Goal: Information Seeking & Learning: Learn about a topic

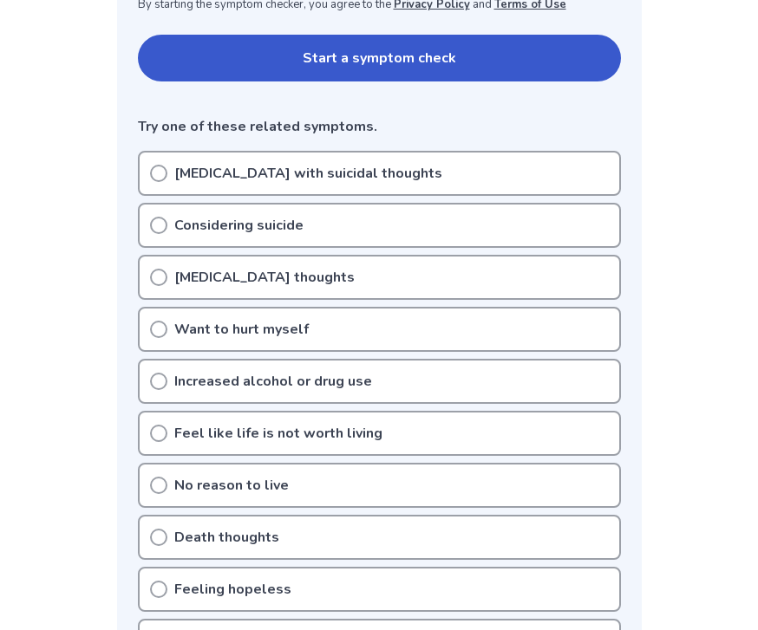
scroll to position [357, 0]
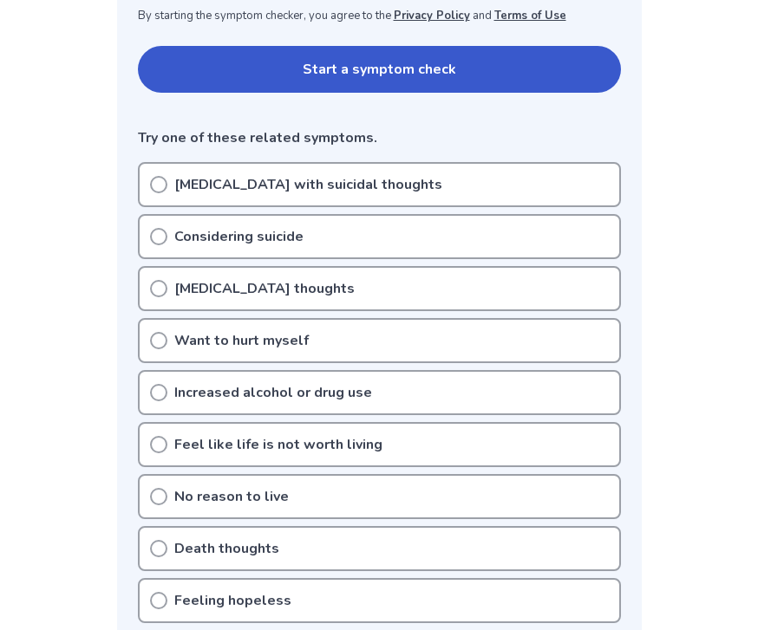
click at [153, 180] on icon at bounding box center [158, 184] width 17 height 17
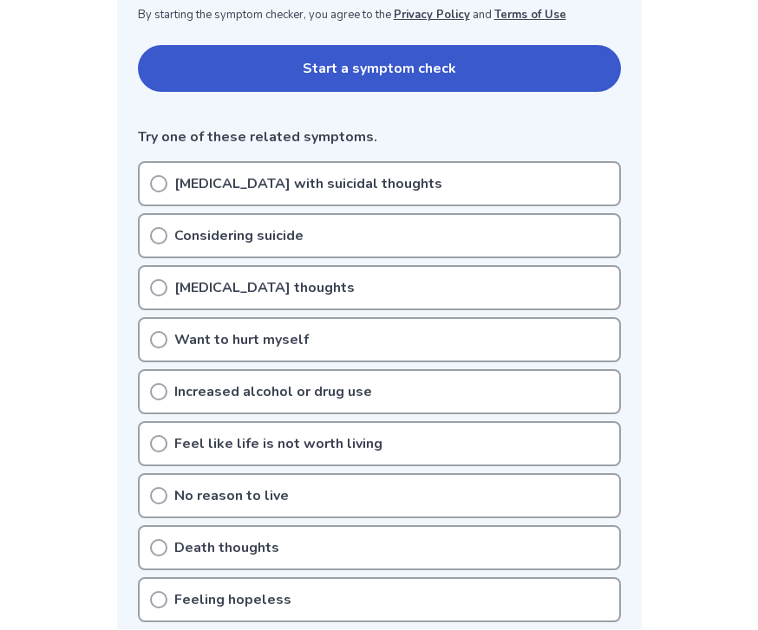
click at [166, 191] on icon at bounding box center [158, 184] width 17 height 17
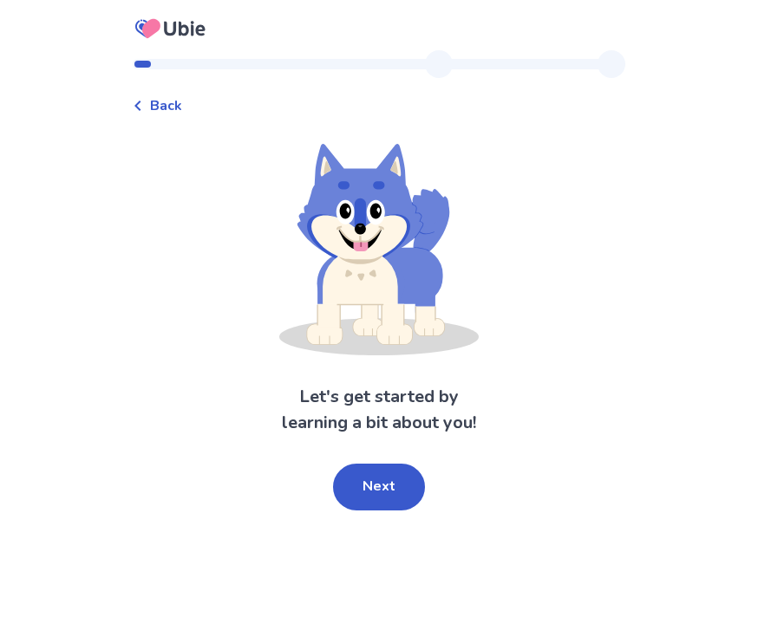
click at [385, 467] on button "Next" at bounding box center [379, 487] width 92 height 47
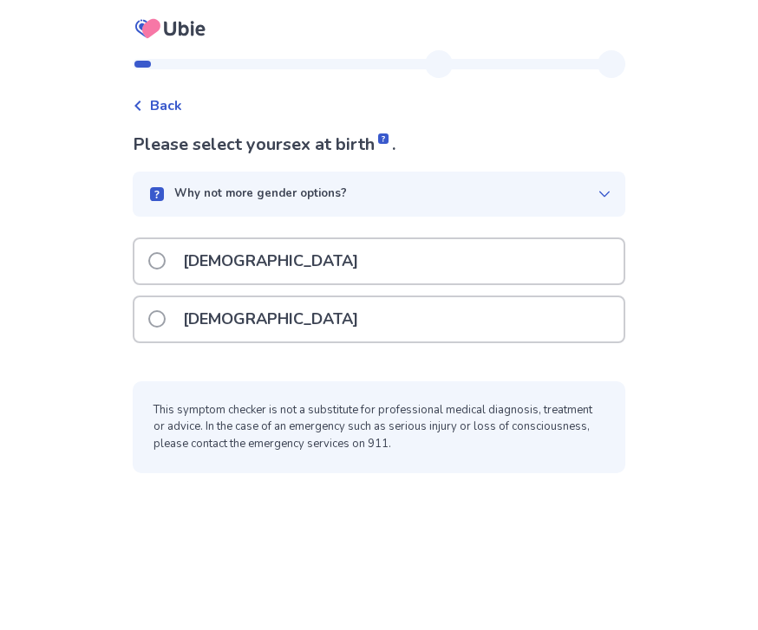
click at [154, 227] on div "Please select your sex at birth . Why not more gender options? Male Female This…" at bounding box center [379, 302] width 492 height 341
click at [161, 245] on label "Male" at bounding box center [258, 261] width 220 height 44
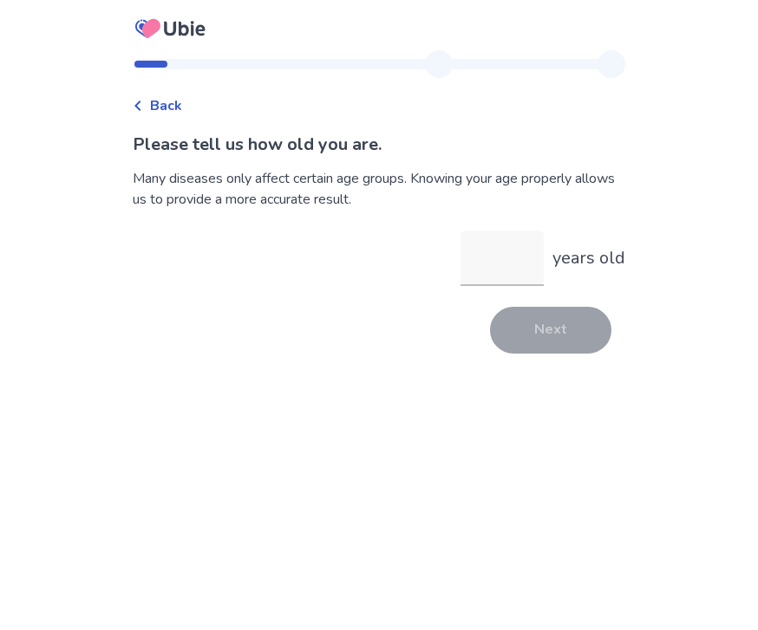
click at [476, 240] on input "years old" at bounding box center [501, 258] width 83 height 55
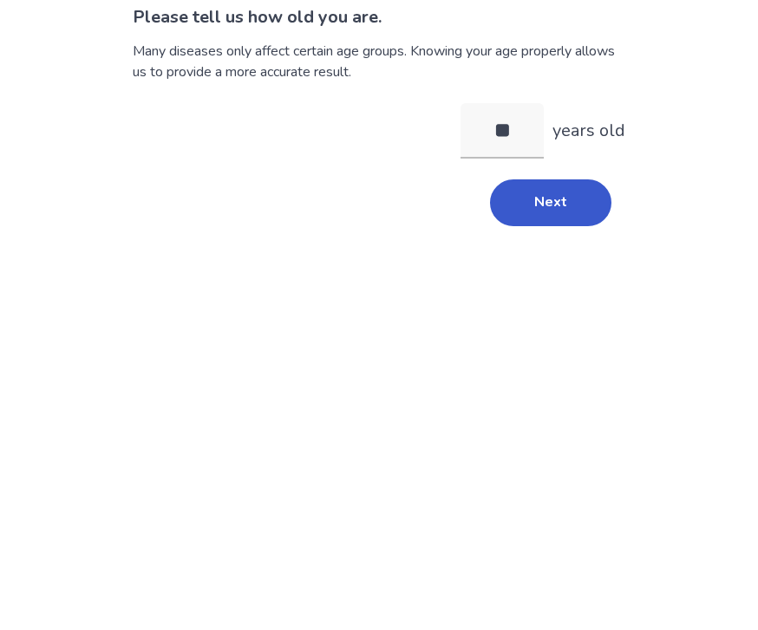
click at [513, 307] on button "Next" at bounding box center [550, 330] width 121 height 47
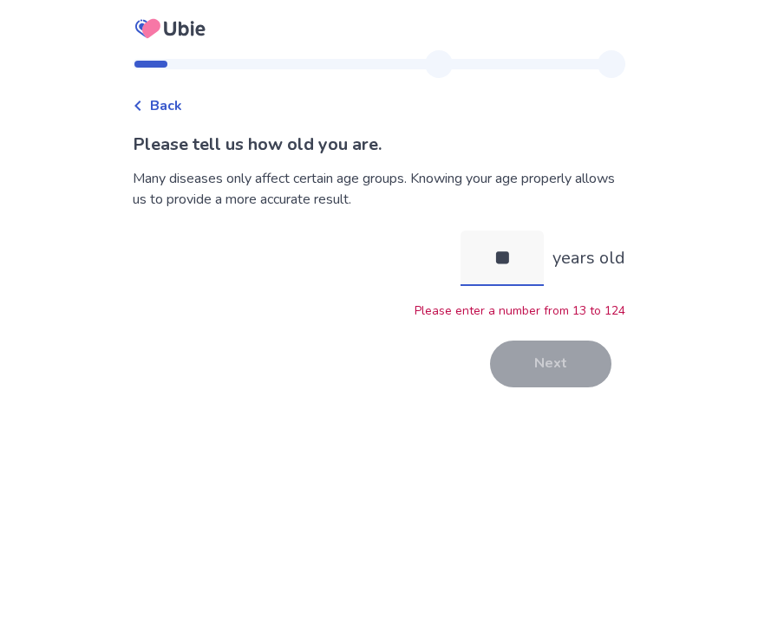
click at [470, 231] on input "**" at bounding box center [501, 258] width 83 height 55
click at [496, 231] on input "**" at bounding box center [501, 258] width 83 height 55
click at [499, 231] on input "**" at bounding box center [501, 258] width 83 height 55
click at [516, 231] on input "**" at bounding box center [501, 258] width 83 height 55
click at [504, 231] on input "**" at bounding box center [501, 258] width 83 height 55
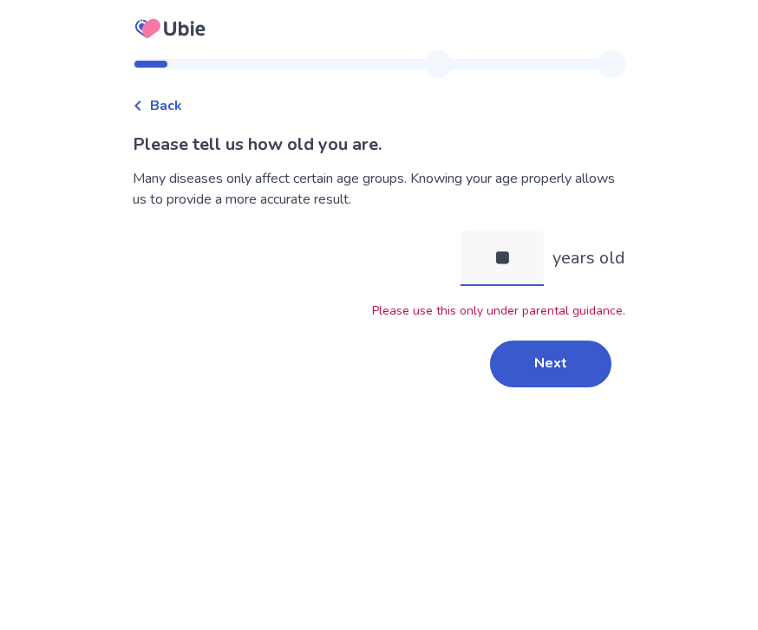
type input "**"
click at [231, 302] on p "Please use this only under parental guidance." at bounding box center [379, 311] width 492 height 18
click at [546, 341] on button "Next" at bounding box center [550, 364] width 121 height 47
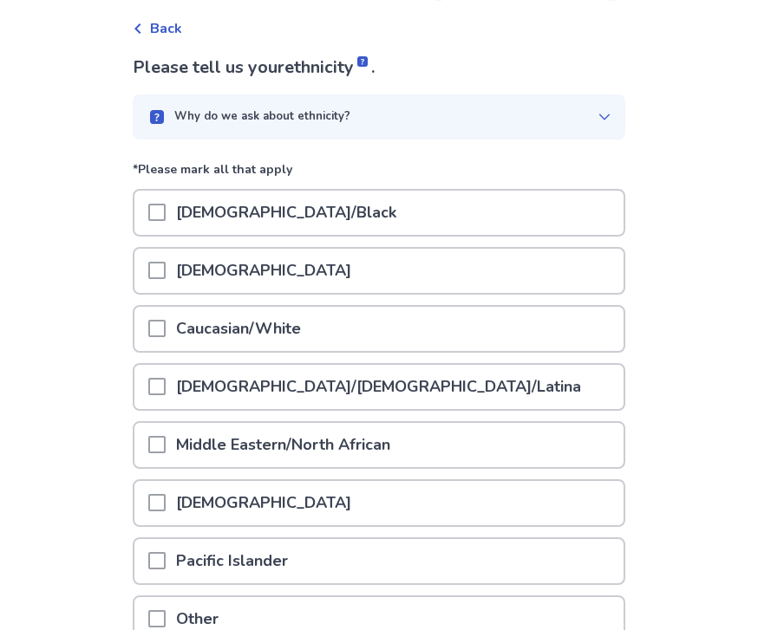
scroll to position [79, 0]
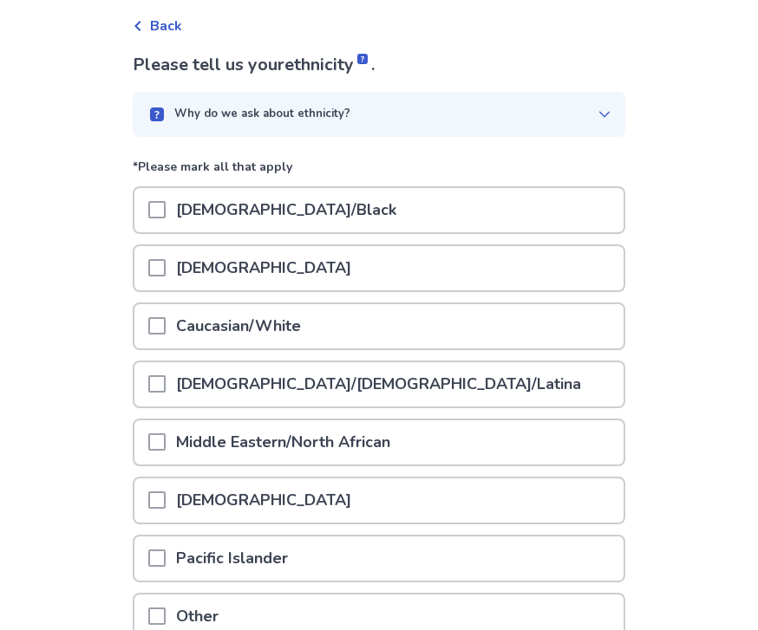
click at [161, 198] on div at bounding box center [156, 211] width 17 height 44
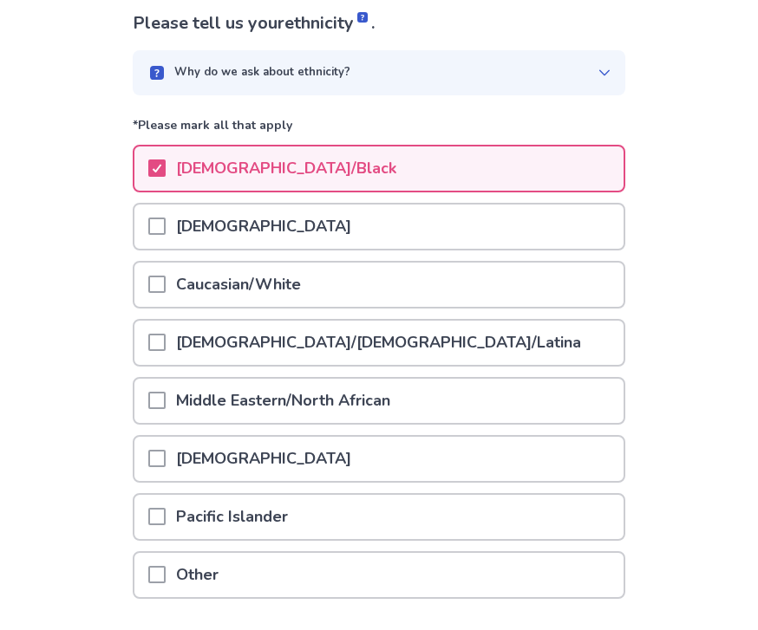
scroll to position [121, 0]
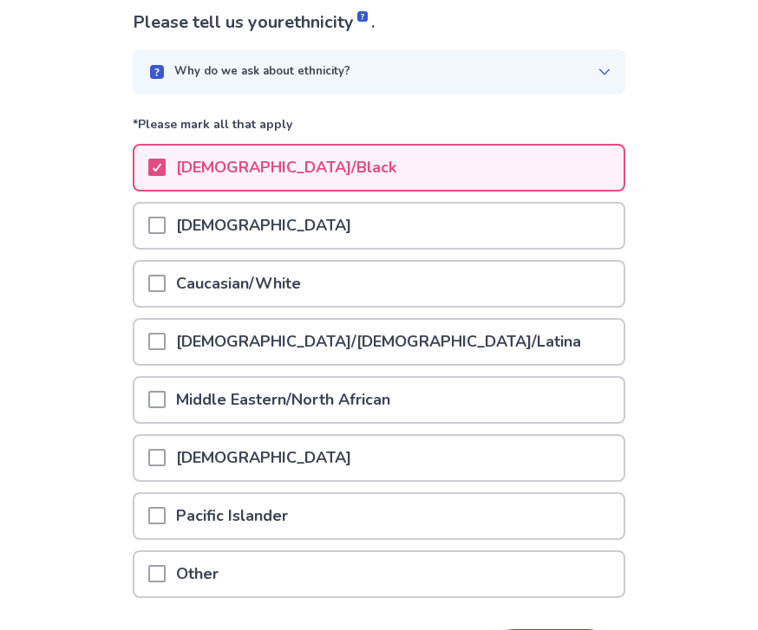
click at [500, 625] on div "Please tell us your ethnicity . Why do we ask about ethnicity? *Please mark all…" at bounding box center [379, 367] width 492 height 715
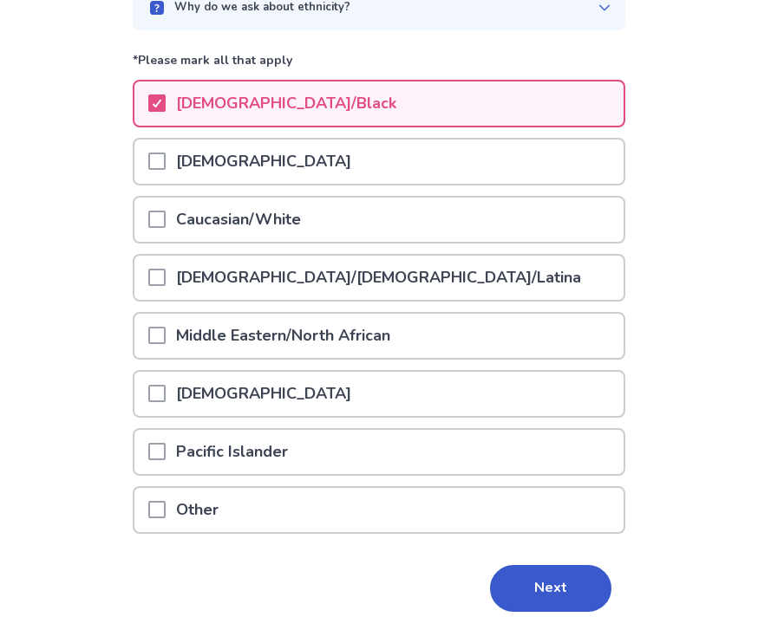
click at [534, 592] on button "Next" at bounding box center [550, 589] width 121 height 47
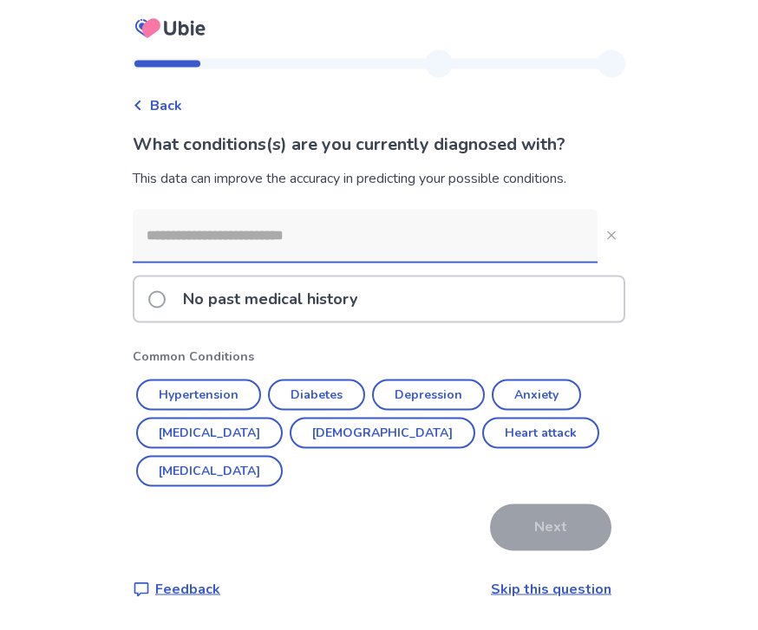
scroll to position [43, 0]
click at [164, 277] on label "No past medical history" at bounding box center [257, 299] width 219 height 44
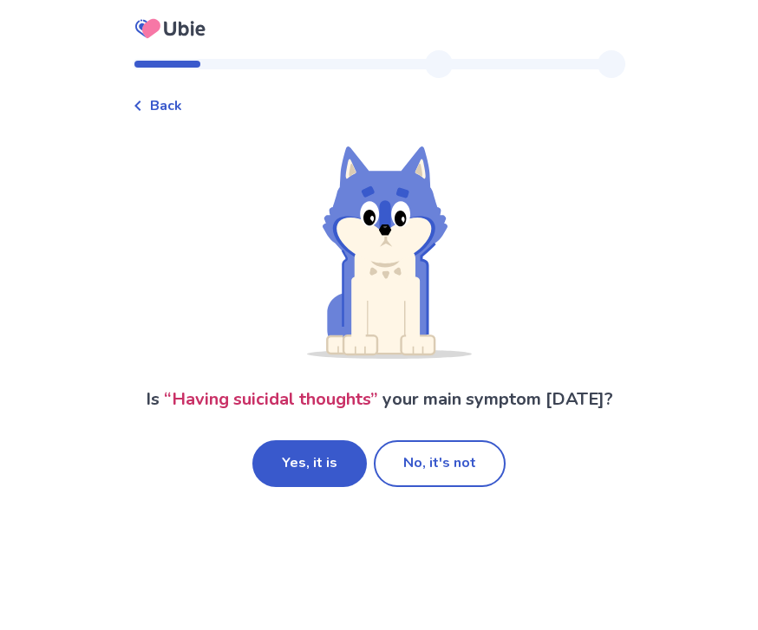
click at [405, 452] on button "No, it's not" at bounding box center [440, 463] width 132 height 47
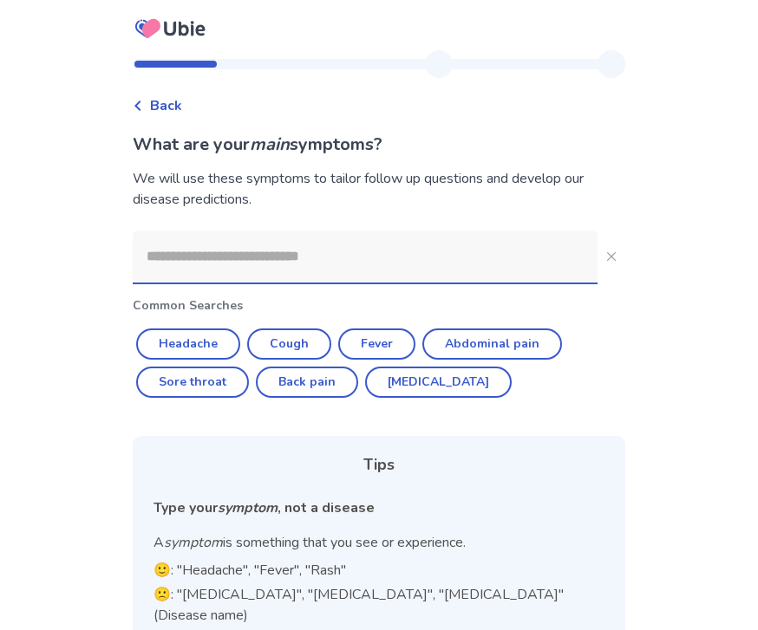
click at [467, 338] on button "Abdominal pain" at bounding box center [492, 343] width 140 height 31
type input "**********"
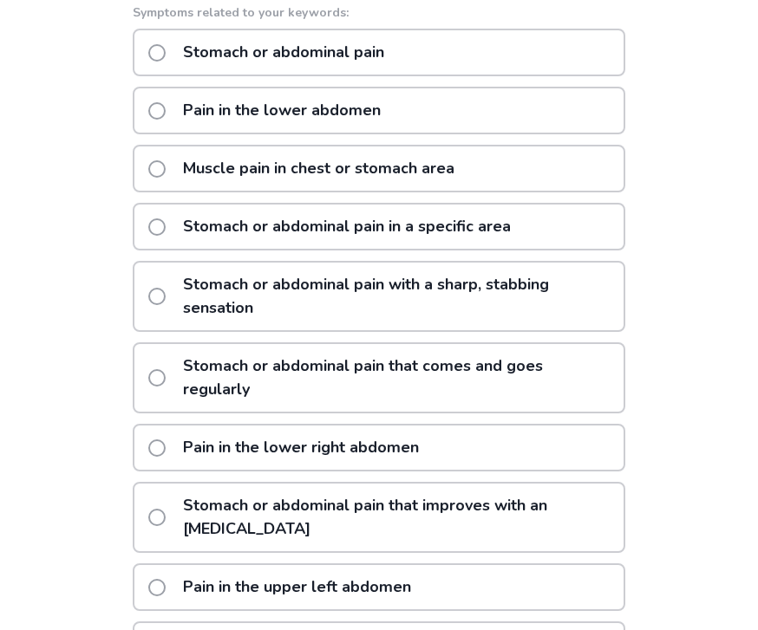
scroll to position [297, 0]
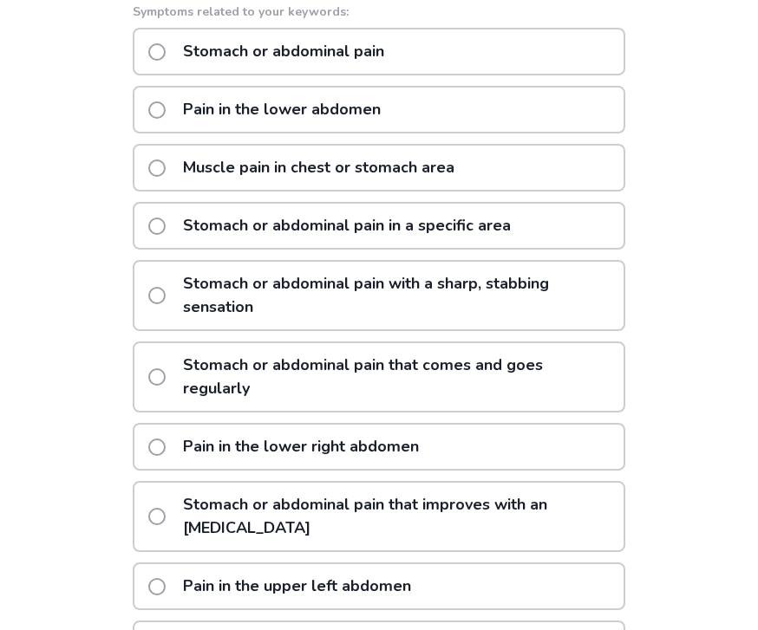
click at [179, 44] on label "Stomach or abdominal pain" at bounding box center [271, 51] width 246 height 44
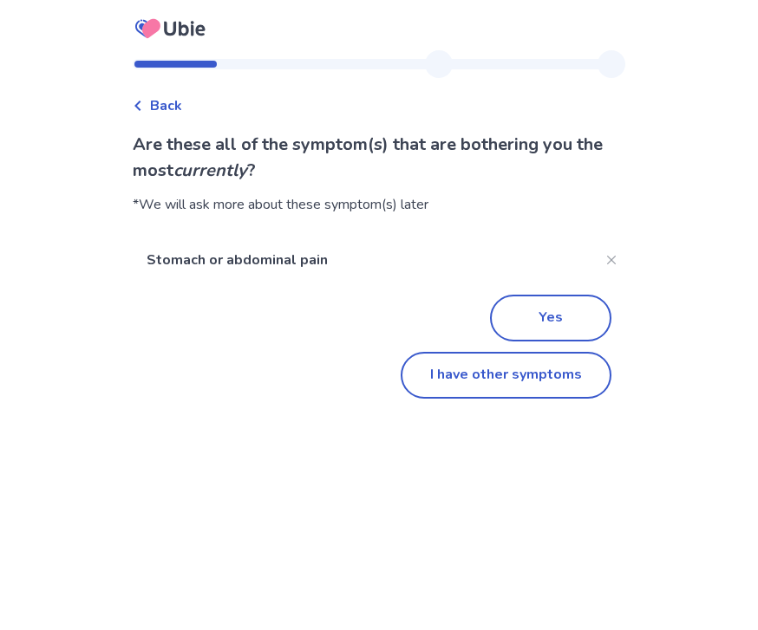
click at [515, 303] on button "Yes" at bounding box center [550, 318] width 121 height 47
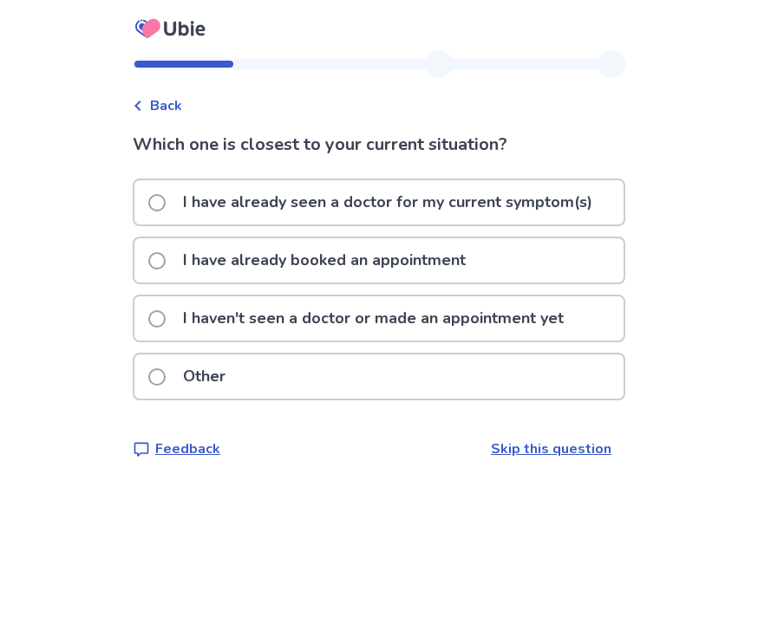
click at [166, 318] on span at bounding box center [156, 318] width 17 height 17
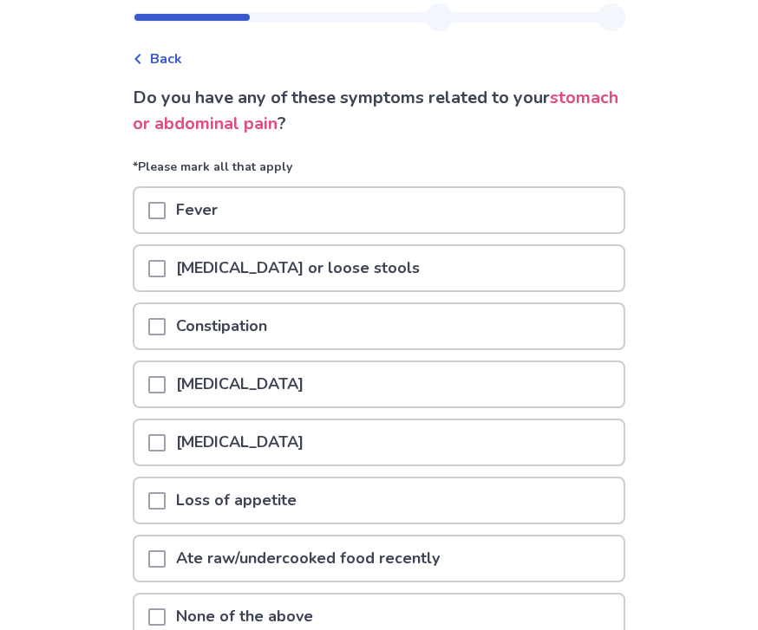
scroll to position [46, 0]
click at [165, 206] on span at bounding box center [156, 211] width 17 height 17
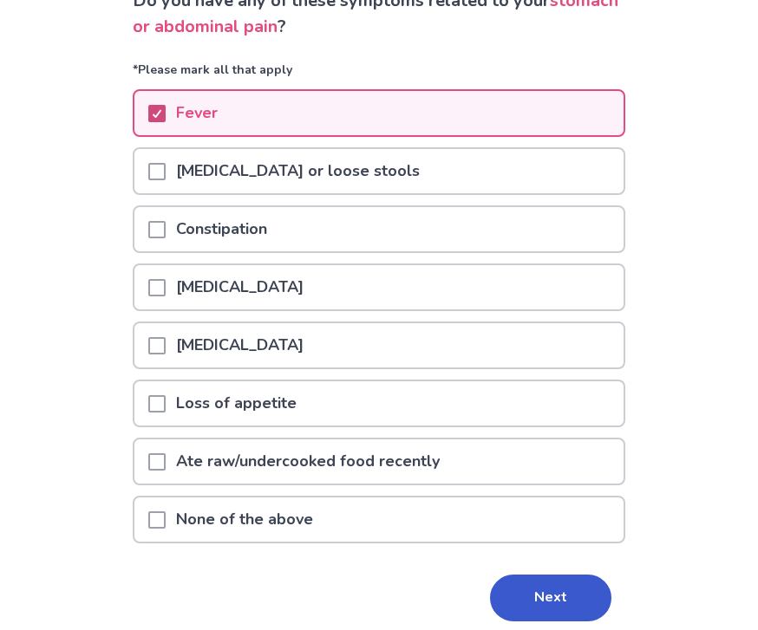
scroll to position [153, 0]
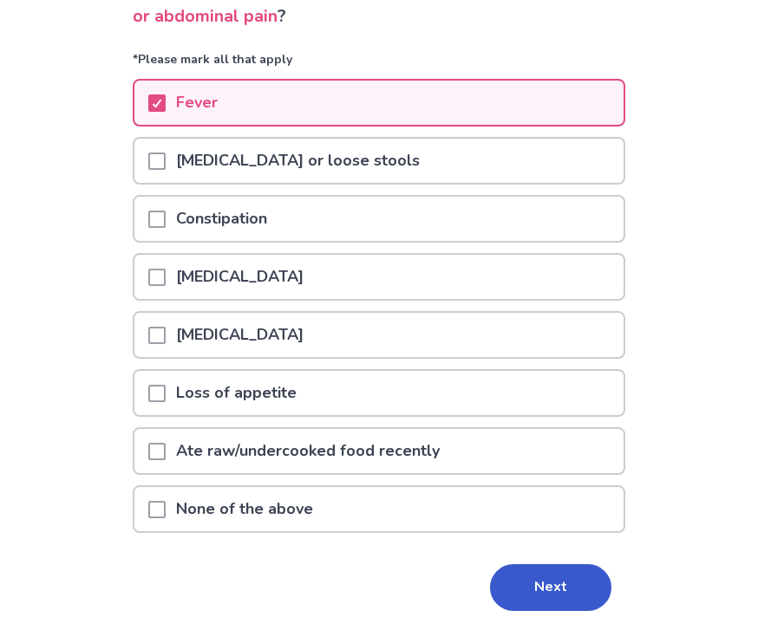
click at [166, 386] on span at bounding box center [156, 394] width 17 height 17
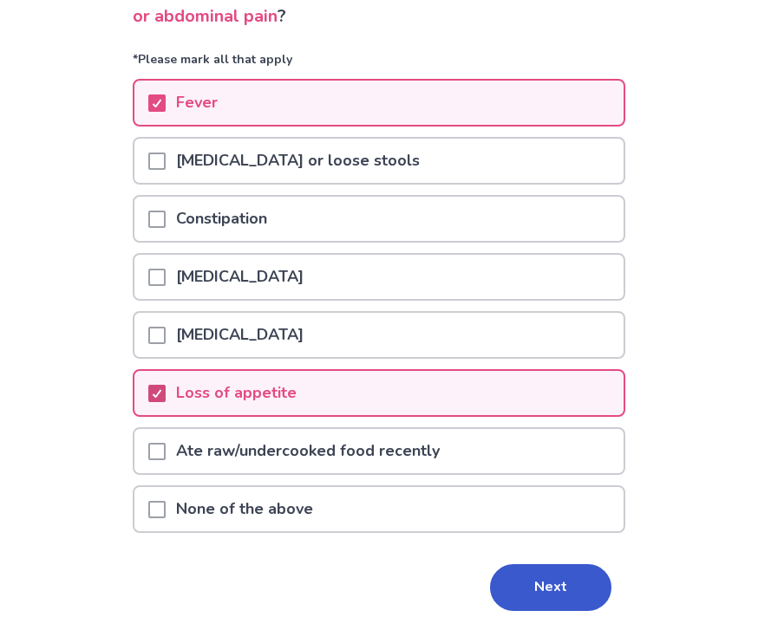
click at [525, 583] on button "Next" at bounding box center [550, 588] width 121 height 47
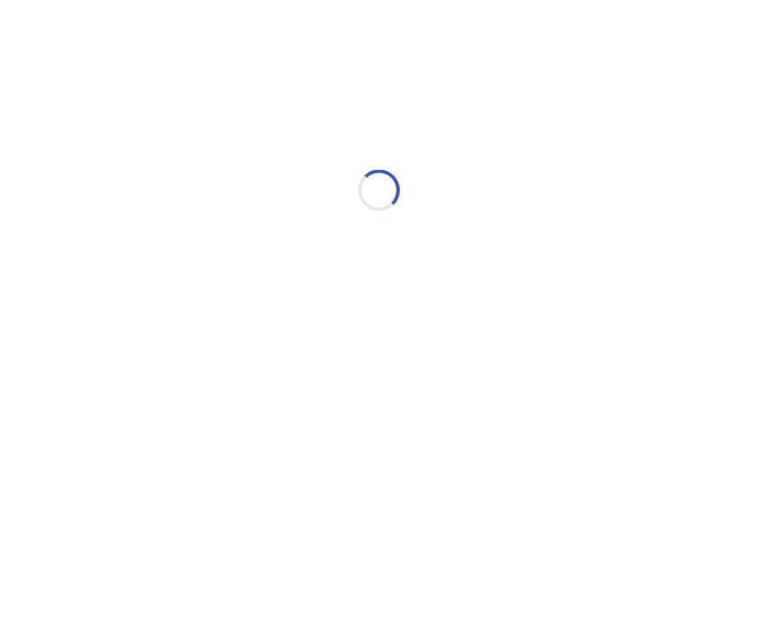
scroll to position [0, 0]
select select "*"
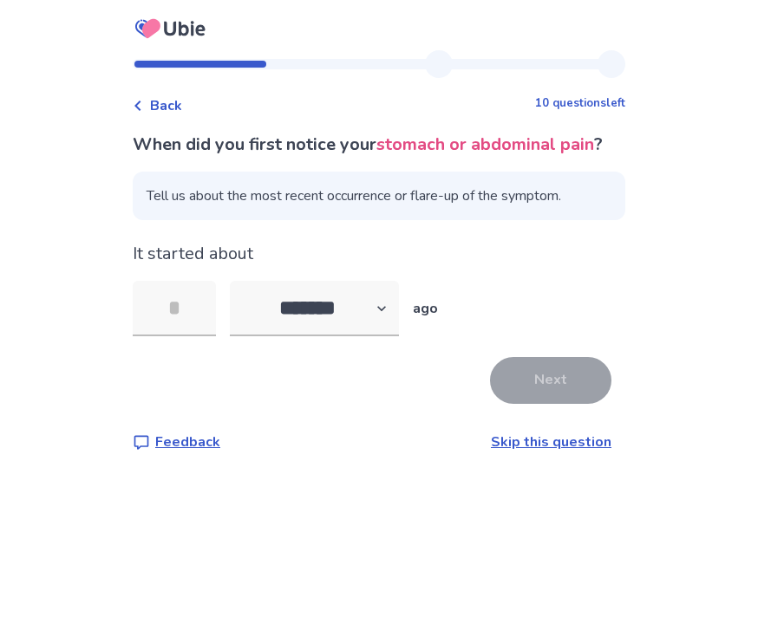
click at [167, 312] on input "tel" at bounding box center [174, 308] width 83 height 55
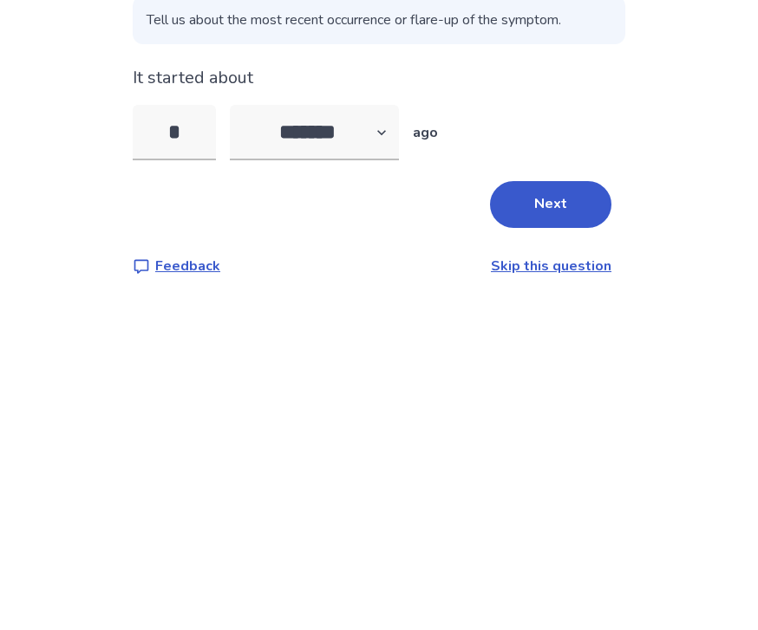
type input "*"
click at [247, 281] on select "******* ****** ******* ******** *******" at bounding box center [314, 308] width 169 height 55
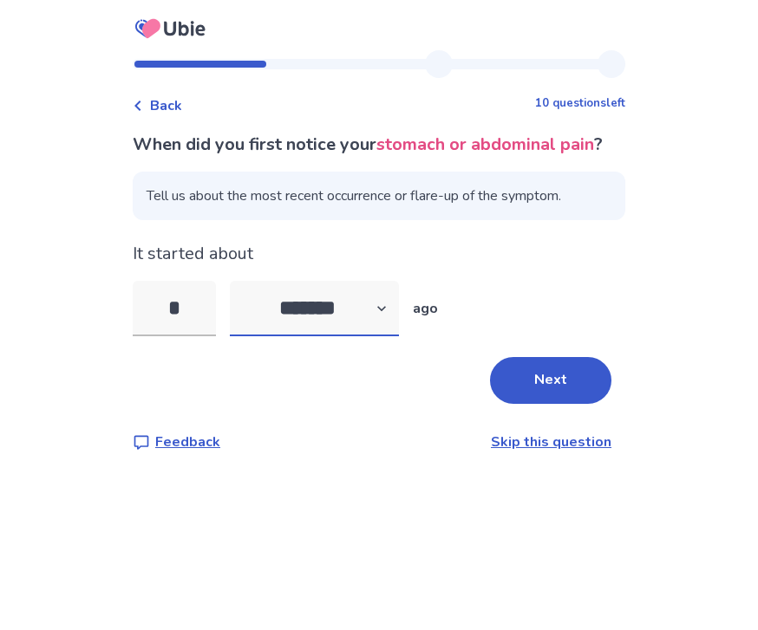
select select "*"
click at [515, 357] on button "Next" at bounding box center [550, 380] width 121 height 47
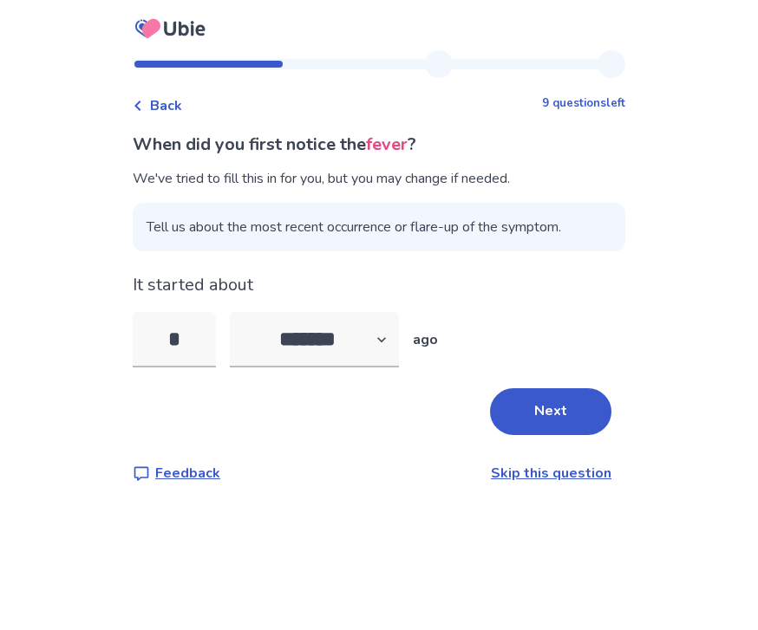
click at [191, 312] on input "*" at bounding box center [174, 339] width 83 height 55
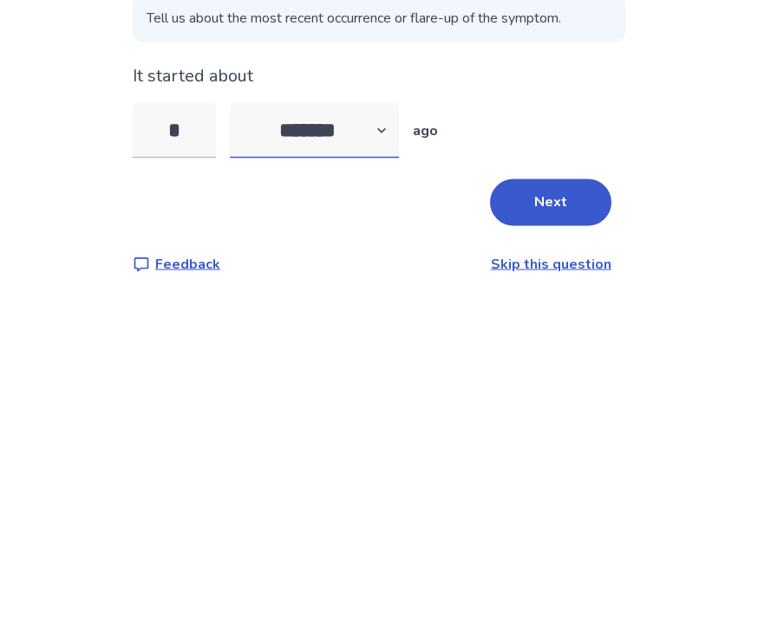
click at [304, 312] on select "******* ****** ******* ******** *******" at bounding box center [314, 339] width 169 height 55
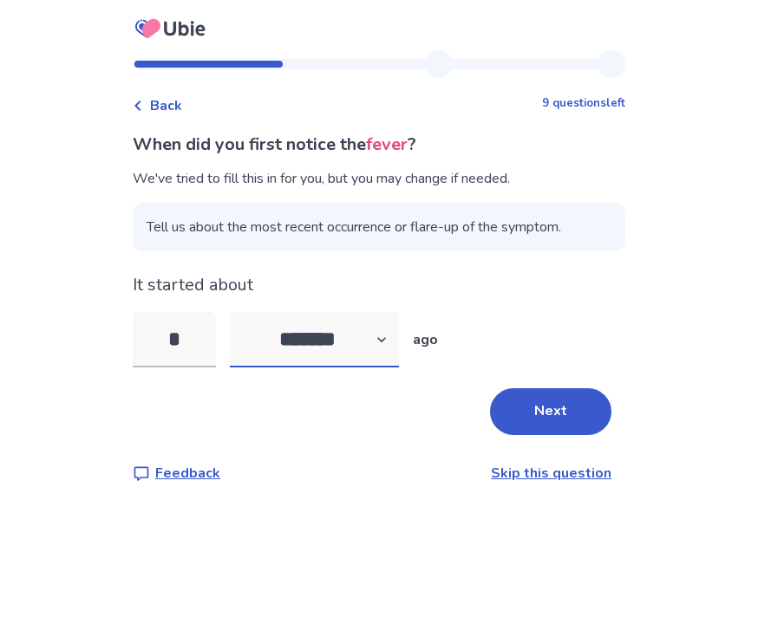
select select "*"
click at [490, 388] on button "Next" at bounding box center [550, 411] width 121 height 47
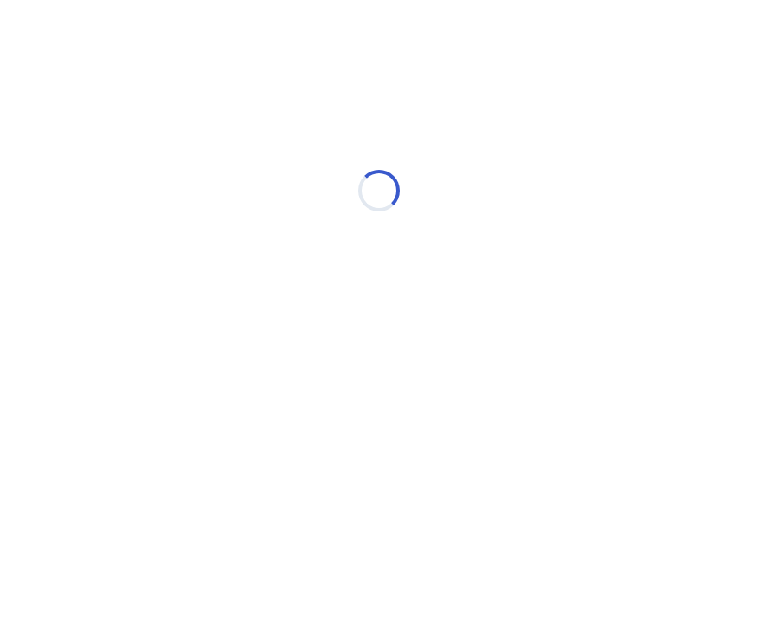
select select "*"
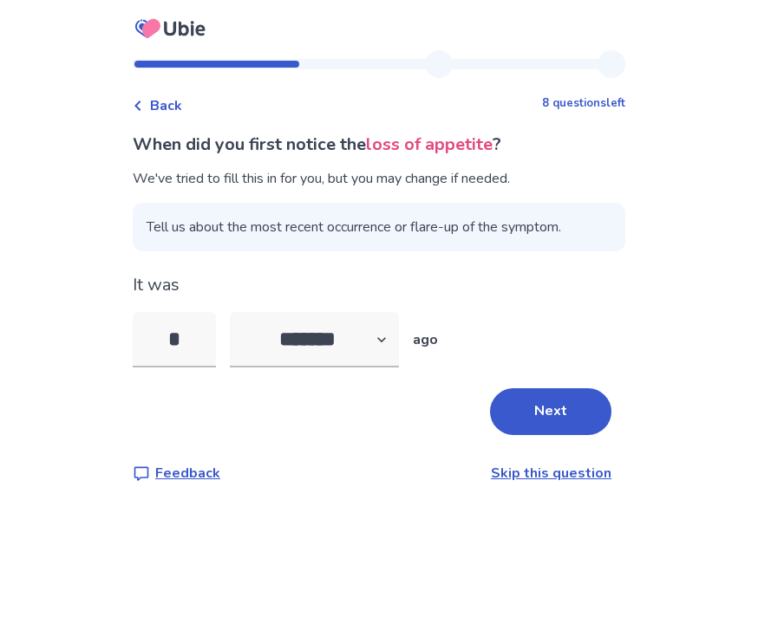
click at [176, 338] on input "*" at bounding box center [174, 339] width 83 height 55
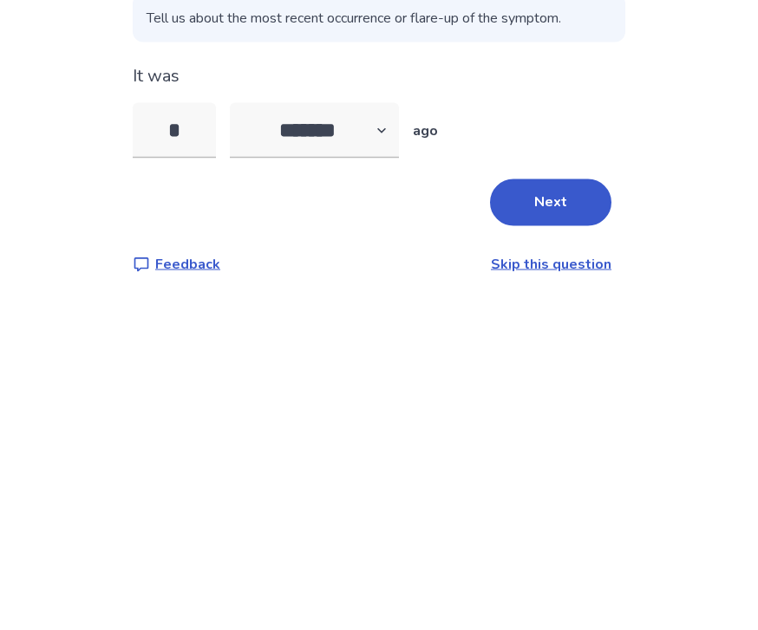
click at [193, 312] on input "*" at bounding box center [174, 339] width 83 height 55
type input "*"
click at [502, 388] on button "Next" at bounding box center [550, 411] width 121 height 47
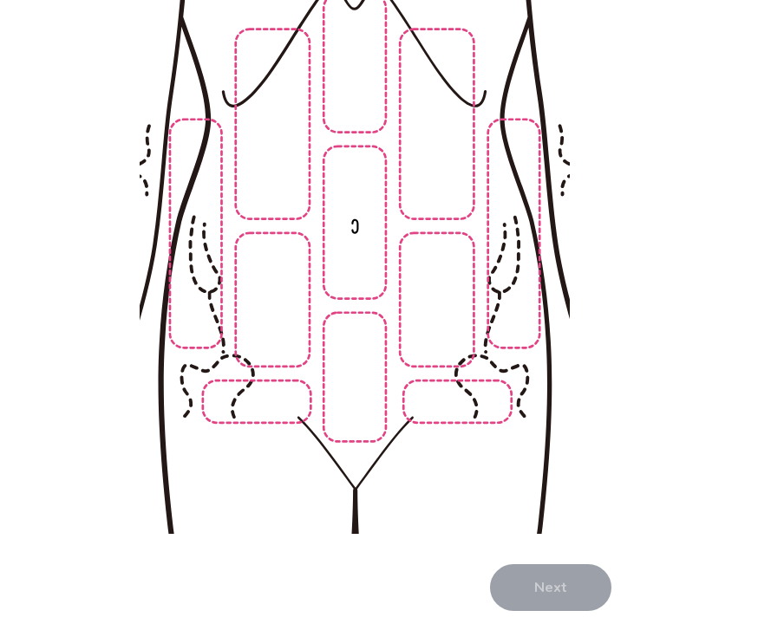
scroll to position [234, 0]
click at [340, 219] on img at bounding box center [354, 245] width 886 height 600
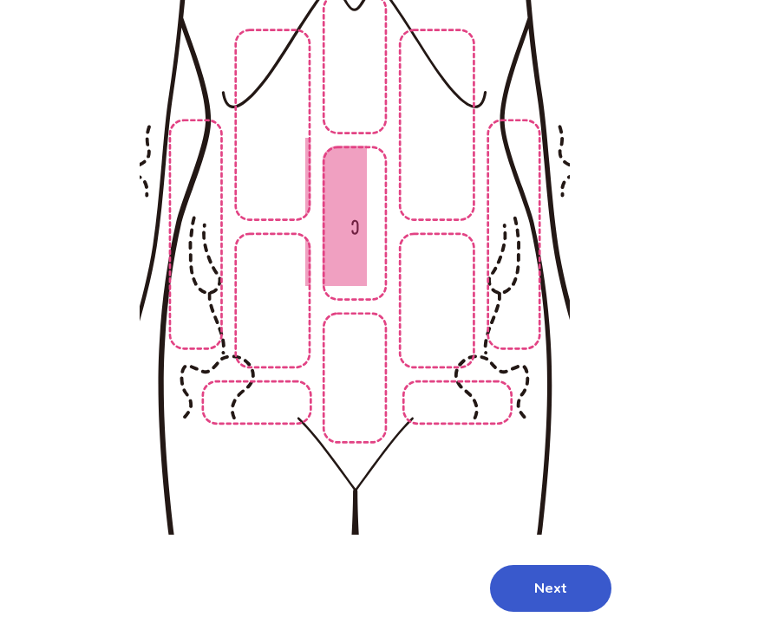
click at [347, 364] on img at bounding box center [354, 245] width 886 height 600
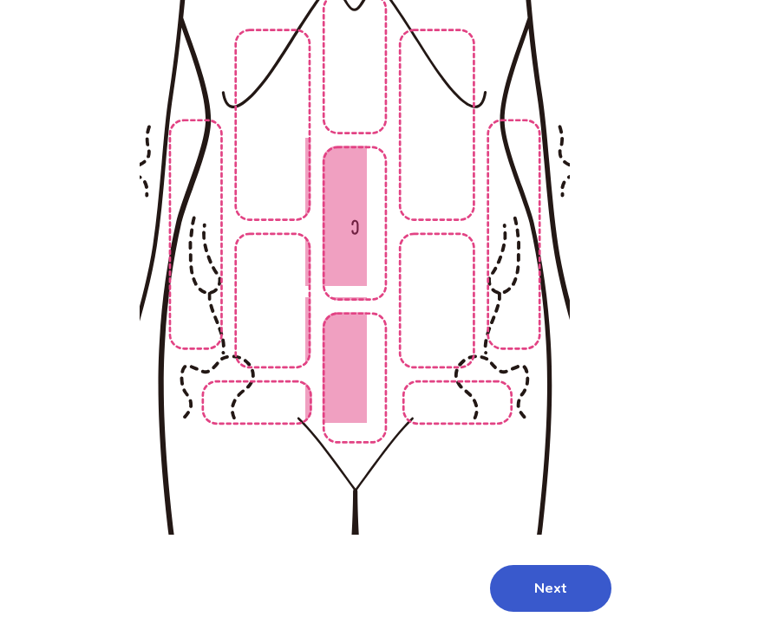
click at [270, 386] on img at bounding box center [354, 245] width 886 height 600
click at [440, 395] on img at bounding box center [354, 245] width 886 height 600
click at [401, 326] on img at bounding box center [354, 245] width 886 height 600
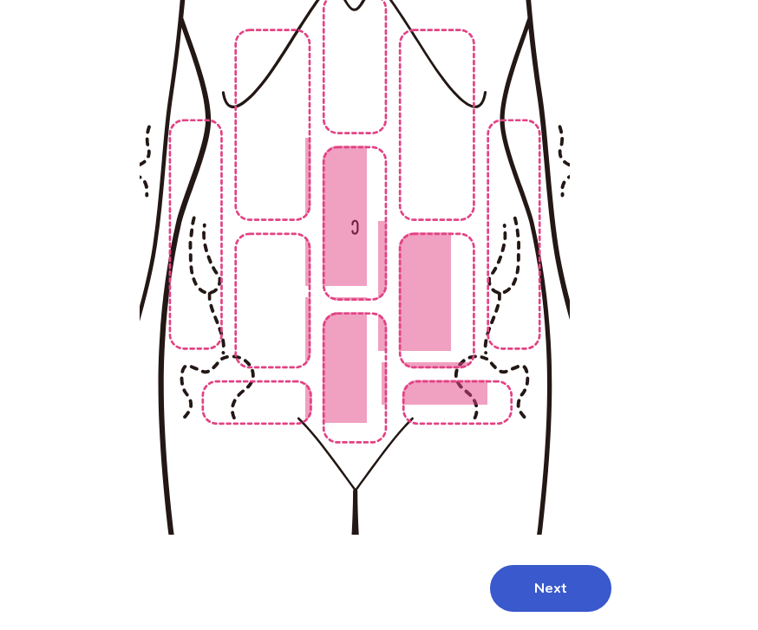
click at [274, 313] on img at bounding box center [354, 245] width 886 height 600
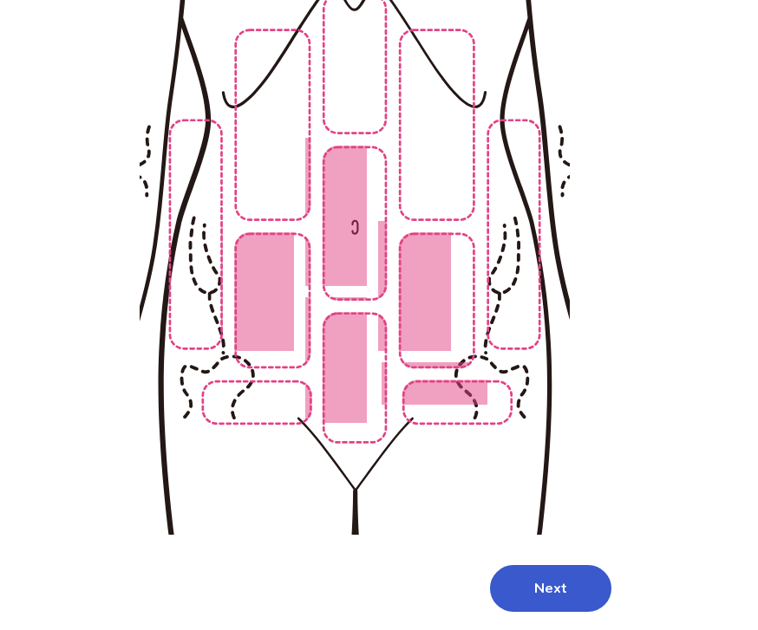
click at [257, 393] on img at bounding box center [354, 245] width 886 height 600
click at [524, 577] on button "Next" at bounding box center [550, 588] width 121 height 47
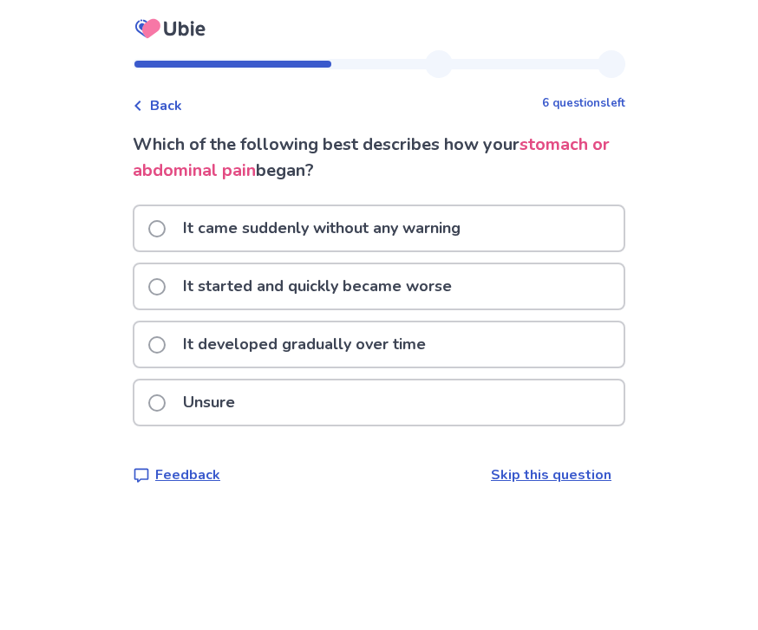
scroll to position [58, 0]
click at [165, 278] on span at bounding box center [156, 286] width 17 height 17
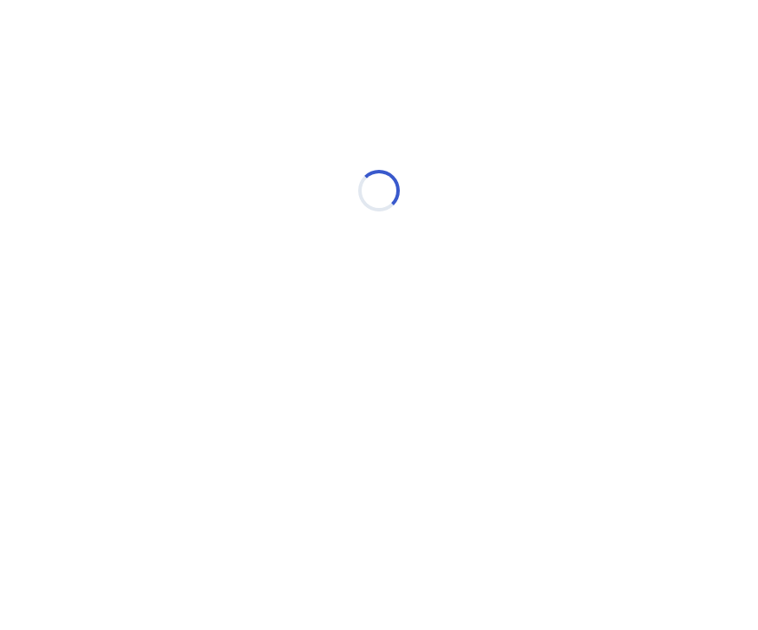
scroll to position [0, 0]
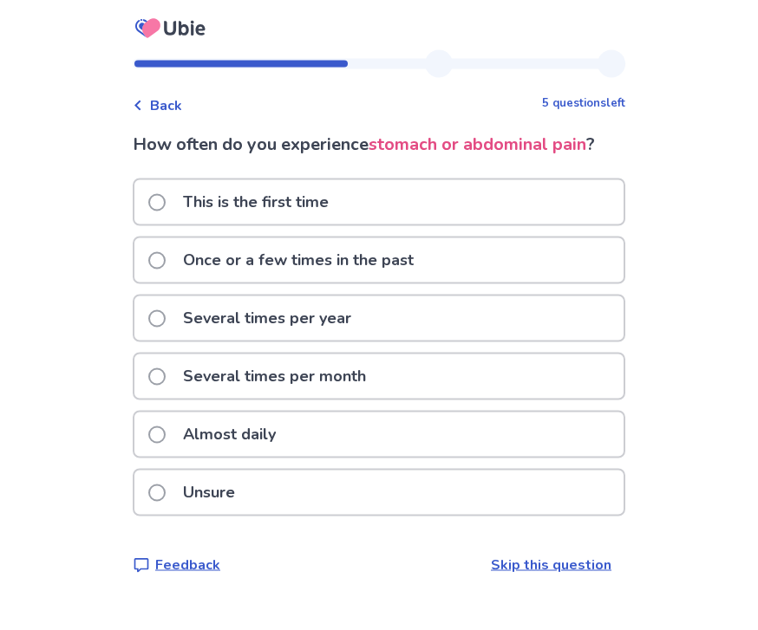
scroll to position [58, 0]
click at [166, 426] on span at bounding box center [156, 434] width 17 height 17
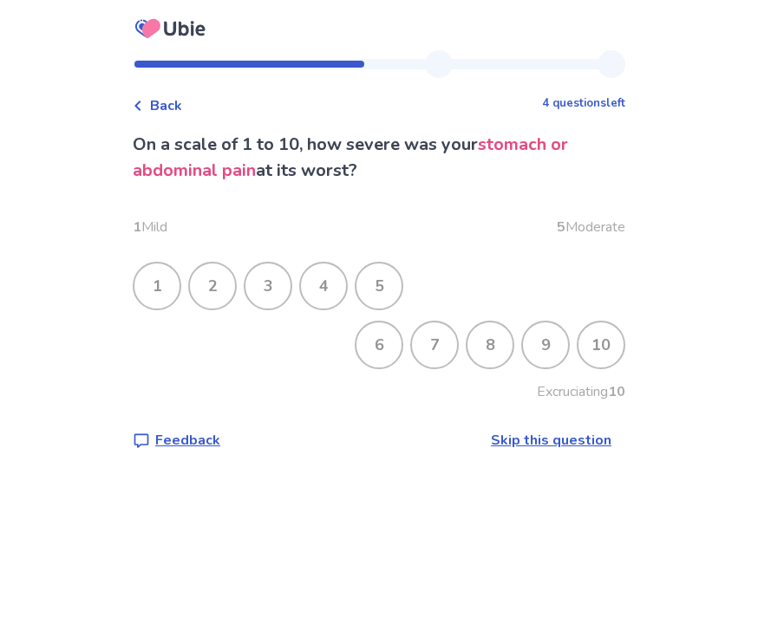
click at [538, 338] on div "9" at bounding box center [545, 344] width 45 height 45
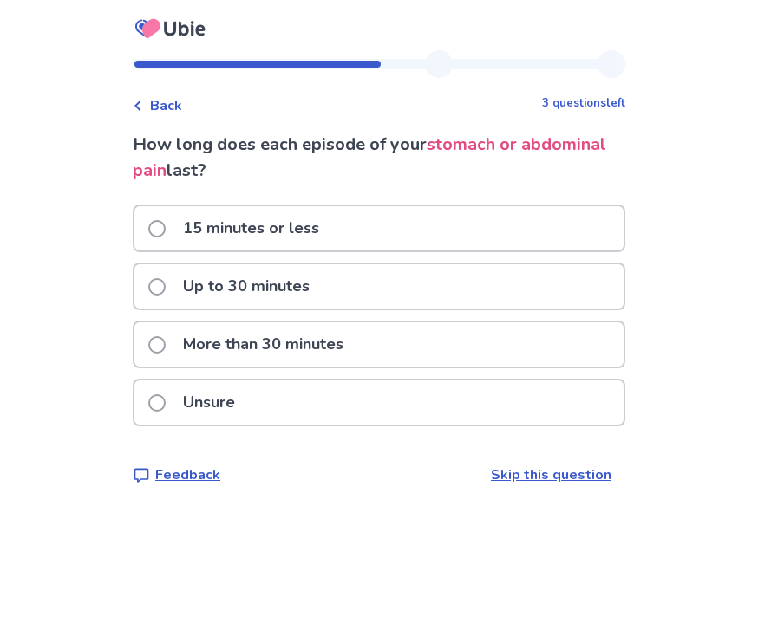
click at [161, 333] on label "More than 30 minutes" at bounding box center [250, 344] width 205 height 44
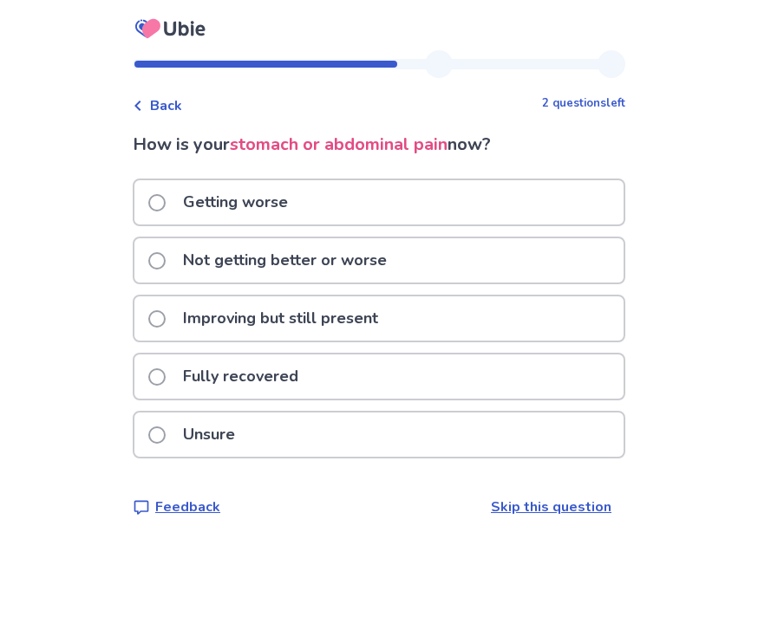
click at [172, 190] on label "Getting worse" at bounding box center [223, 202] width 150 height 44
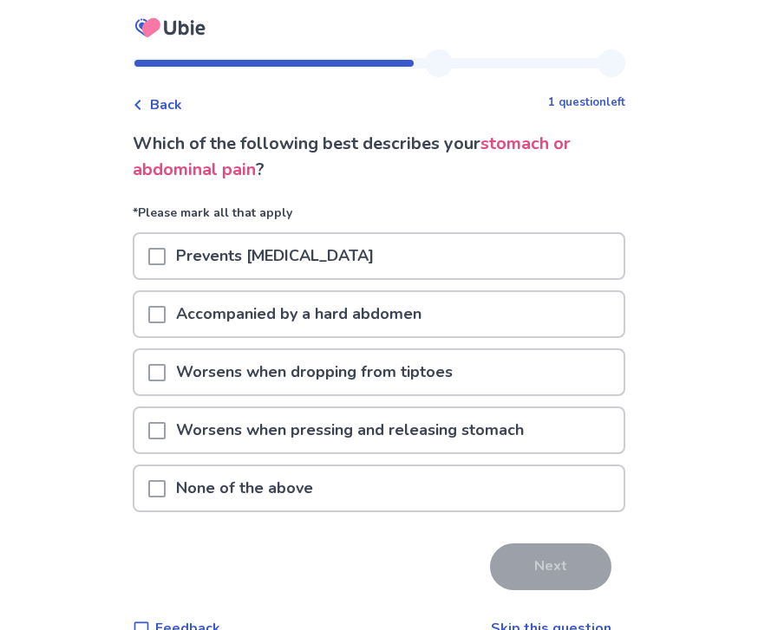
click at [155, 361] on div "Worsens when dropping from tiptoes" at bounding box center [378, 373] width 489 height 44
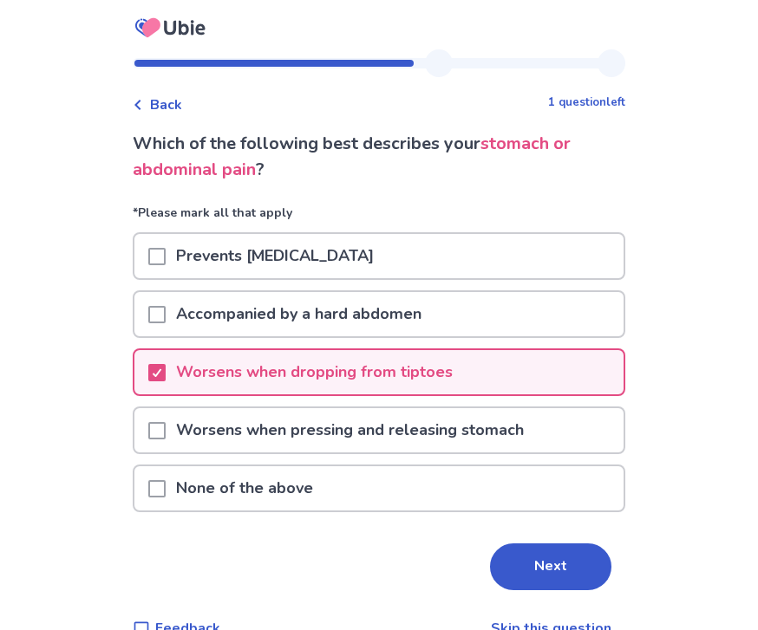
click at [159, 424] on span at bounding box center [156, 431] width 17 height 17
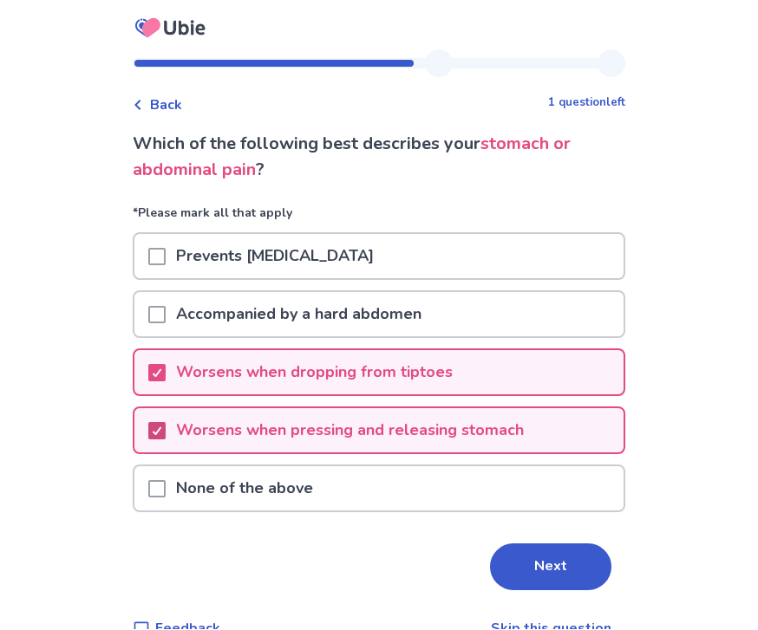
click at [556, 552] on button "Next" at bounding box center [550, 567] width 121 height 47
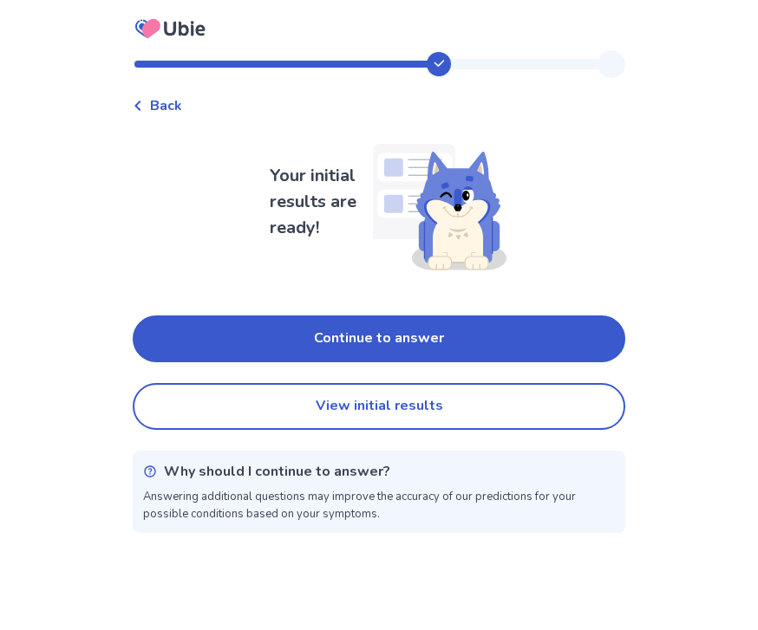
click at [157, 322] on button "Continue to answer" at bounding box center [379, 338] width 492 height 47
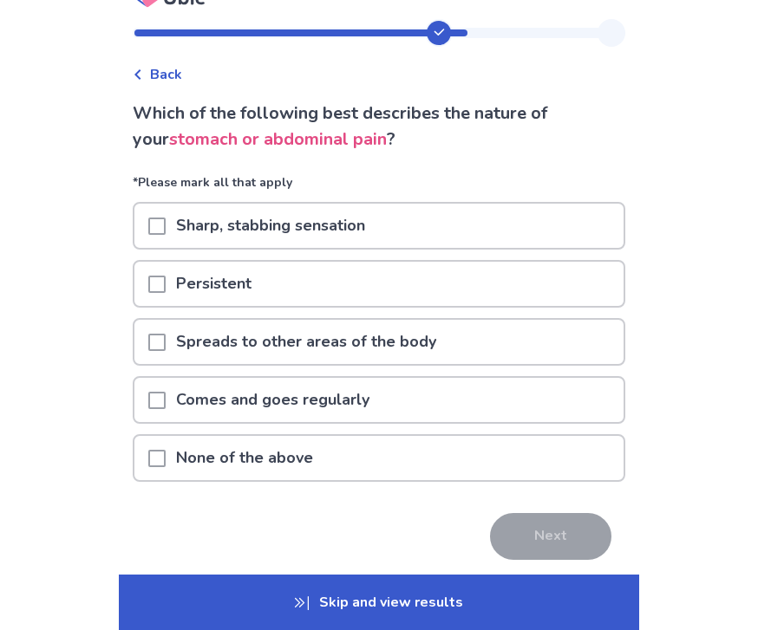
scroll to position [32, 0]
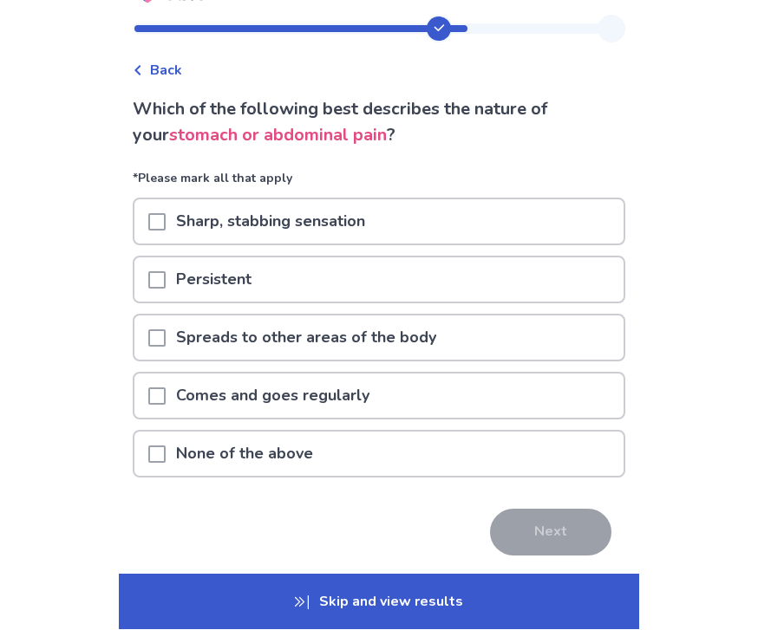
click at [159, 221] on span at bounding box center [156, 222] width 17 height 17
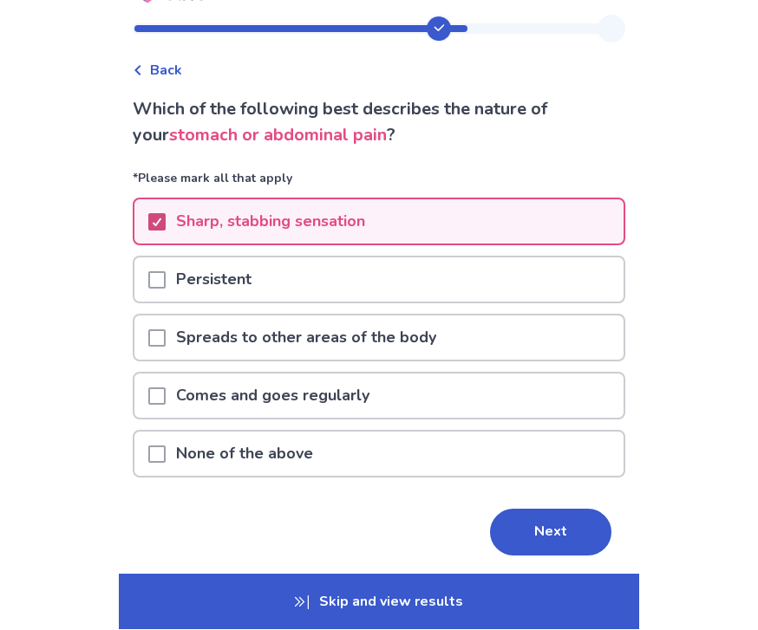
scroll to position [35, 0]
click at [162, 332] on span at bounding box center [156, 338] width 17 height 17
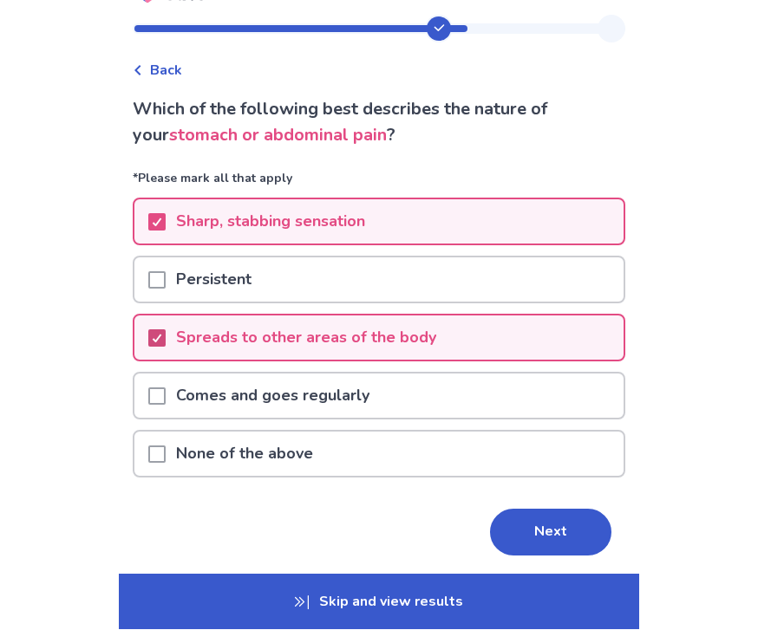
click at [150, 386] on div "Comes and goes regularly" at bounding box center [378, 396] width 489 height 44
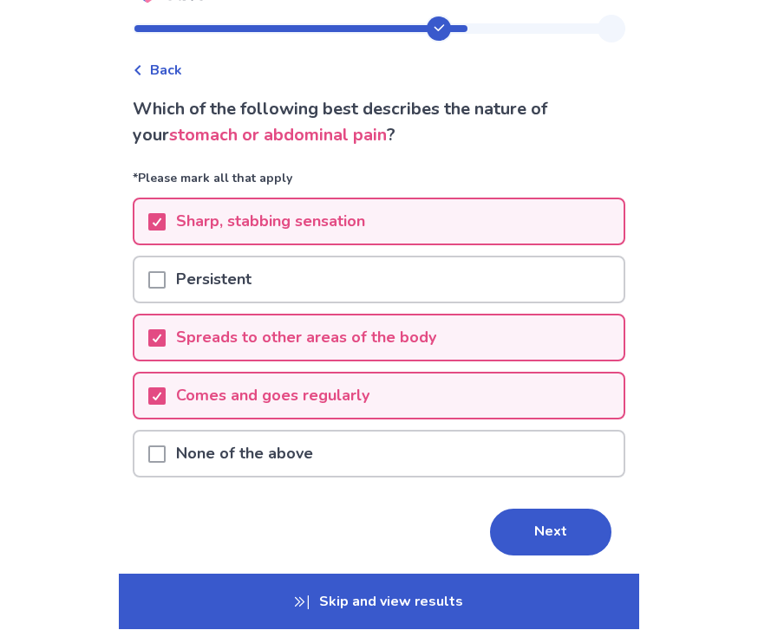
click at [538, 517] on button "Next" at bounding box center [550, 533] width 121 height 47
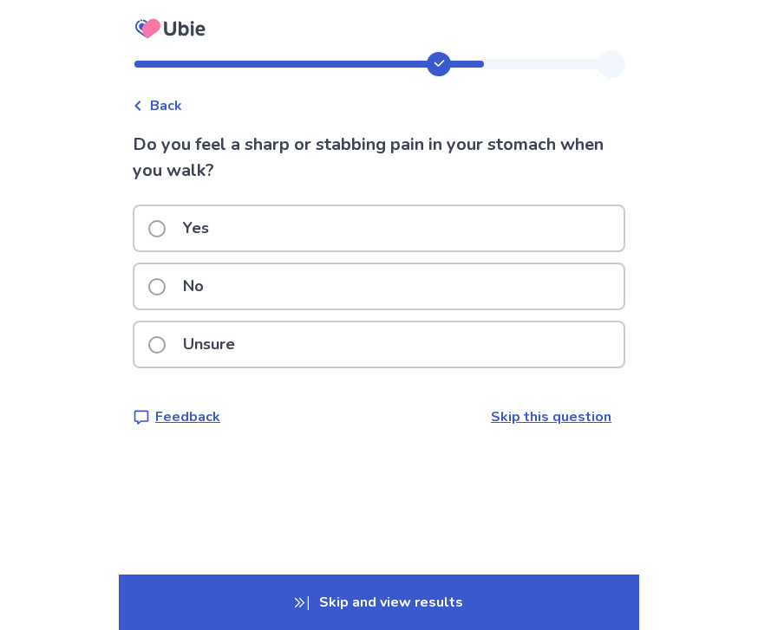
click at [160, 234] on span at bounding box center [156, 228] width 17 height 17
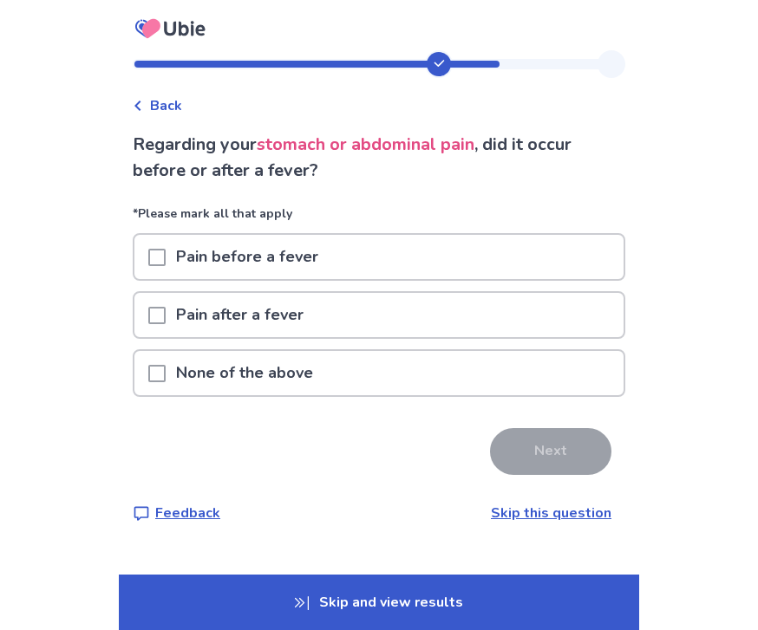
click at [166, 259] on span at bounding box center [156, 257] width 17 height 17
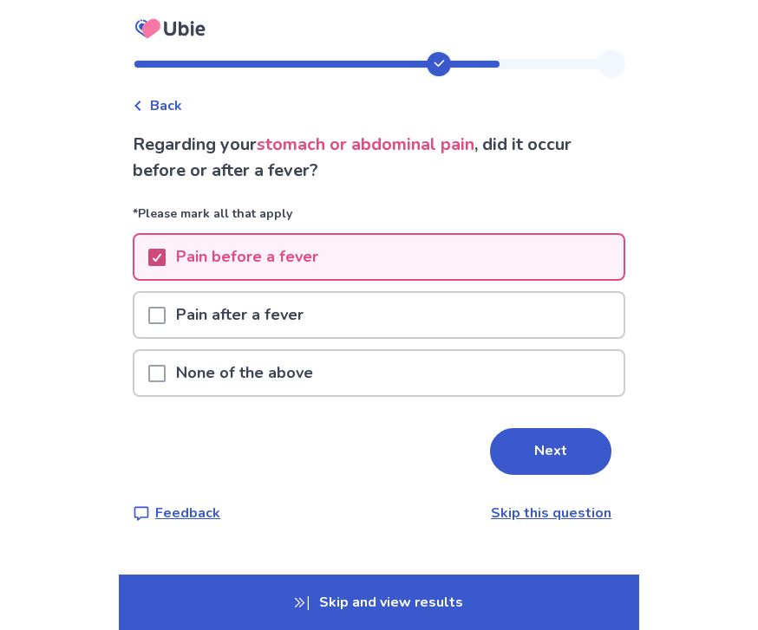
click at [515, 433] on button "Next" at bounding box center [550, 451] width 121 height 47
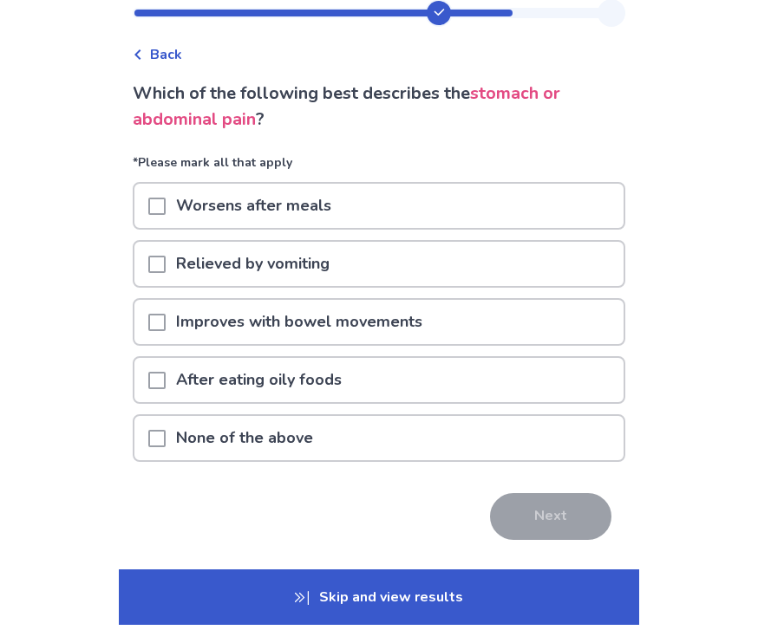
scroll to position [35, 0]
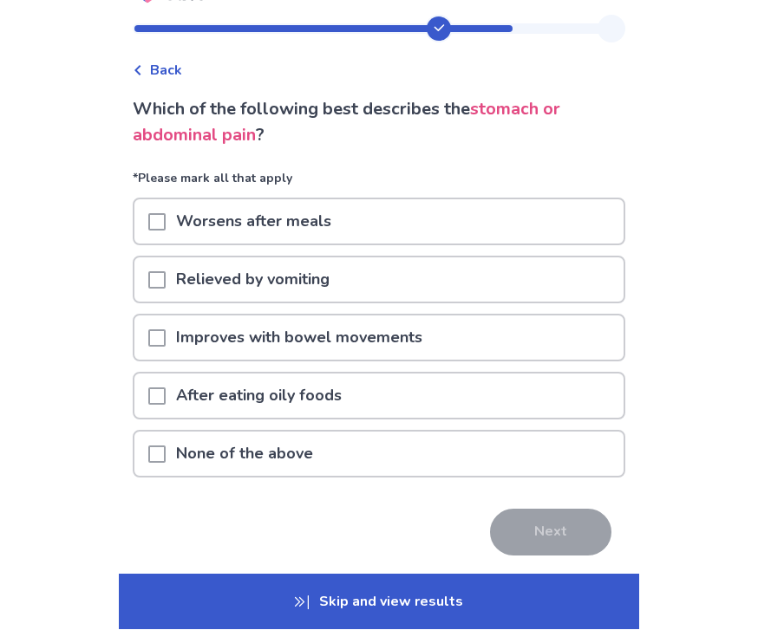
click at [159, 214] on span at bounding box center [156, 222] width 17 height 17
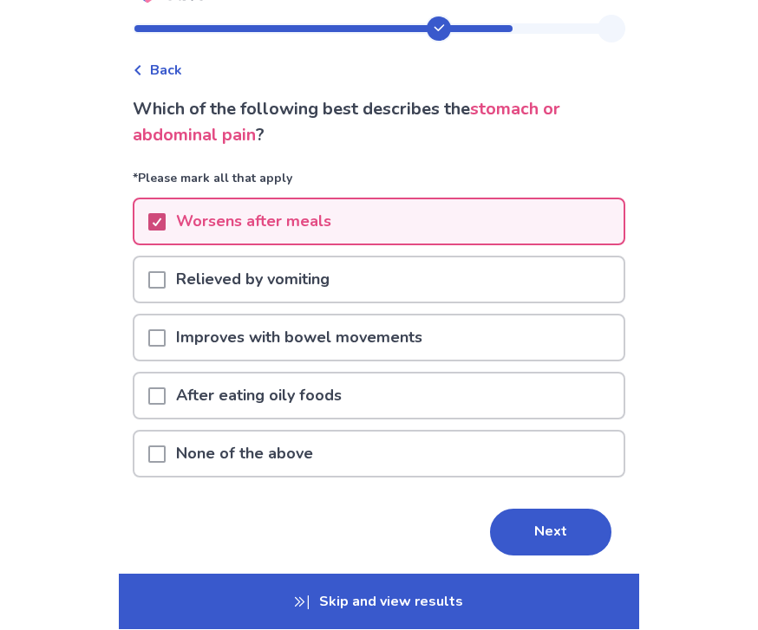
click at [571, 512] on button "Next" at bounding box center [550, 533] width 121 height 47
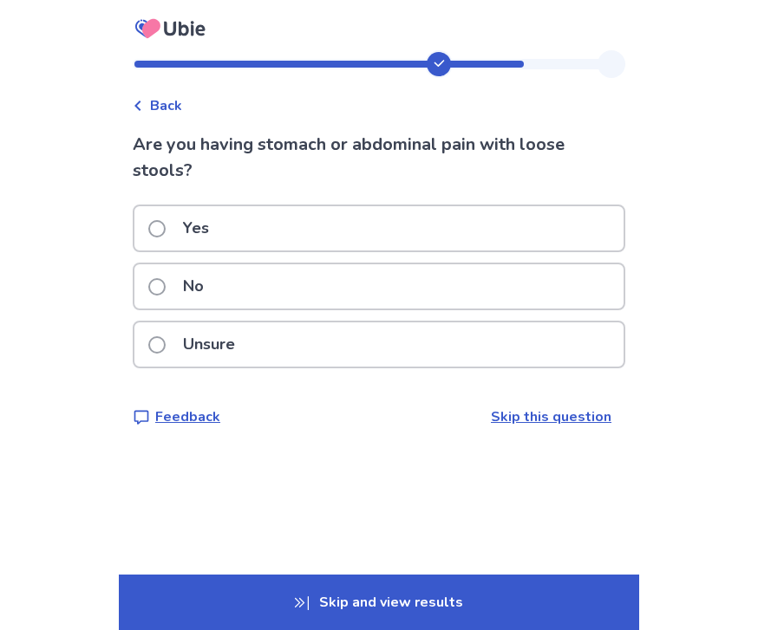
click at [163, 270] on label "No" at bounding box center [181, 286] width 66 height 44
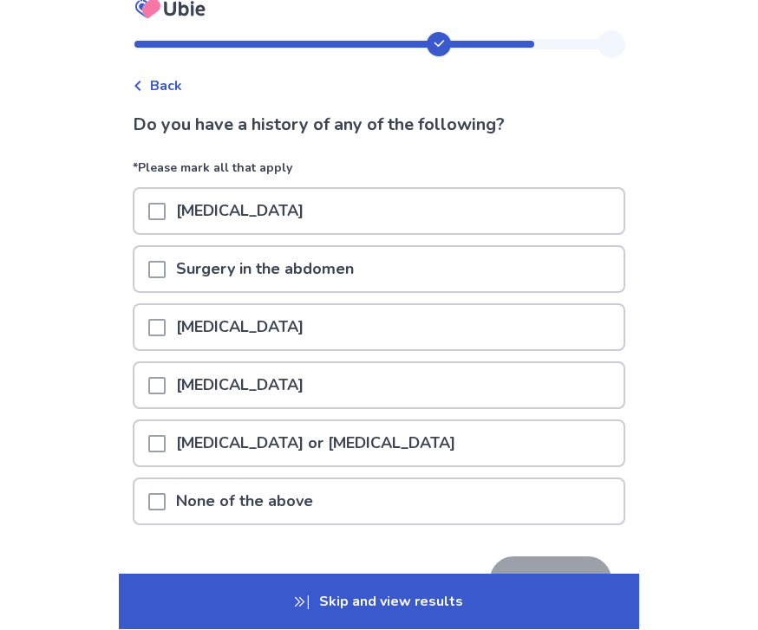
scroll to position [22, 0]
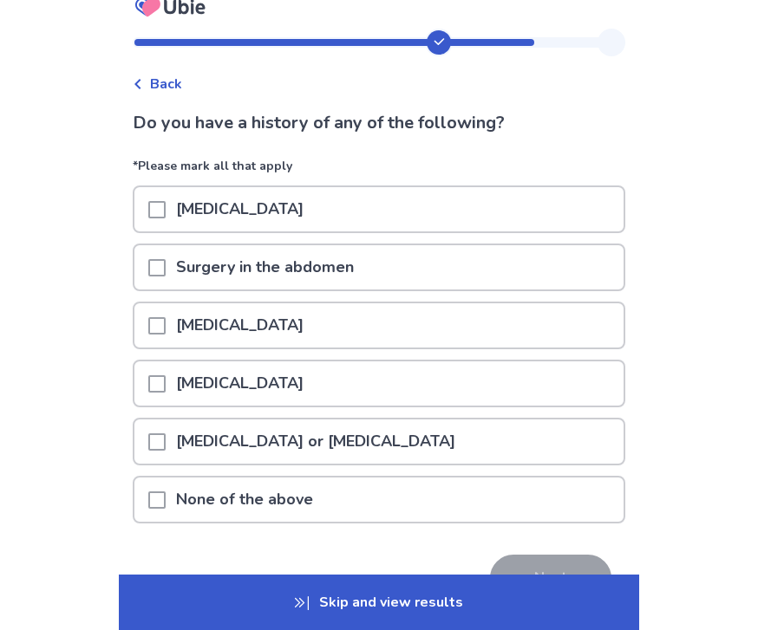
click at [166, 503] on span at bounding box center [156, 499] width 17 height 17
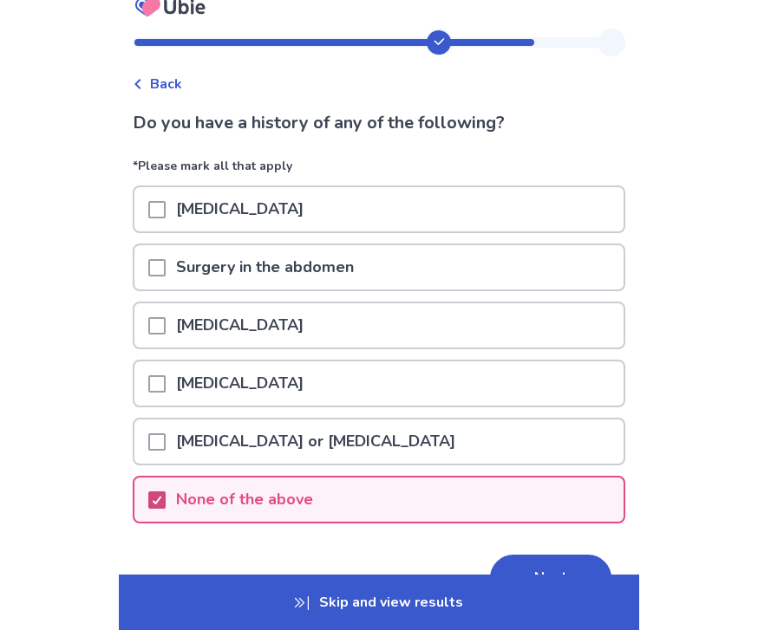
click at [510, 565] on button "Next" at bounding box center [550, 578] width 121 height 47
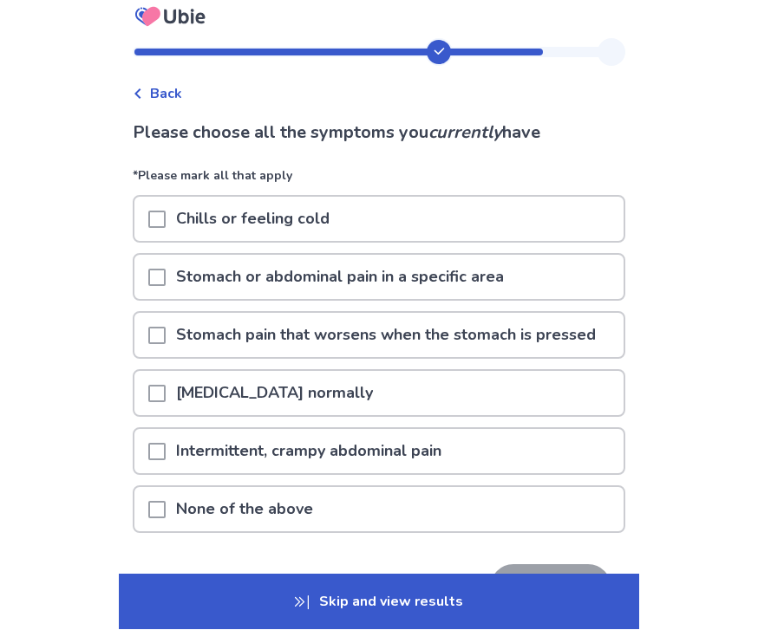
scroll to position [12, 0]
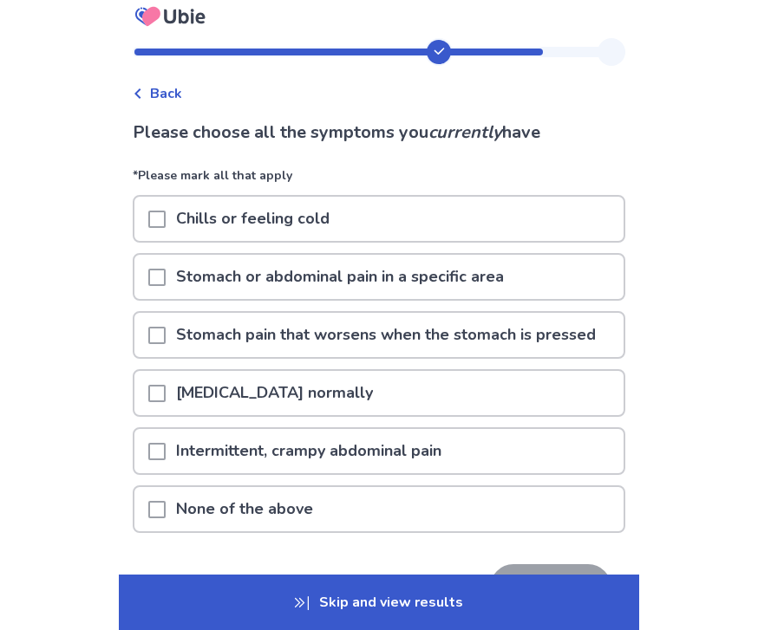
click at [148, 212] on div "Chills or feeling cold" at bounding box center [378, 219] width 489 height 44
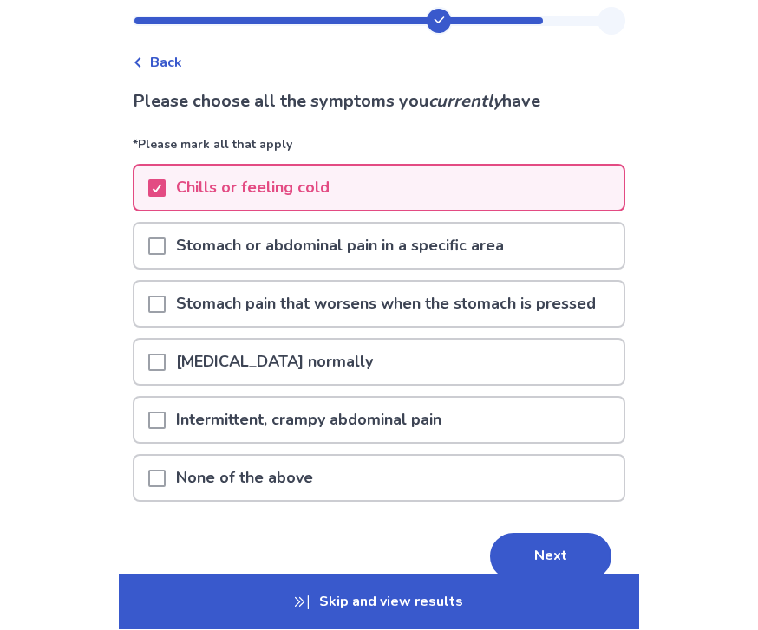
scroll to position [43, 0]
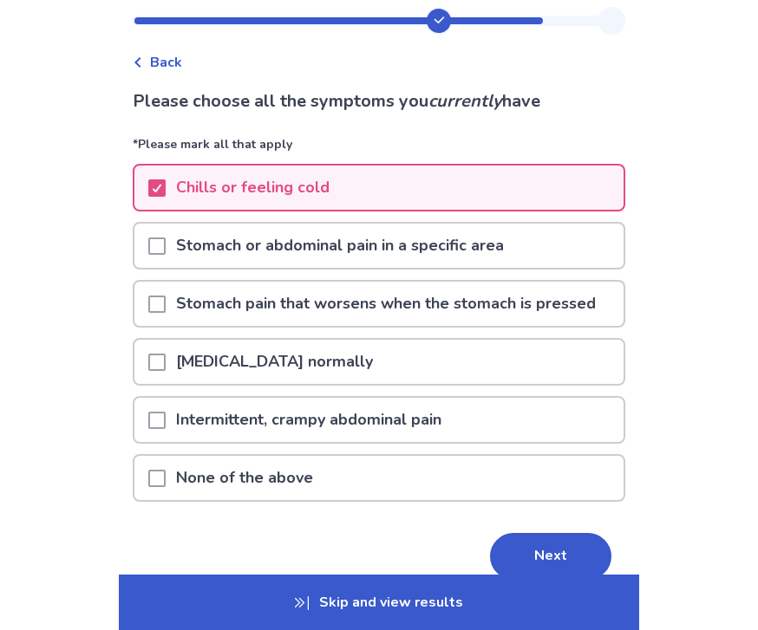
click at [160, 239] on span at bounding box center [156, 245] width 17 height 17
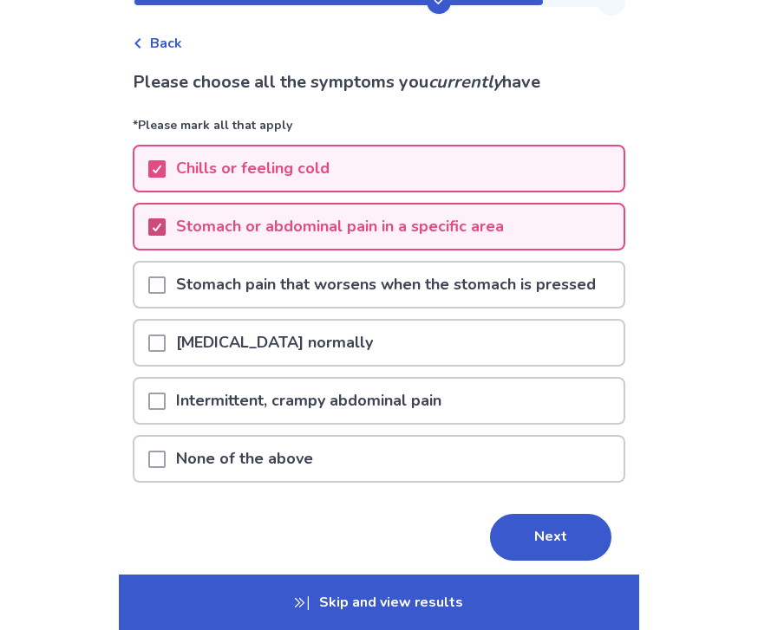
scroll to position [62, 0]
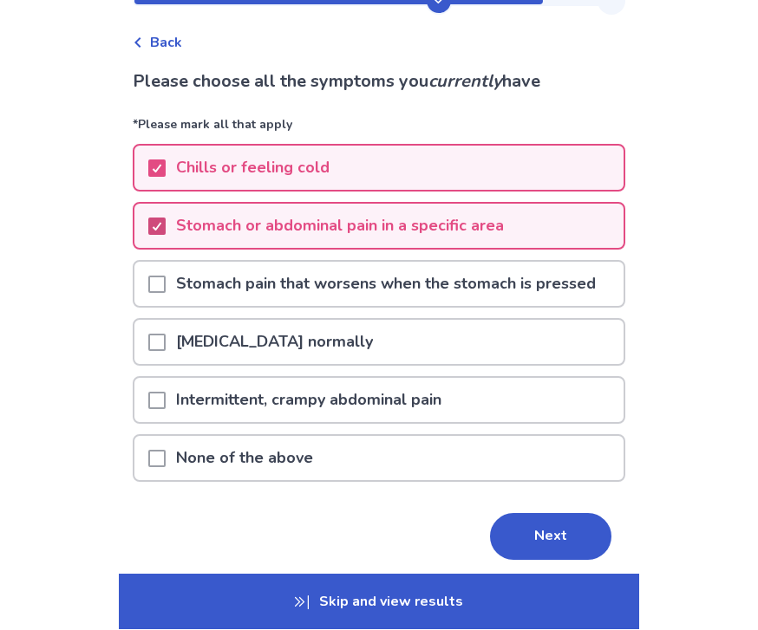
click at [163, 269] on div at bounding box center [156, 285] width 17 height 44
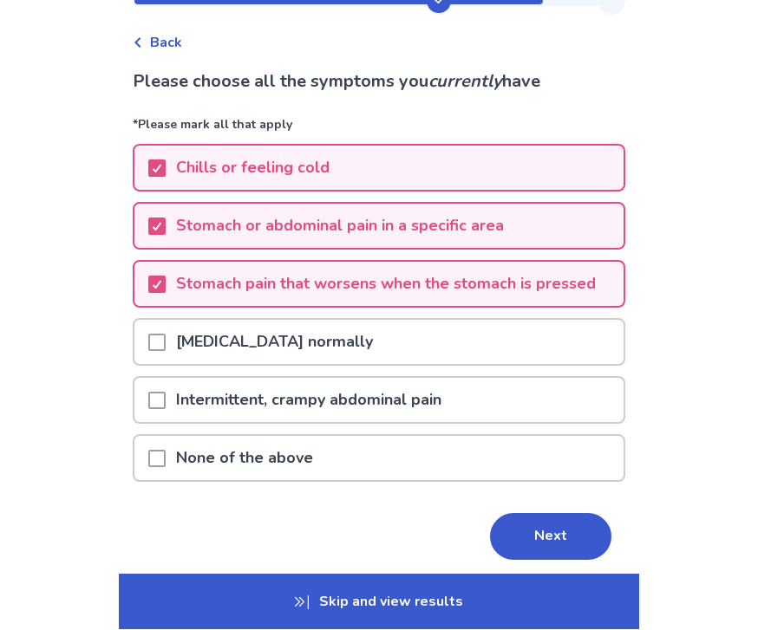
scroll to position [63, 0]
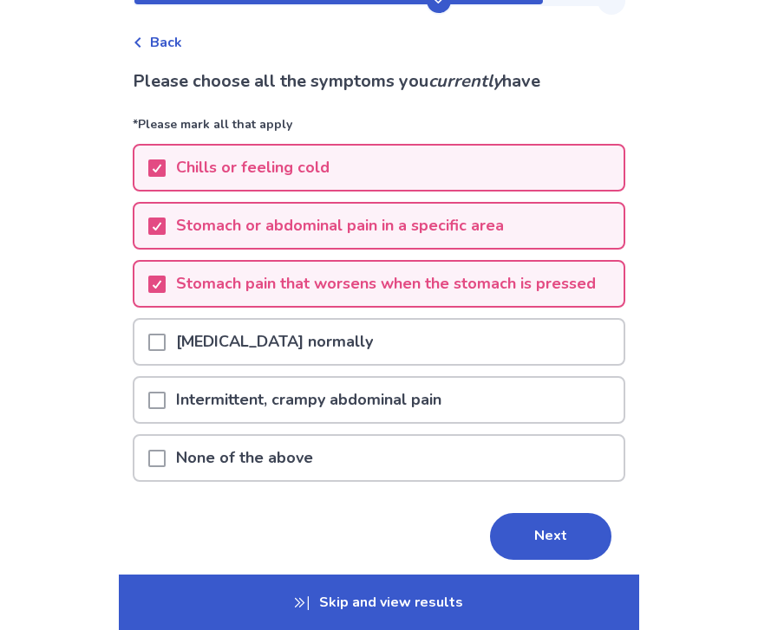
click at [159, 329] on div at bounding box center [156, 342] width 17 height 44
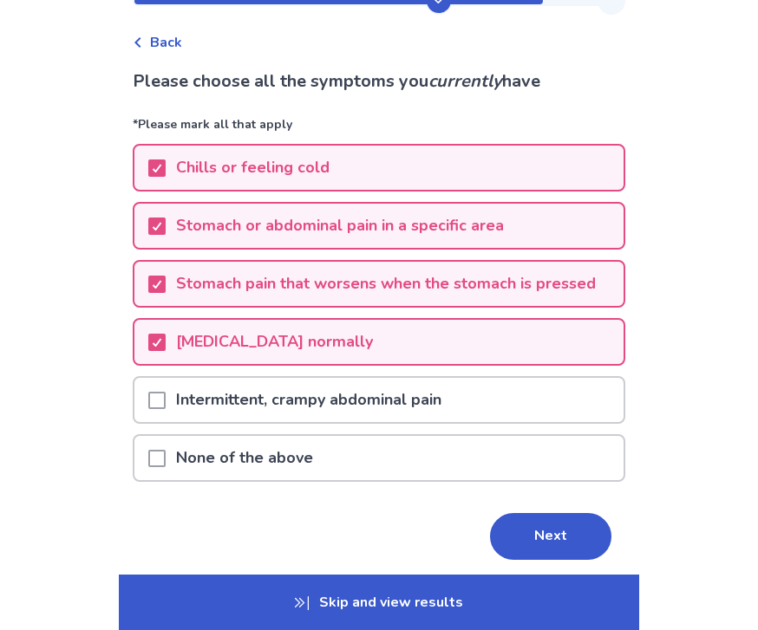
click at [164, 394] on span at bounding box center [156, 400] width 17 height 17
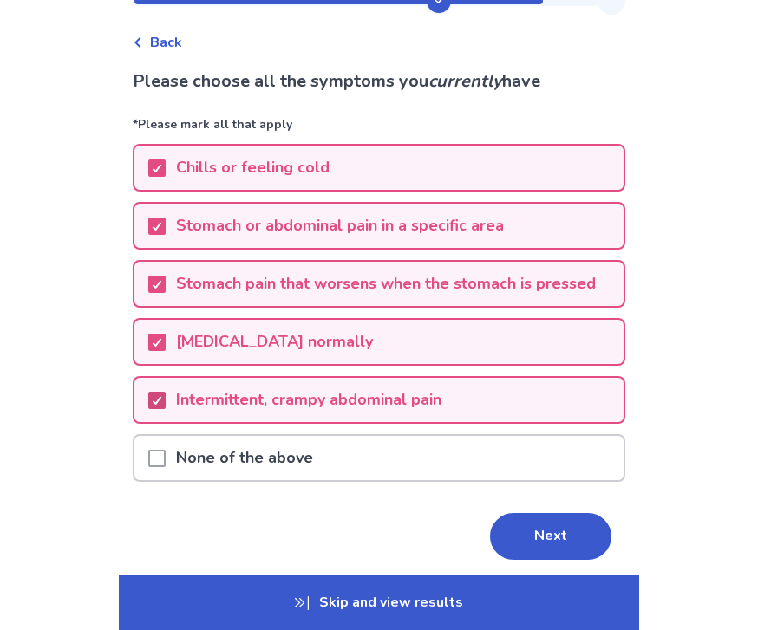
click at [527, 531] on button "Next" at bounding box center [550, 536] width 121 height 47
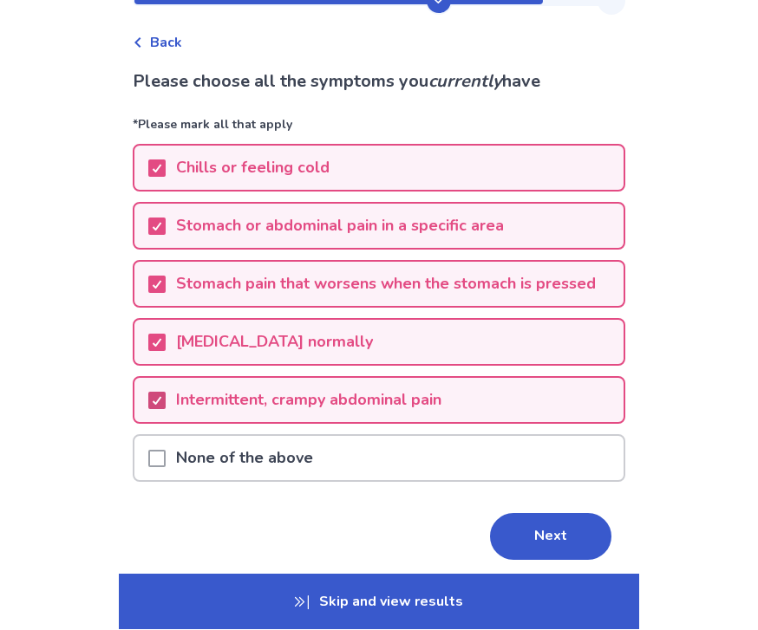
scroll to position [0, 0]
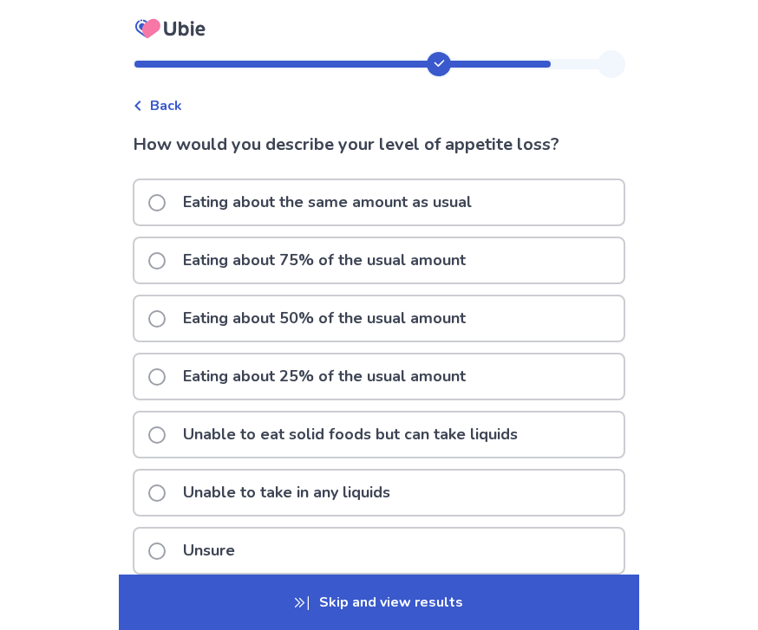
click at [585, 327] on div "Eating about 50% of the usual amount" at bounding box center [378, 318] width 489 height 44
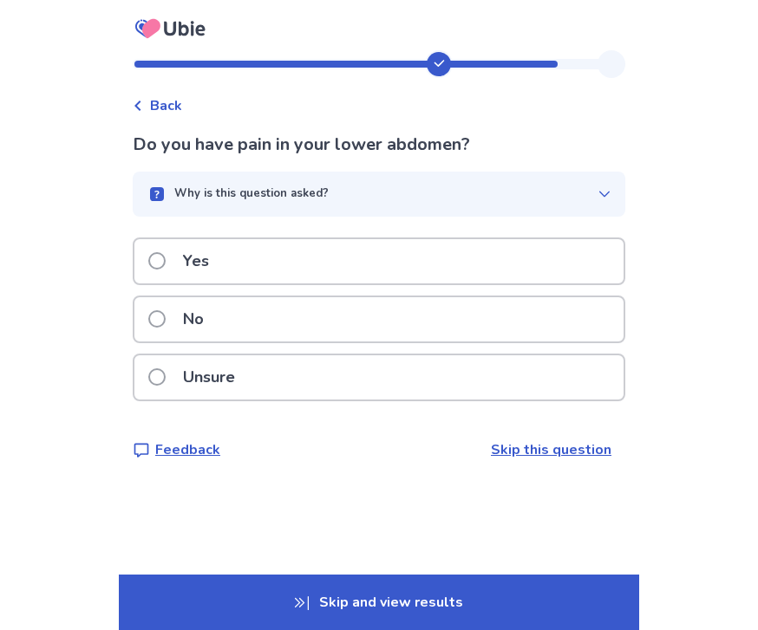
click at [481, 327] on div "No" at bounding box center [378, 319] width 489 height 44
click at [164, 315] on span at bounding box center [156, 318] width 17 height 17
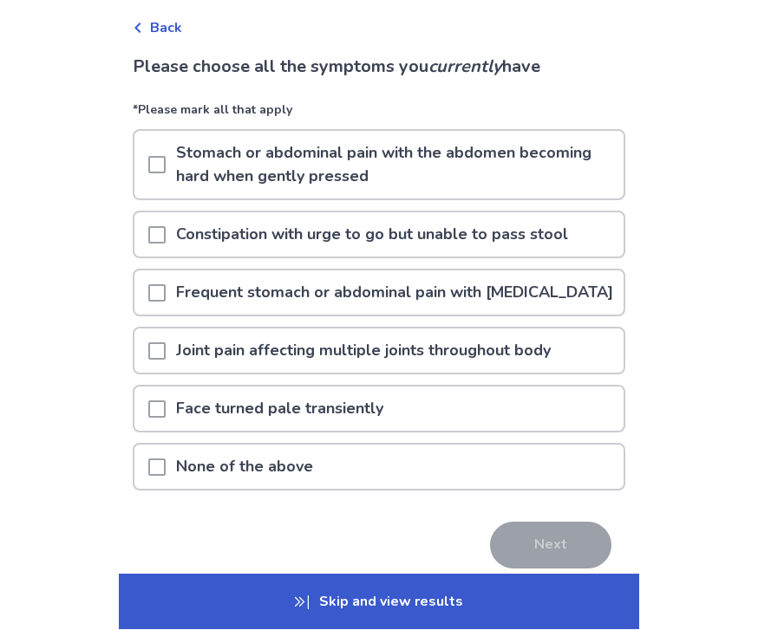
scroll to position [78, 0]
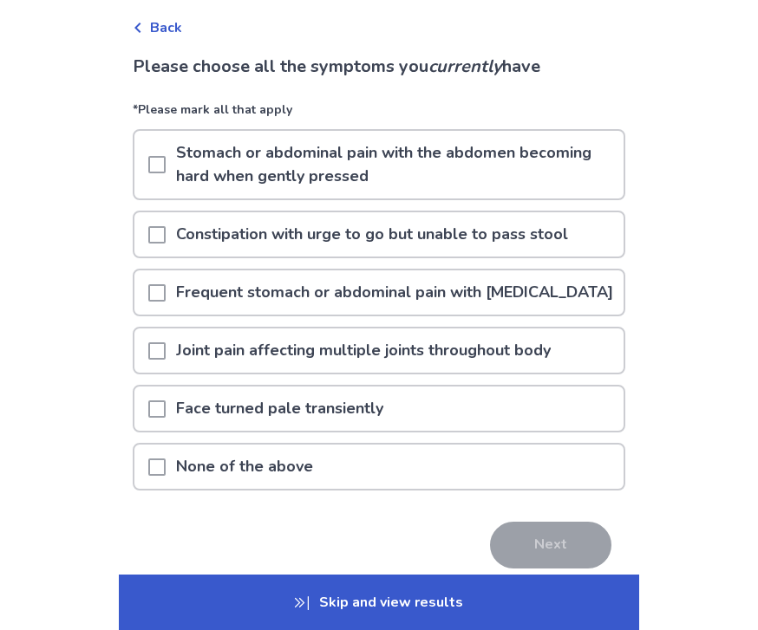
click at [164, 158] on span at bounding box center [156, 164] width 17 height 17
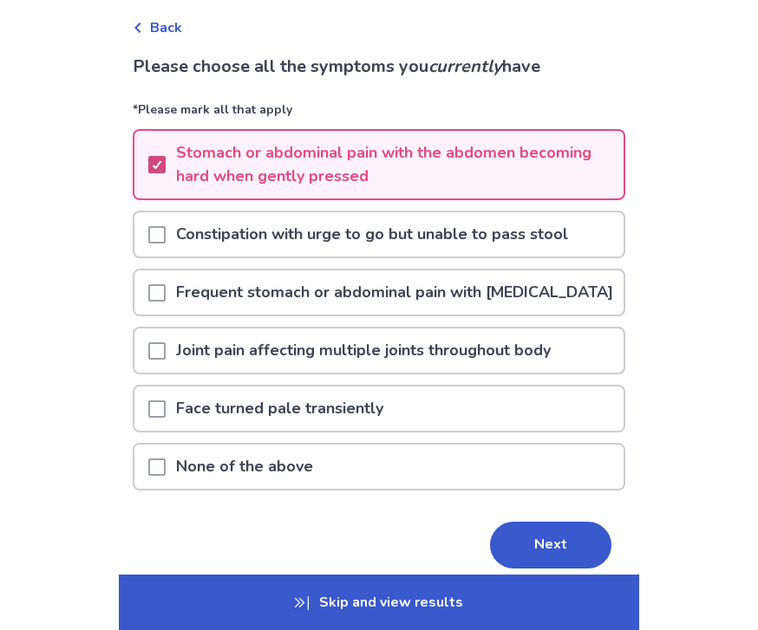
click at [514, 567] on button "Next" at bounding box center [550, 545] width 121 height 47
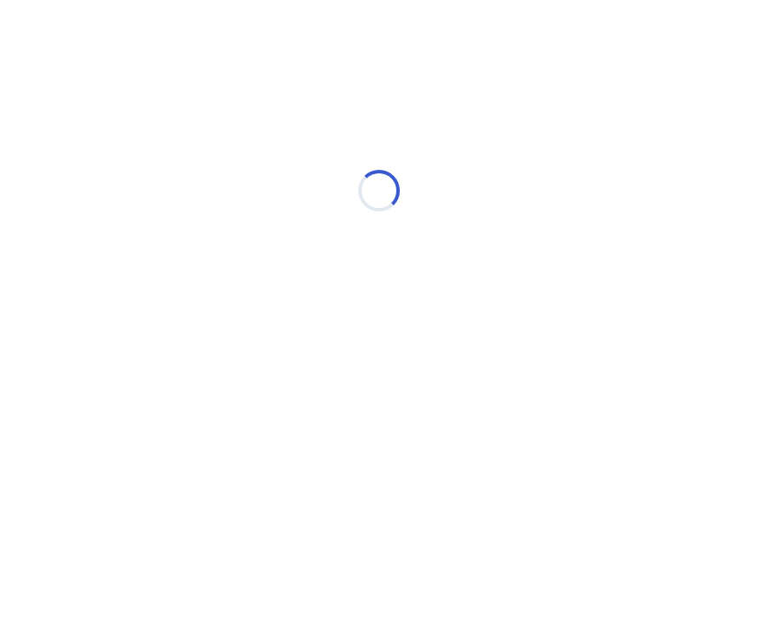
scroll to position [0, 0]
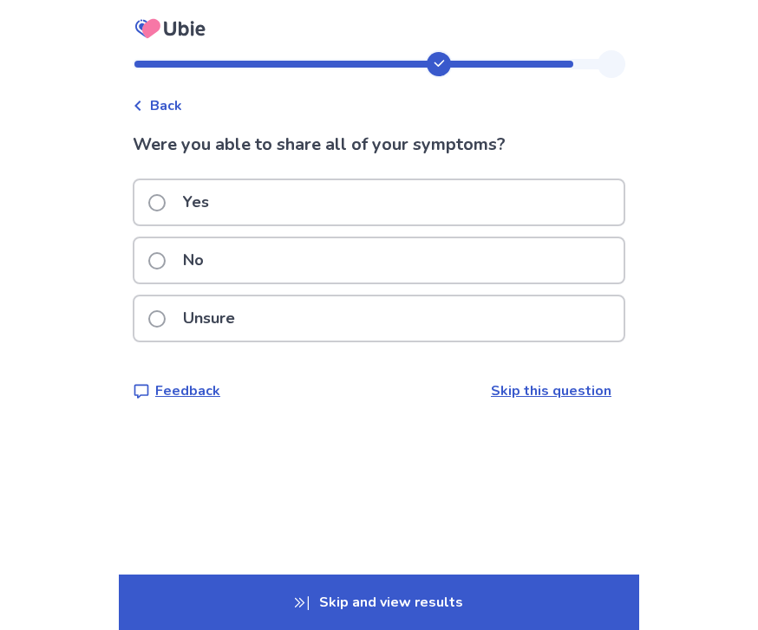
click at [153, 251] on div "No" at bounding box center [378, 260] width 489 height 44
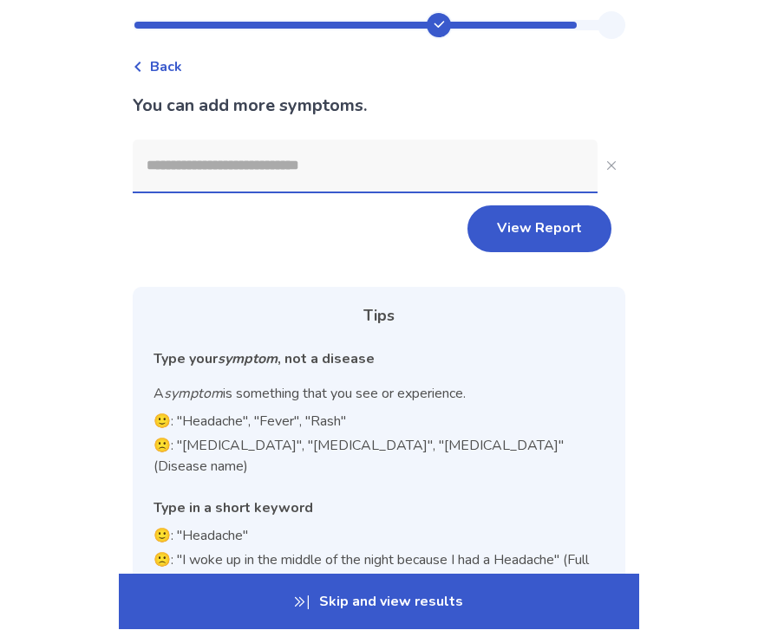
scroll to position [39, 0]
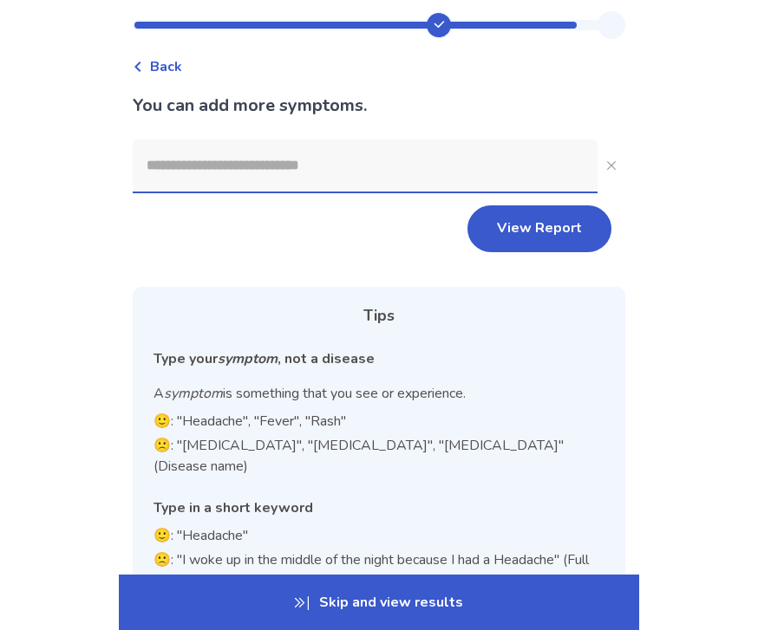
click at [491, 222] on button "View Report" at bounding box center [539, 228] width 144 height 47
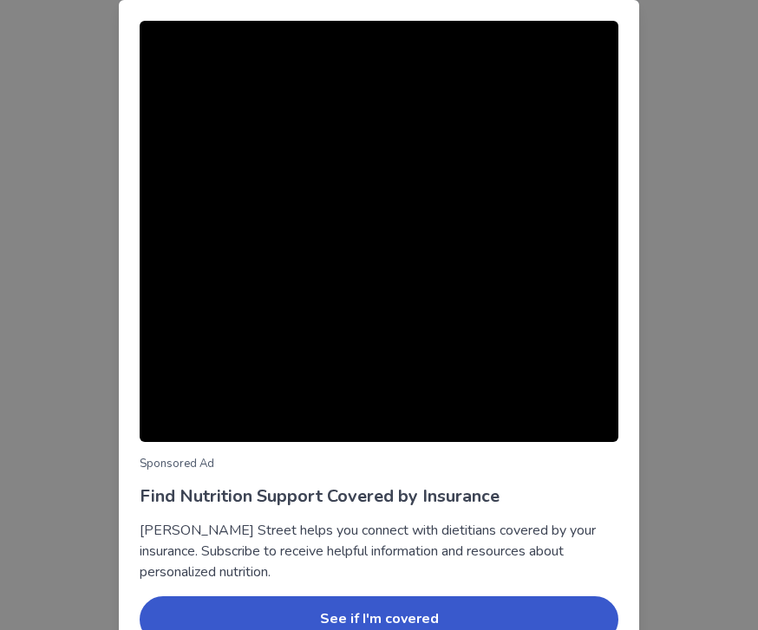
scroll to position [90, 0]
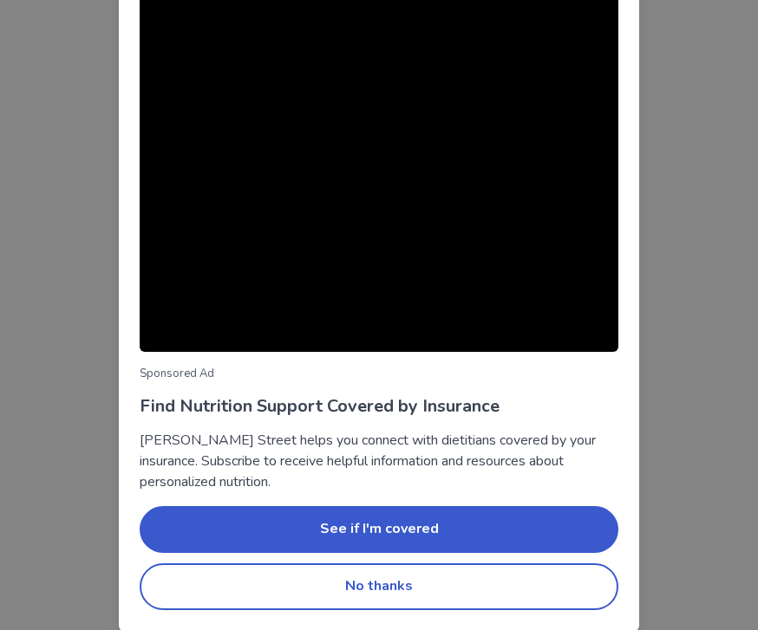
click at [296, 581] on button "No thanks" at bounding box center [379, 586] width 478 height 47
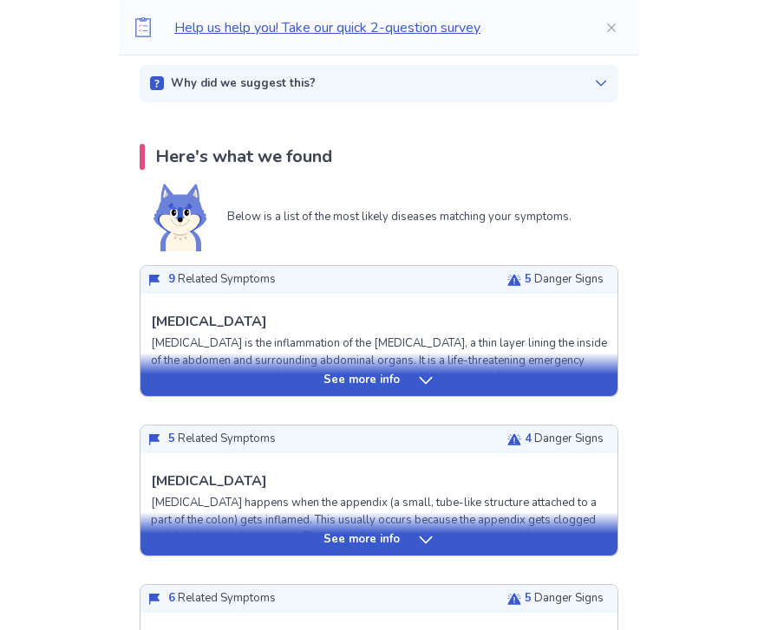
scroll to position [0, 0]
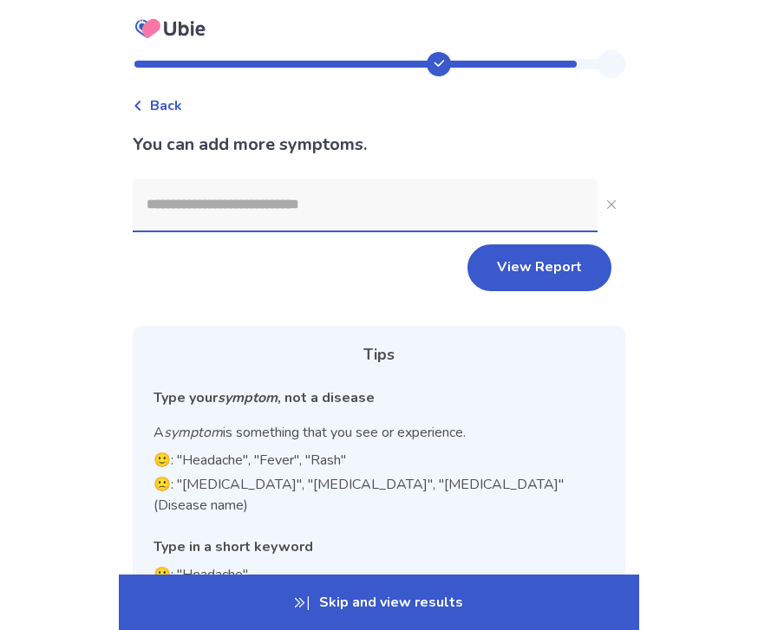
click at [701, 236] on div "Back You can add more symptoms. View Report Tips Type your symptom , not a dise…" at bounding box center [379, 389] width 758 height 779
click at [702, 236] on div "Back You can add more symptoms. View Report Tips Type your symptom , not a dise…" at bounding box center [379, 389] width 758 height 779
click at [701, 236] on div "Back You can add more symptoms. View Report Tips Type your symptom , not a dise…" at bounding box center [379, 389] width 758 height 779
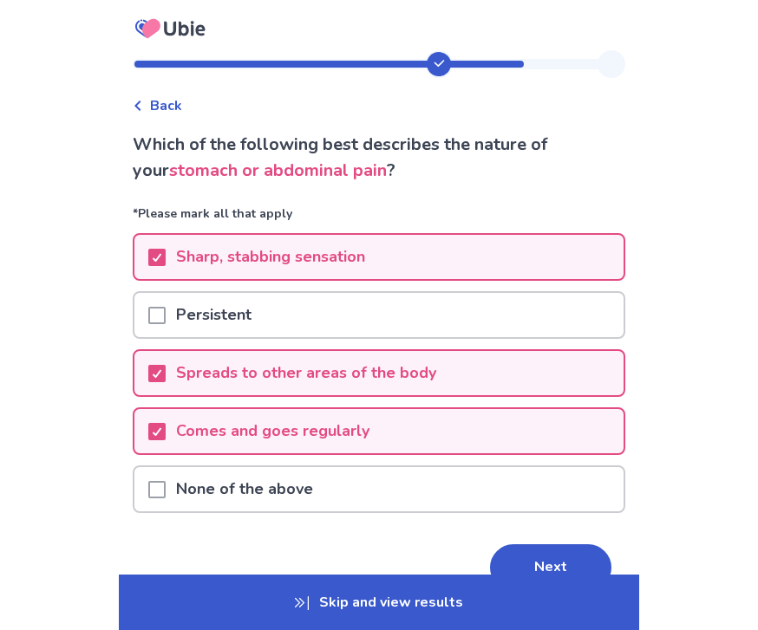
click at [568, 293] on div "Persistent" at bounding box center [378, 315] width 489 height 44
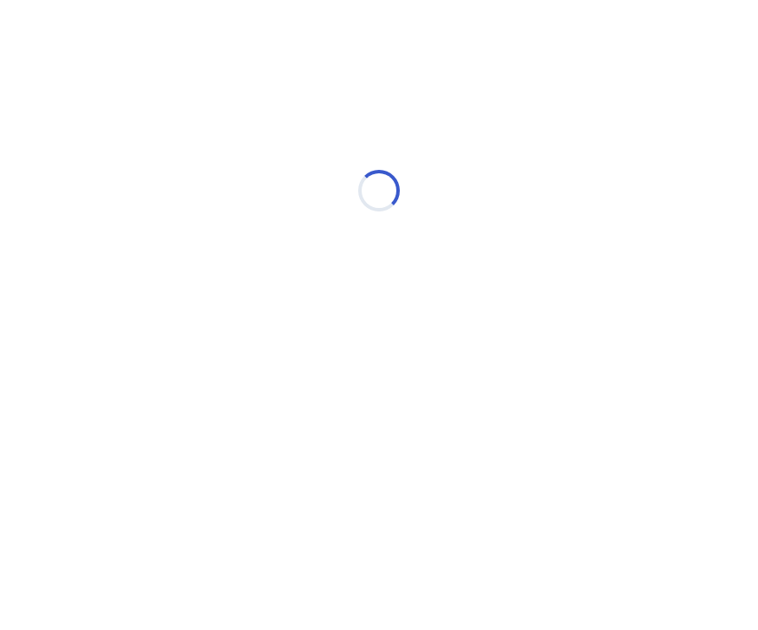
select select "*"
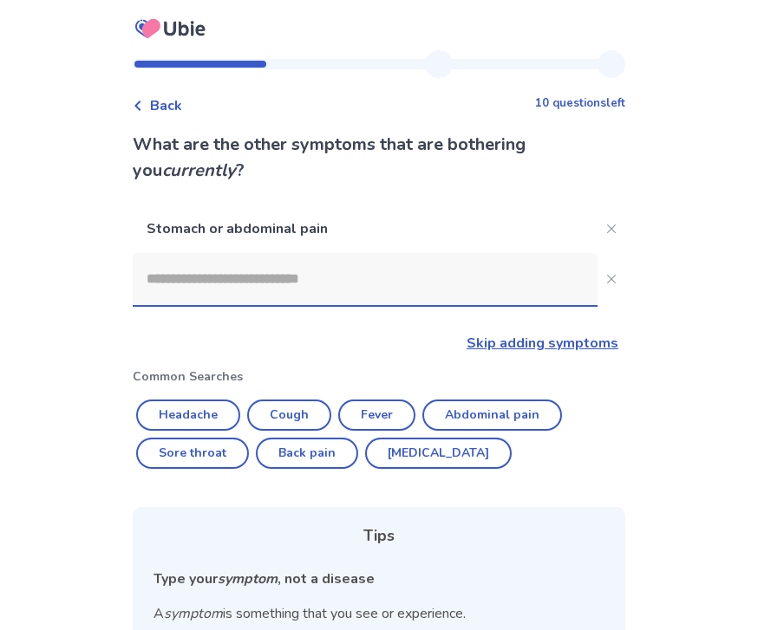
scroll to position [198, 0]
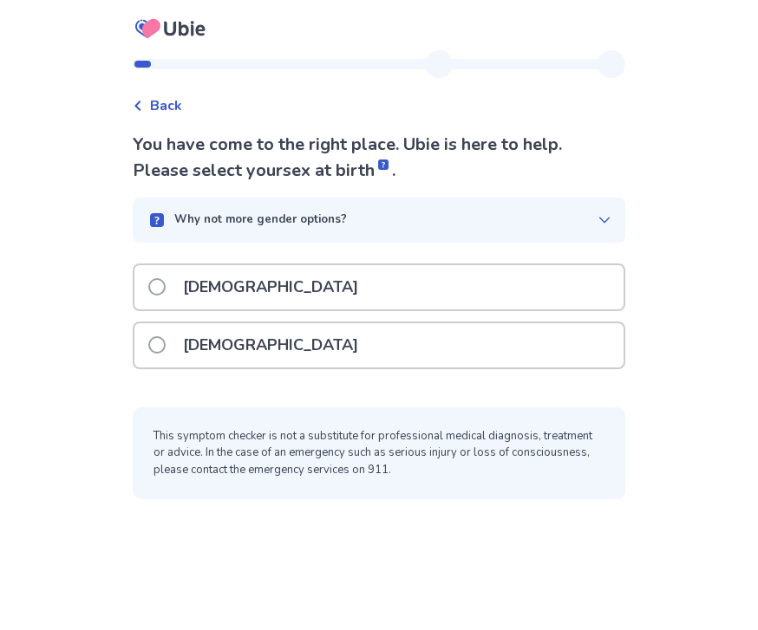
click at [421, 236] on div "Why not more gender options?" at bounding box center [379, 220] width 492 height 45
click at [679, 290] on div "Back You have come to the right place. Ubie is here to help. Please select your…" at bounding box center [379, 315] width 758 height 630
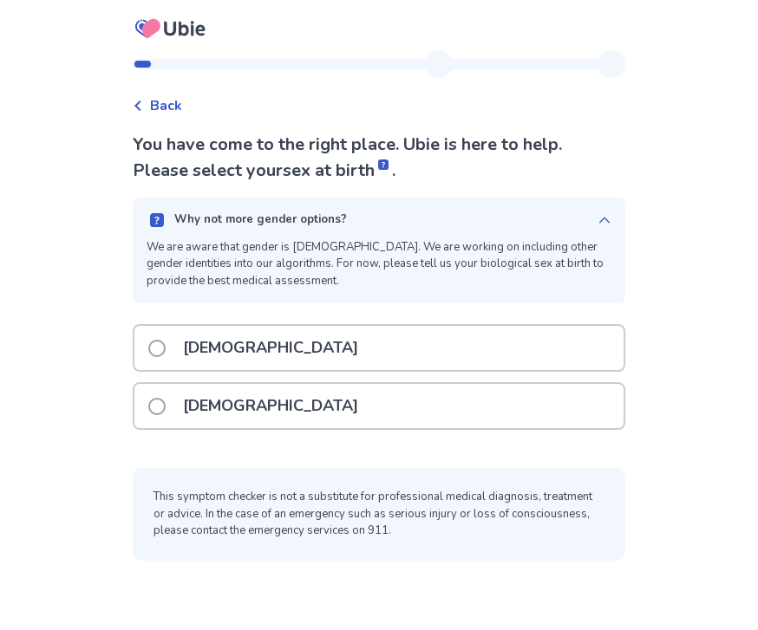
click at [516, 335] on div "Male" at bounding box center [378, 348] width 489 height 44
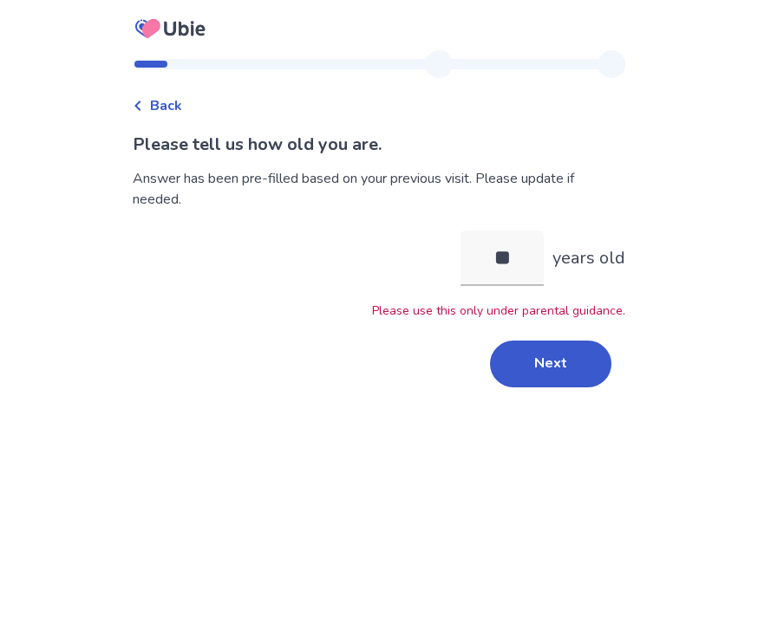
click at [523, 284] on input "**" at bounding box center [501, 258] width 83 height 55
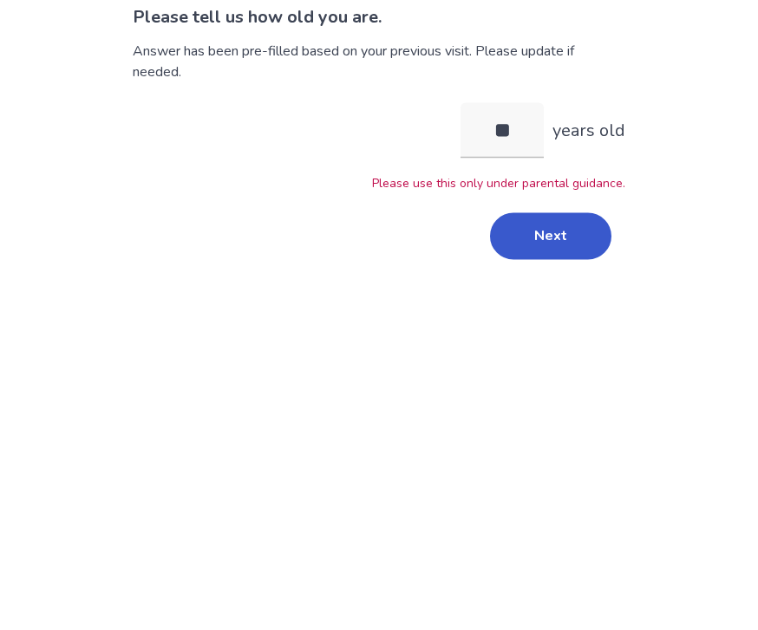
type input "*"
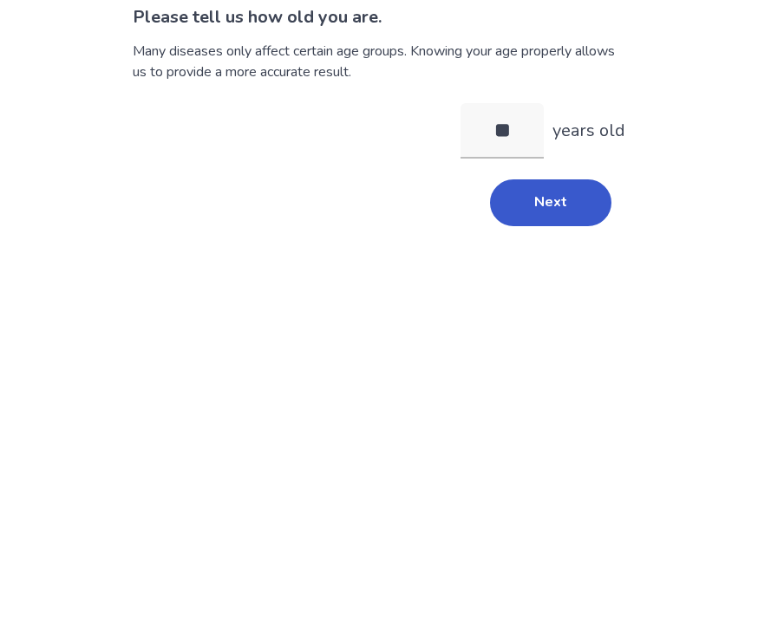
click at [657, 199] on div "Back Please tell us how old you are. Many diseases only affect certain age grou…" at bounding box center [379, 315] width 758 height 630
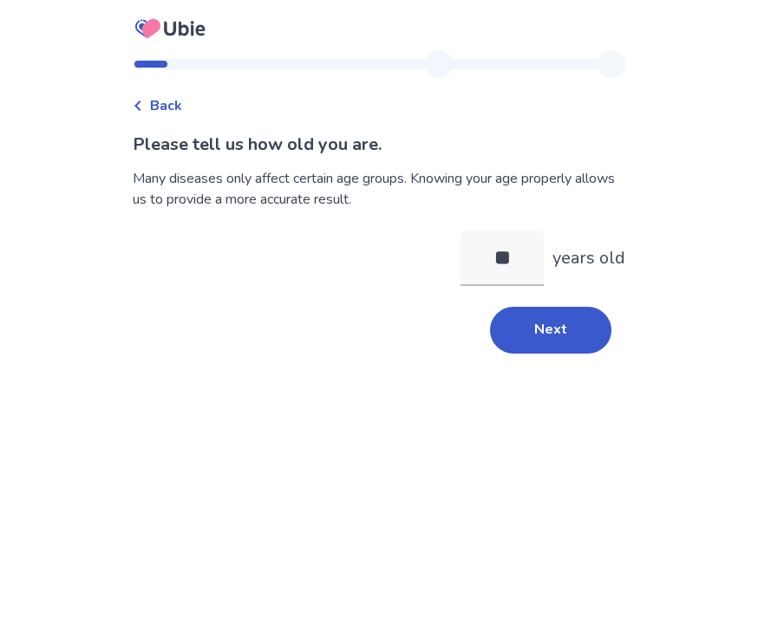
click at [573, 307] on button "Next" at bounding box center [550, 330] width 121 height 47
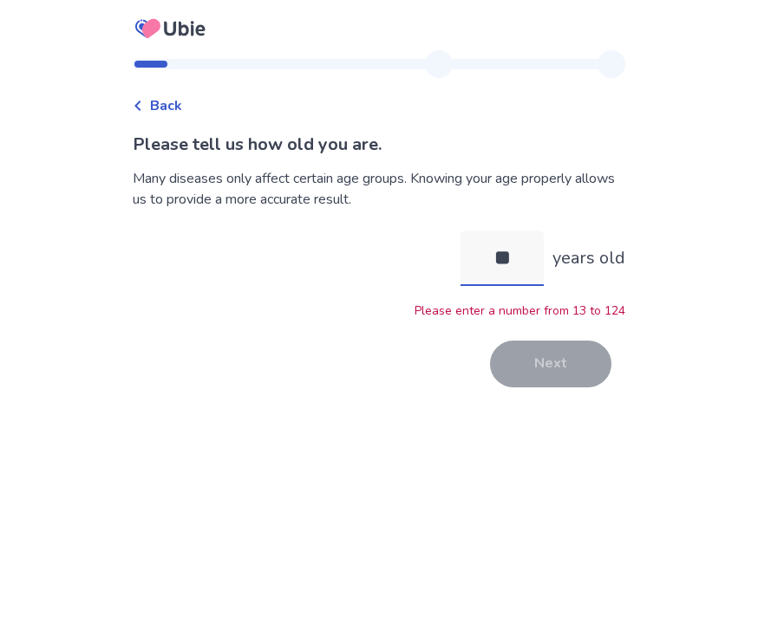
click at [528, 231] on input "**" at bounding box center [501, 258] width 83 height 55
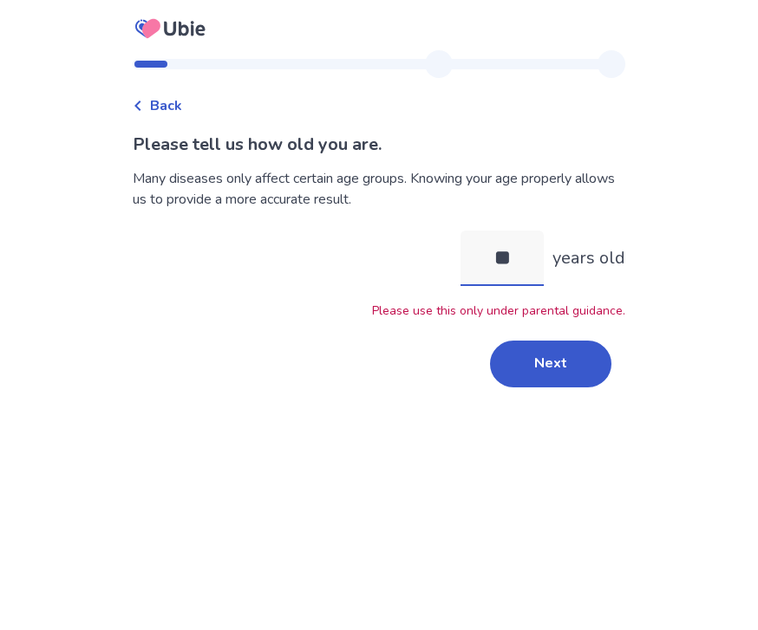
type input "**"
click at [706, 192] on div "Back Please tell us how old you are. Many diseases only affect certain age grou…" at bounding box center [379, 315] width 758 height 630
click at [566, 341] on button "Next" at bounding box center [550, 364] width 121 height 47
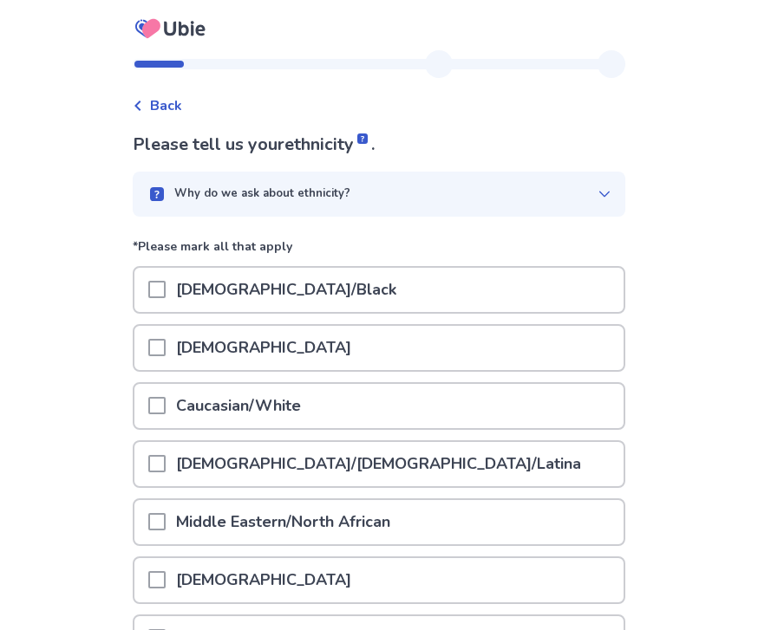
click at [166, 460] on span at bounding box center [156, 463] width 17 height 17
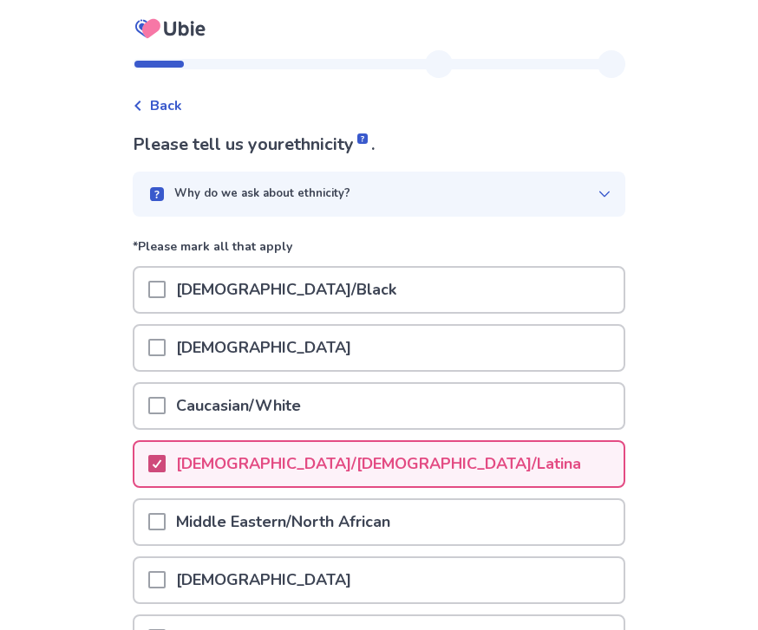
click at [485, 269] on div "African American/Black" at bounding box center [378, 290] width 489 height 44
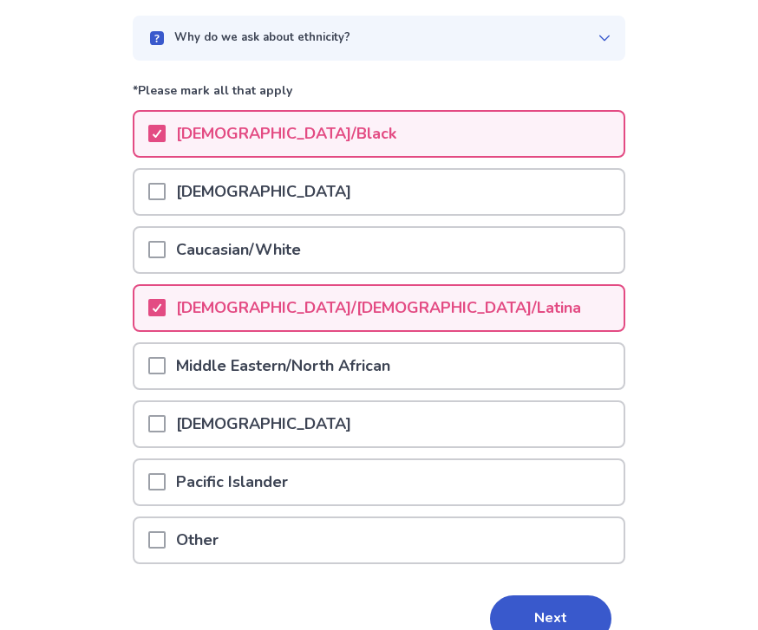
scroll to position [185, 0]
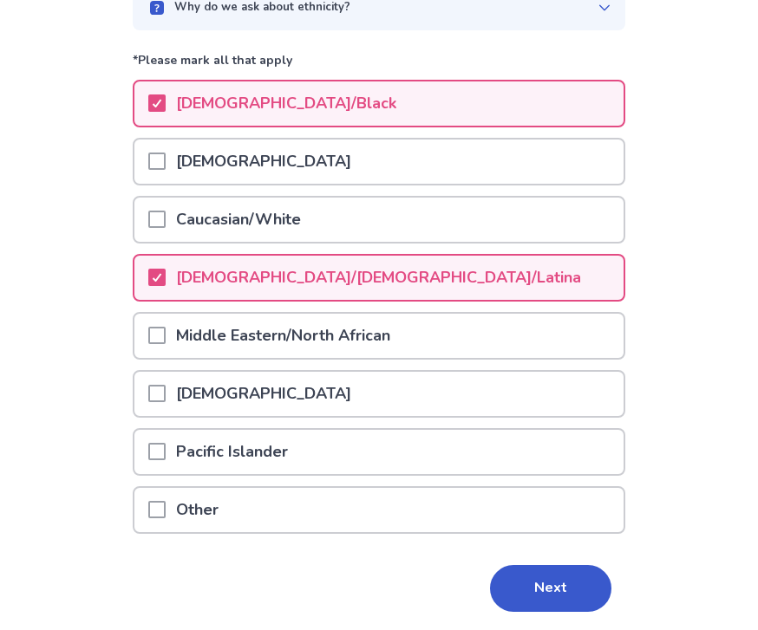
click at [575, 384] on div "Native American" at bounding box center [378, 395] width 489 height 44
click at [530, 384] on div "Native American" at bounding box center [378, 395] width 489 height 44
click at [249, 384] on p "Native American" at bounding box center [264, 395] width 196 height 44
click at [445, 384] on div "Native American" at bounding box center [378, 395] width 489 height 44
click at [544, 590] on button "Next" at bounding box center [550, 589] width 121 height 47
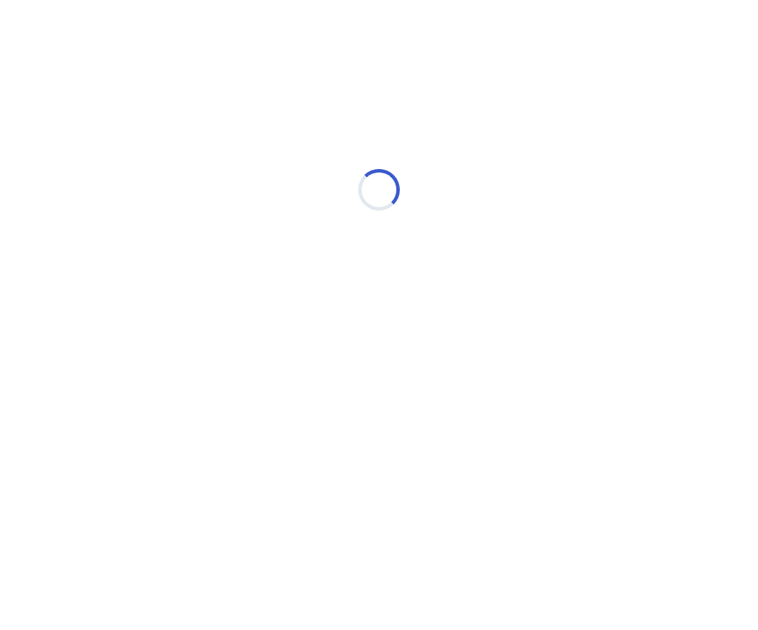
scroll to position [0, 0]
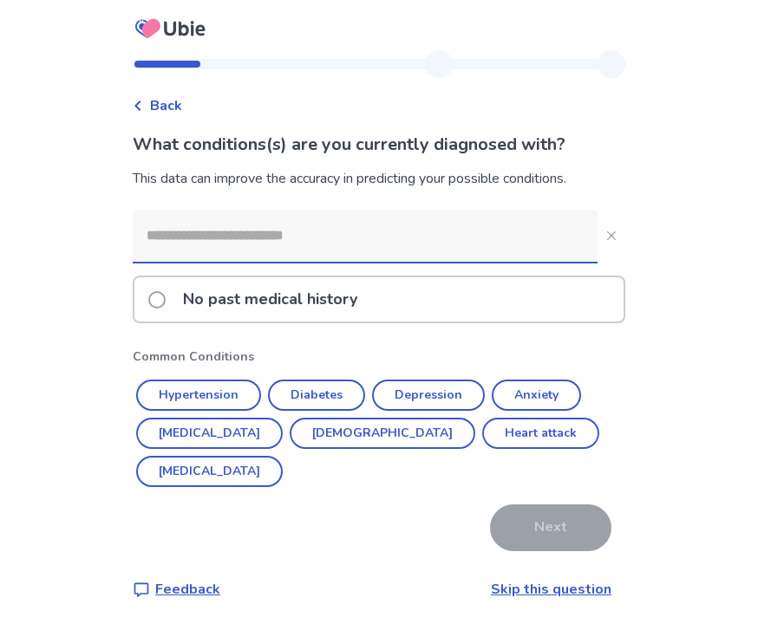
click at [528, 231] on input at bounding box center [365, 236] width 465 height 52
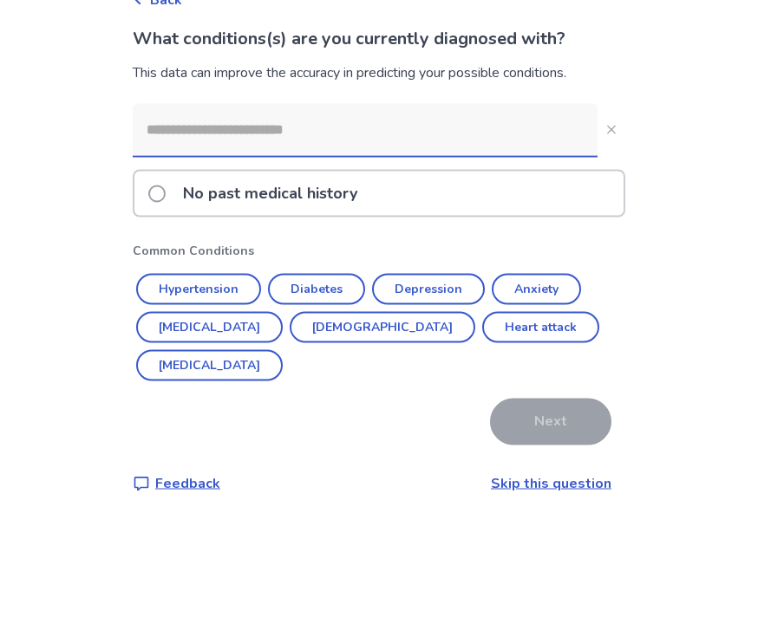
click at [692, 187] on div "Back What conditions(s) are you currently diagnosed with? This data can improve…" at bounding box center [379, 315] width 758 height 630
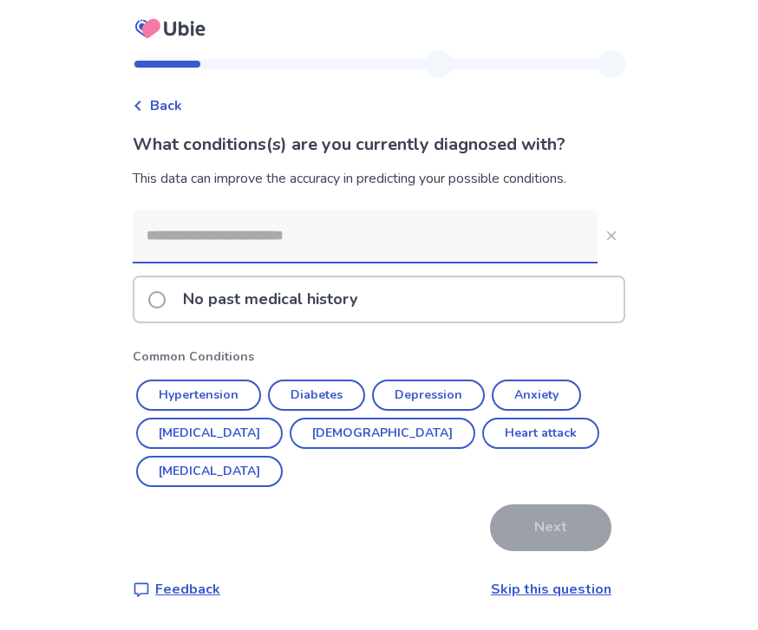
click at [454, 380] on button "Depression" at bounding box center [428, 395] width 113 height 31
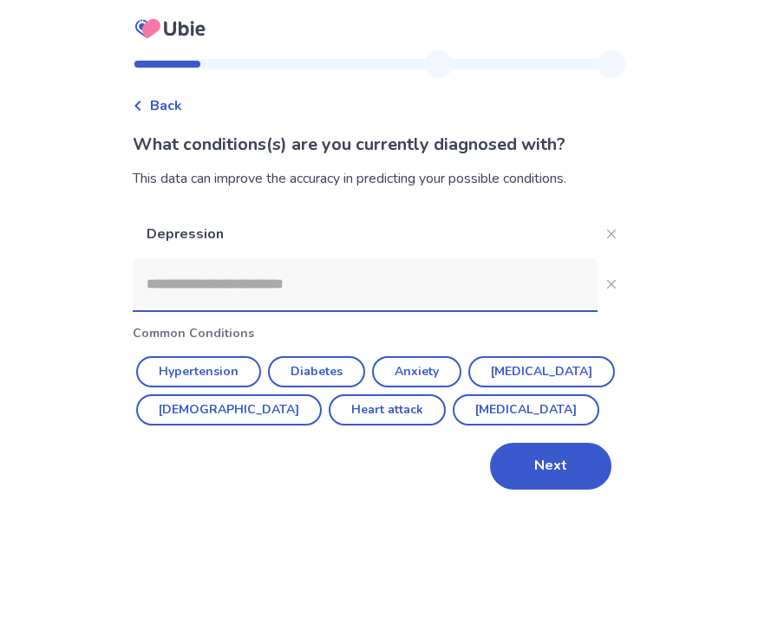
click at [452, 394] on button "ADHD" at bounding box center [525, 409] width 146 height 31
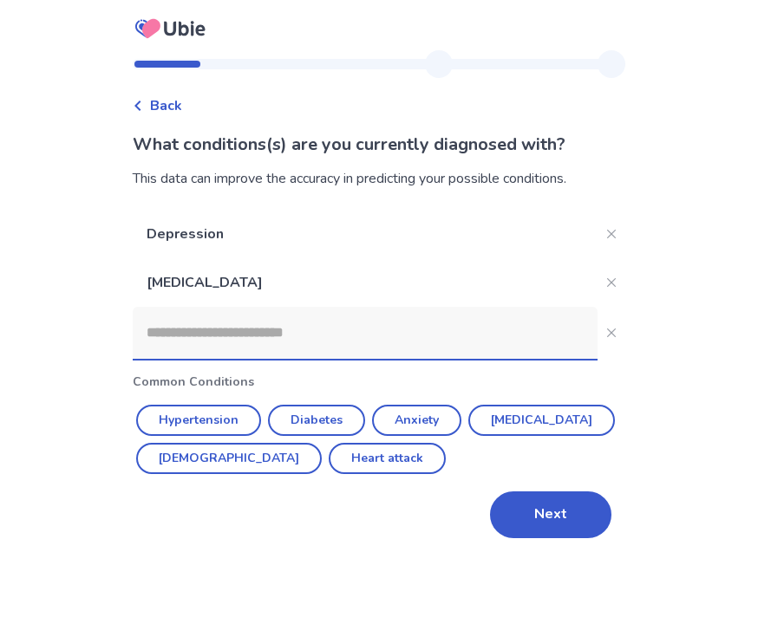
click at [436, 405] on button "Anxiety" at bounding box center [416, 420] width 89 height 31
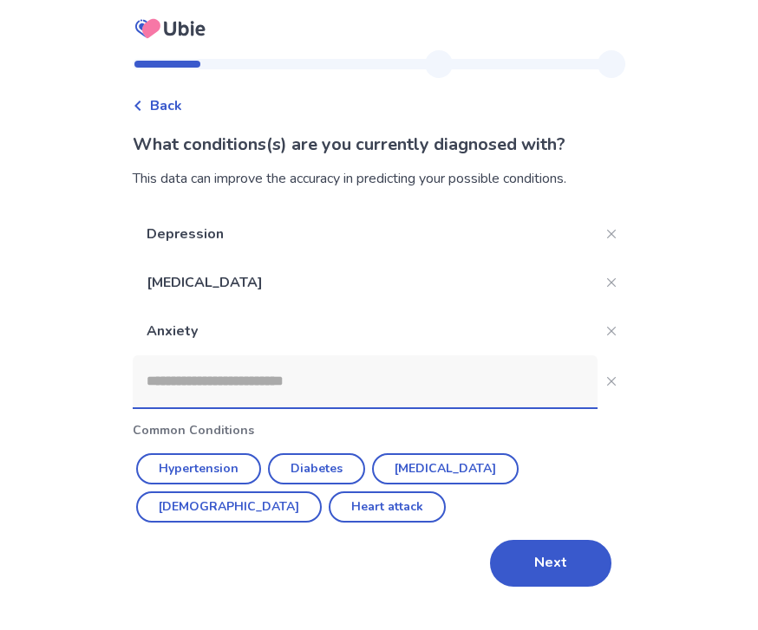
click at [547, 540] on button "Next" at bounding box center [550, 563] width 121 height 47
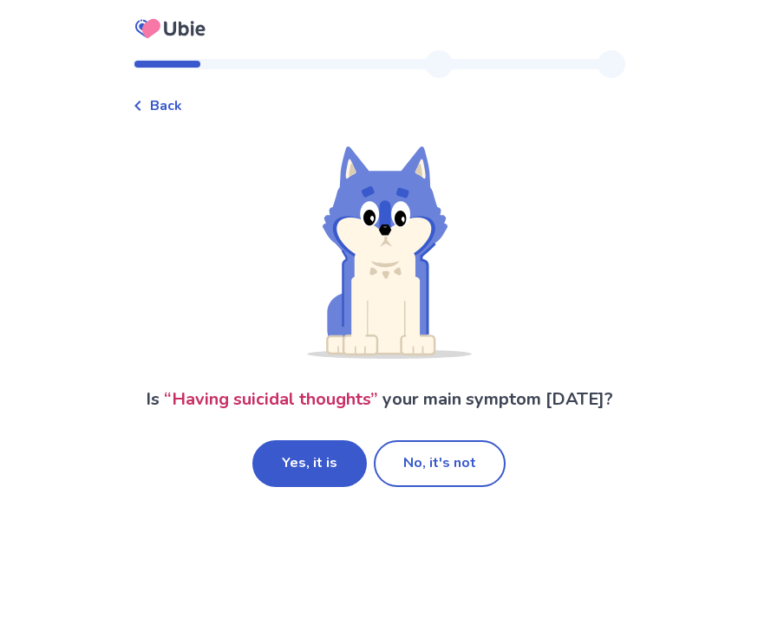
click at [326, 452] on button "Yes, it is" at bounding box center [309, 463] width 114 height 47
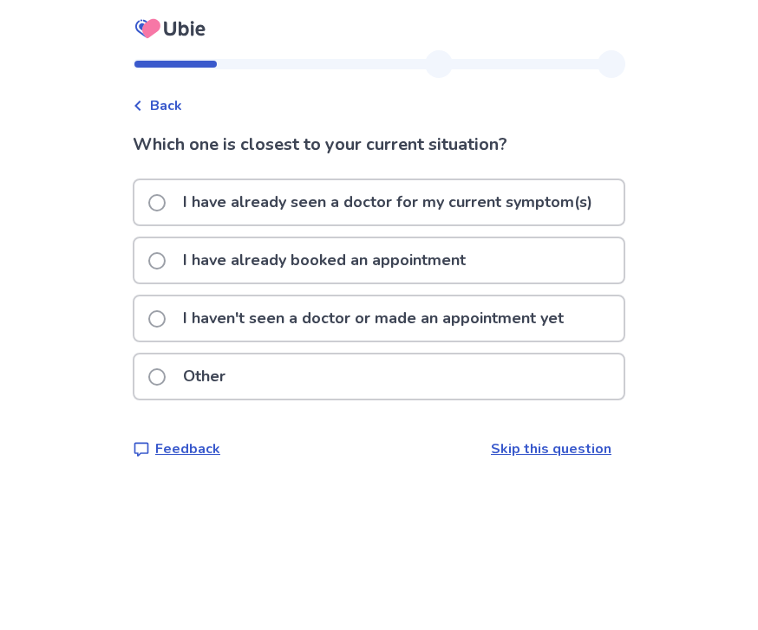
click at [161, 318] on span at bounding box center [156, 318] width 17 height 17
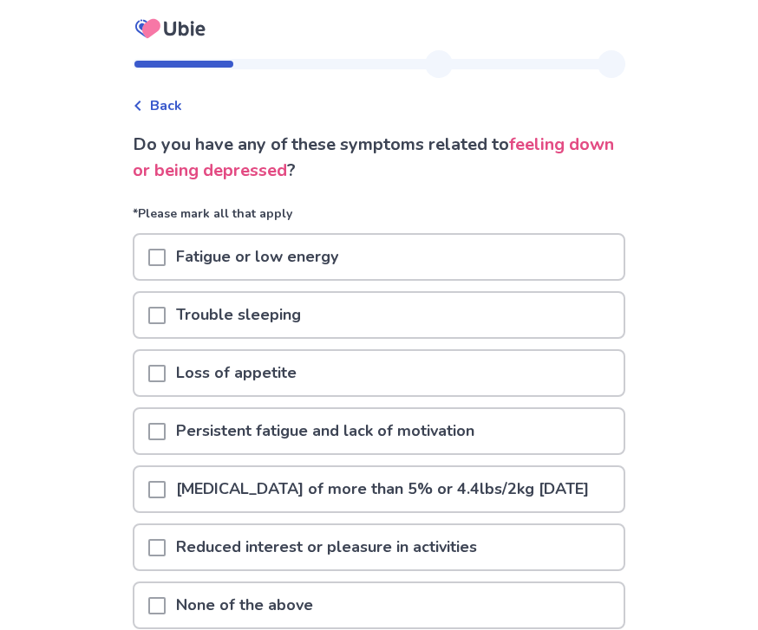
click at [663, 327] on div "Back Do you have any of these symptoms related to feeling down or being depress…" at bounding box center [379, 392] width 758 height 784
click at [647, 327] on div "Back Do you have any of these symptoms related to feeling down or being depress…" at bounding box center [379, 392] width 758 height 784
click at [725, 36] on div "Back Do you have any of these symptoms related to feeling down or being depress…" at bounding box center [379, 392] width 758 height 784
click at [543, 305] on div "Trouble sleeping" at bounding box center [378, 315] width 489 height 44
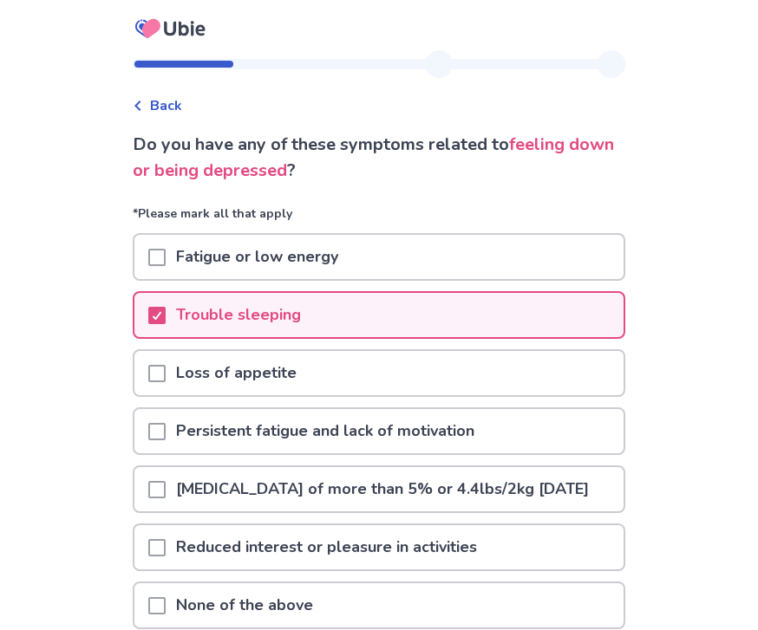
click at [166, 244] on div at bounding box center [156, 257] width 17 height 44
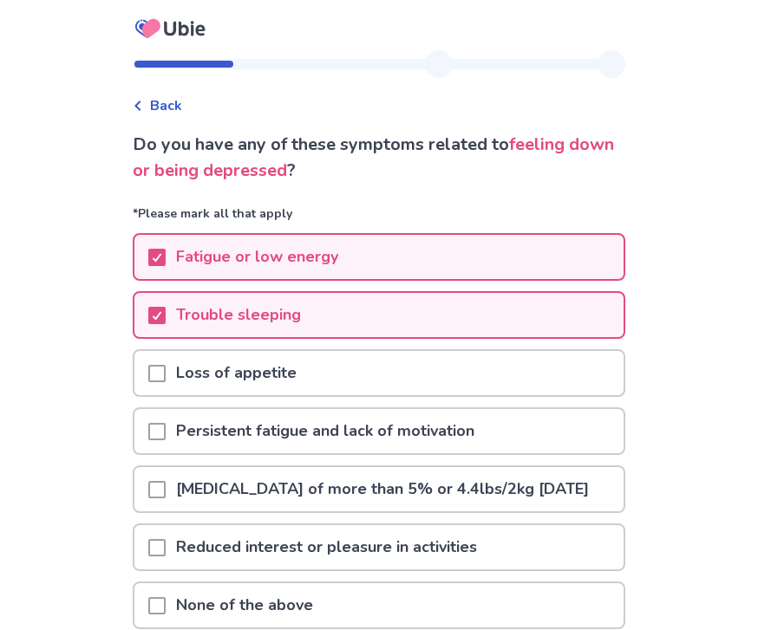
click at [148, 371] on div "Loss of appetite" at bounding box center [378, 373] width 489 height 44
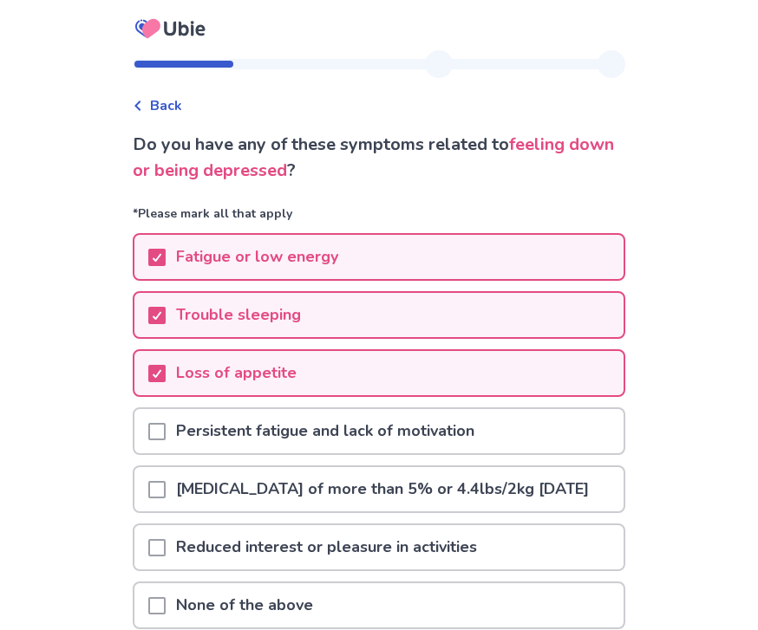
click at [166, 414] on div at bounding box center [156, 431] width 17 height 44
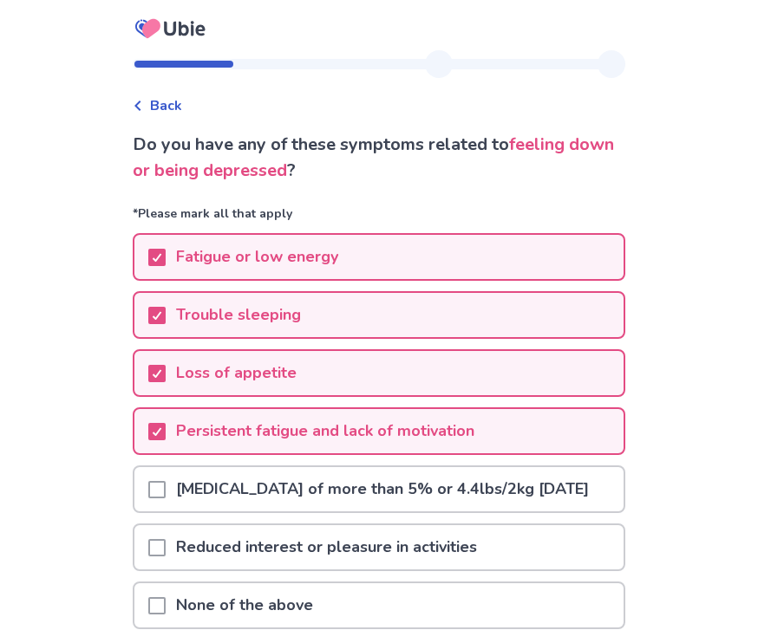
click at [189, 36] on icon at bounding box center [170, 28] width 82 height 43
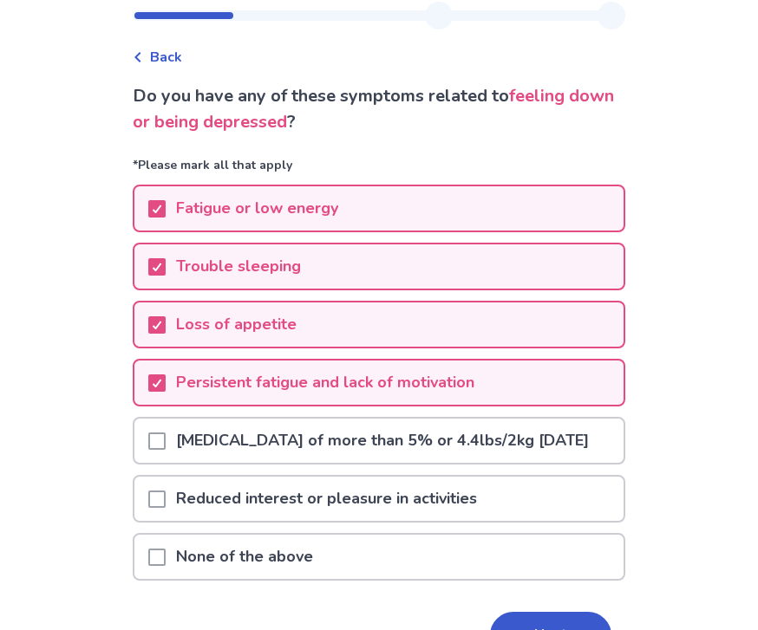
click at [563, 37] on div "Back" at bounding box center [379, 49] width 492 height 38
click at [166, 450] on span at bounding box center [156, 441] width 17 height 17
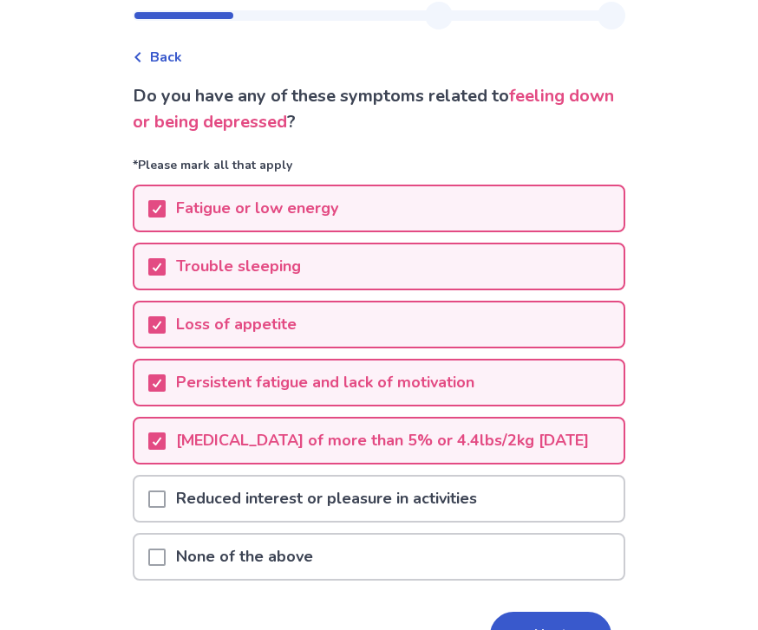
click at [166, 508] on span at bounding box center [156, 499] width 17 height 17
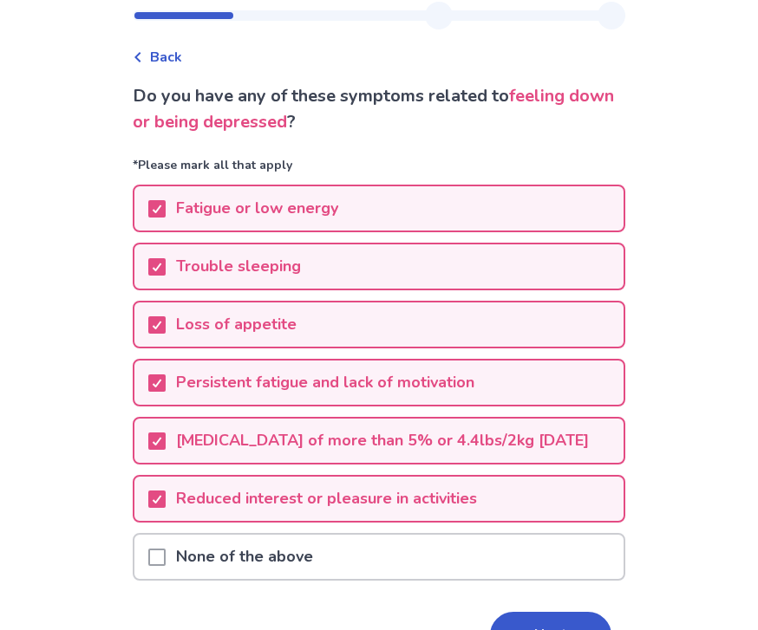
click at [165, 566] on span at bounding box center [156, 557] width 17 height 17
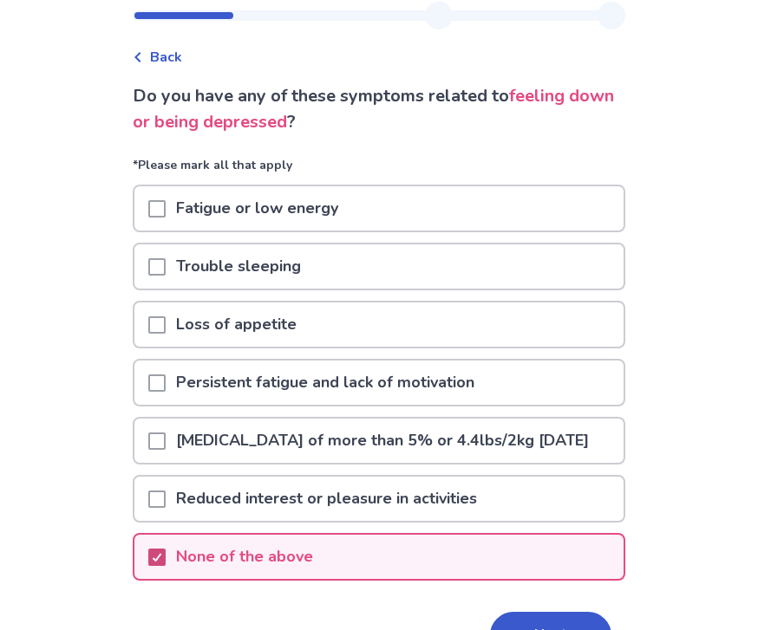
click at [162, 562] on icon at bounding box center [157, 557] width 10 height 9
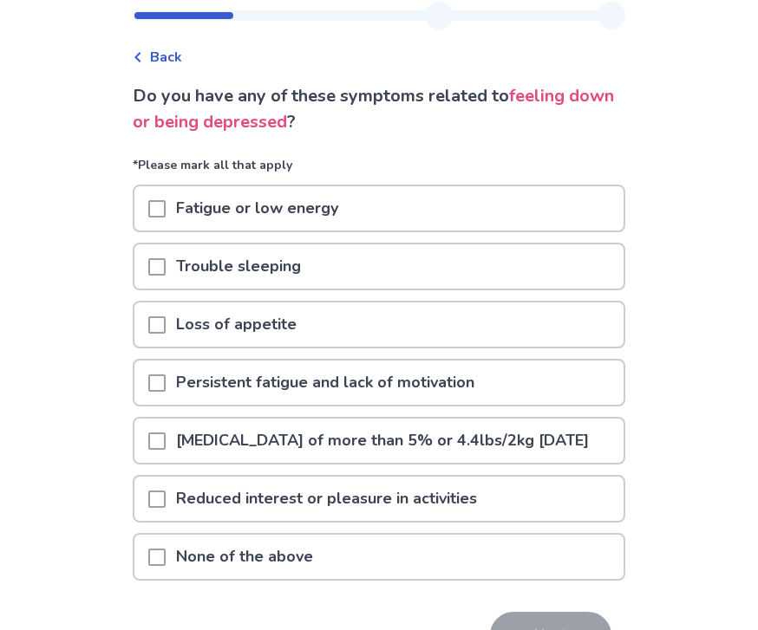
click at [166, 521] on div at bounding box center [156, 499] width 17 height 44
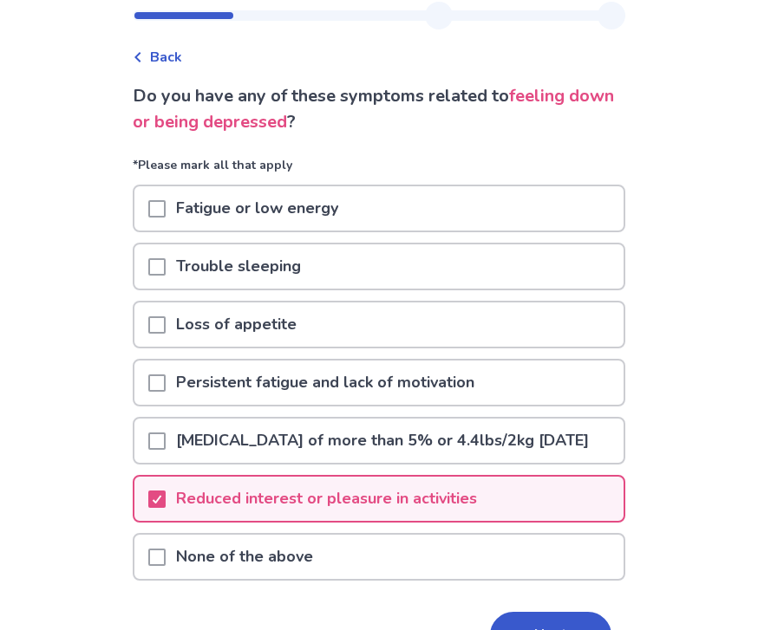
click at [166, 463] on div at bounding box center [156, 441] width 17 height 44
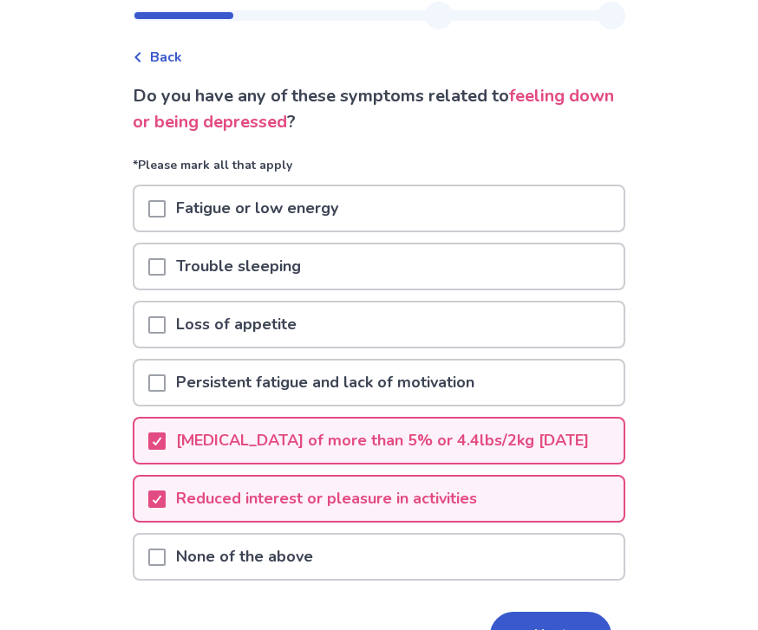
click at [493, 302] on div "Loss of appetite" at bounding box center [378, 324] width 489 height 44
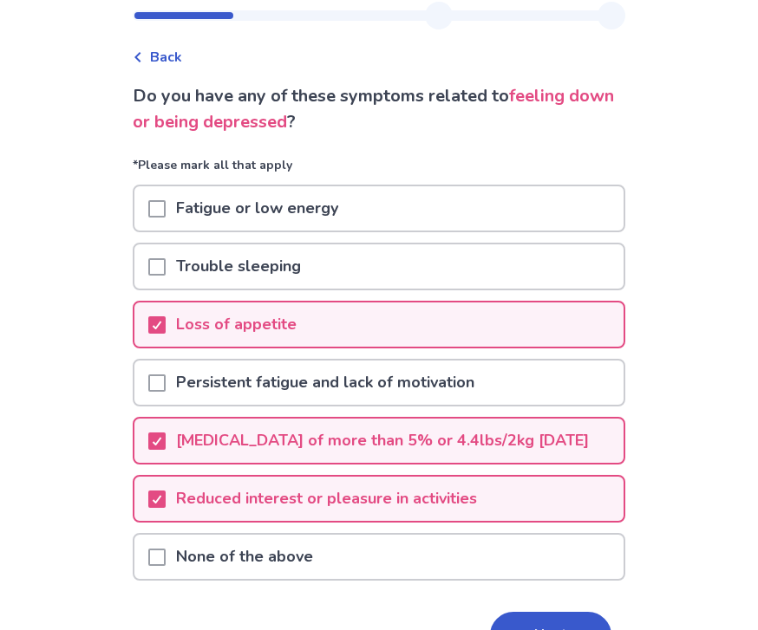
click at [166, 368] on div at bounding box center [156, 383] width 17 height 44
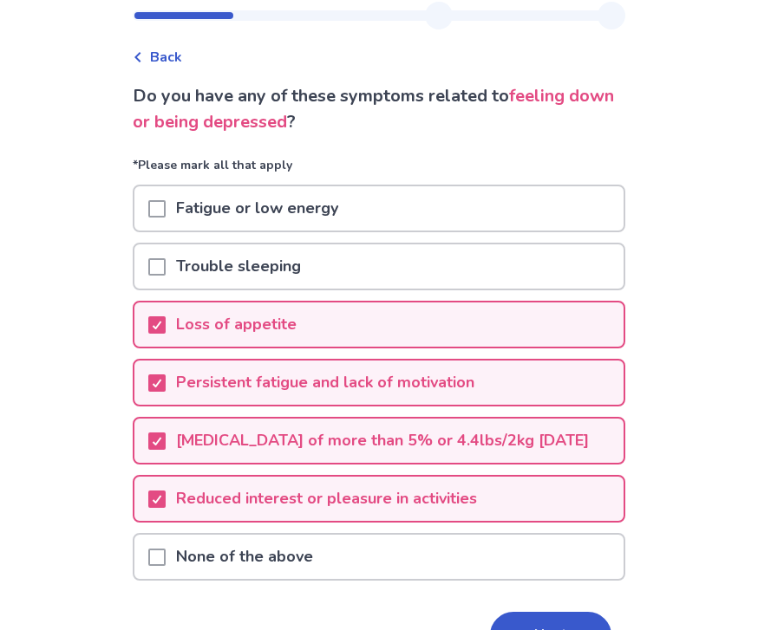
click at [705, 28] on div "Back Do you have any of these symptoms related to feeling down or being depress…" at bounding box center [379, 343] width 758 height 784
click at [166, 258] on span at bounding box center [156, 266] width 17 height 17
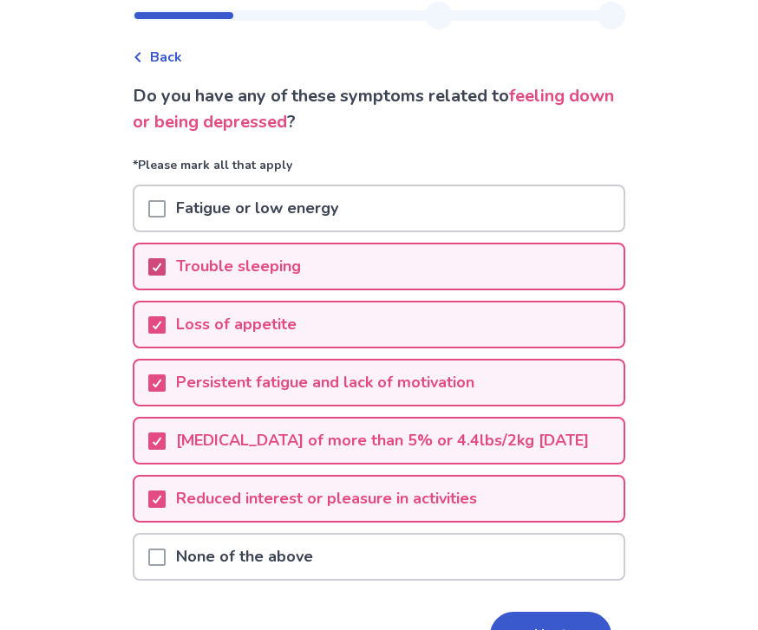
click at [164, 214] on span at bounding box center [156, 208] width 17 height 17
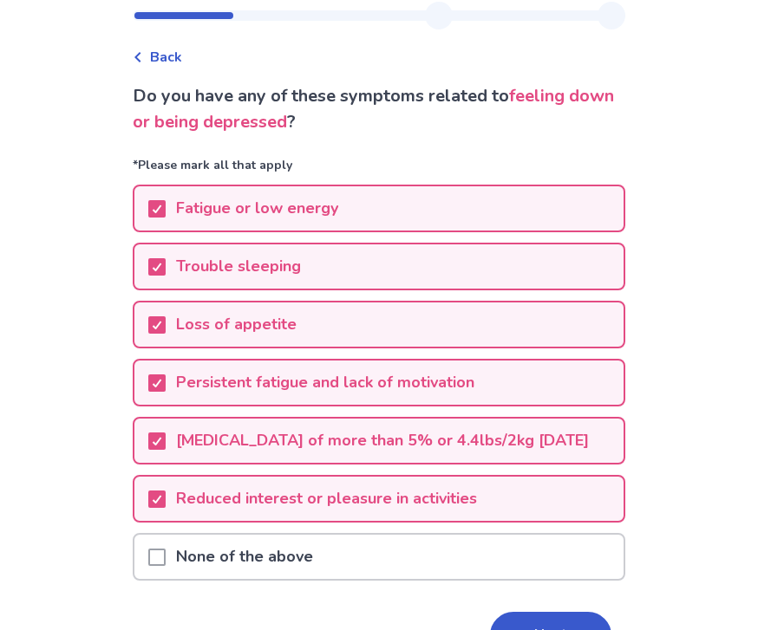
click at [390, 29] on div "Back" at bounding box center [379, 48] width 492 height 38
click at [700, 236] on div "Back Do you have any of these symptoms related to feeling down or being depress…" at bounding box center [379, 343] width 758 height 784
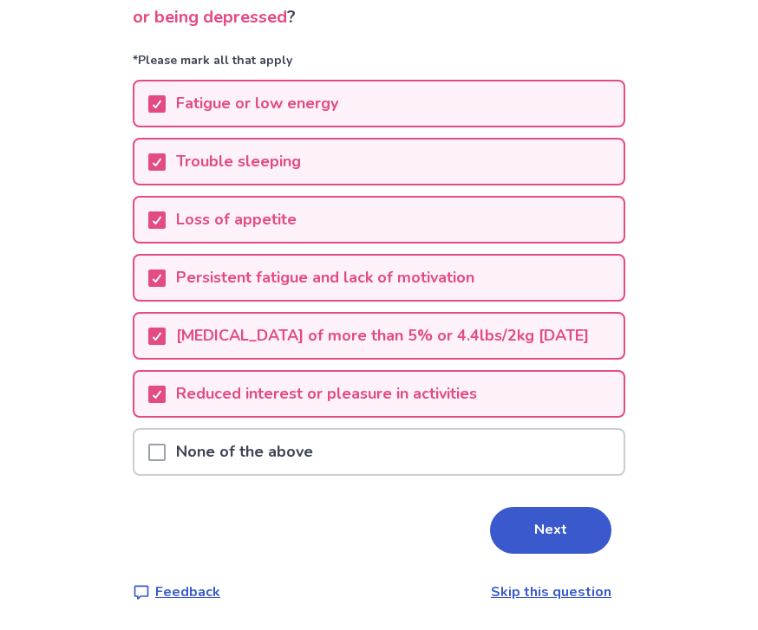
click at [560, 535] on button "Next" at bounding box center [550, 530] width 121 height 47
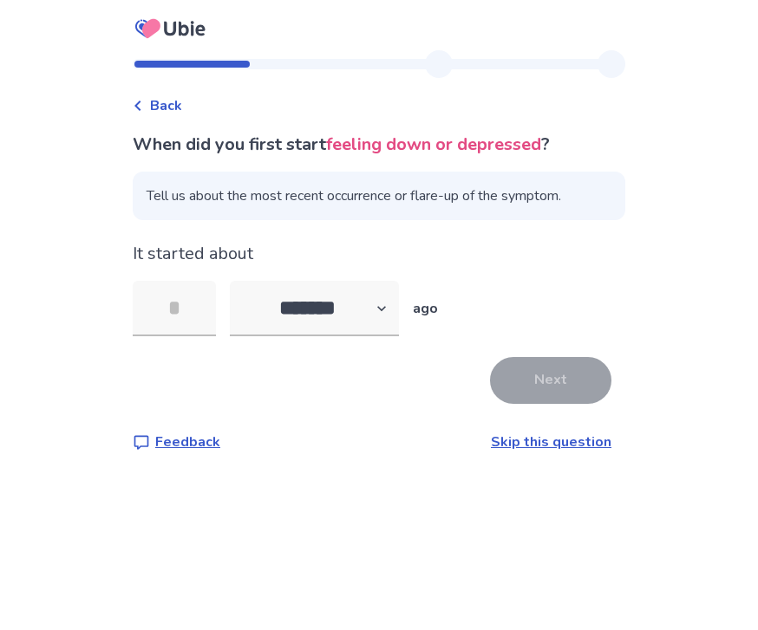
click at [595, 109] on div "Back" at bounding box center [379, 97] width 492 height 38
click at [156, 36] on icon at bounding box center [151, 28] width 18 height 19
click at [312, 36] on div at bounding box center [379, 25] width 520 height 50
click at [209, 36] on icon at bounding box center [170, 28] width 82 height 43
click at [371, 36] on div at bounding box center [379, 25] width 520 height 50
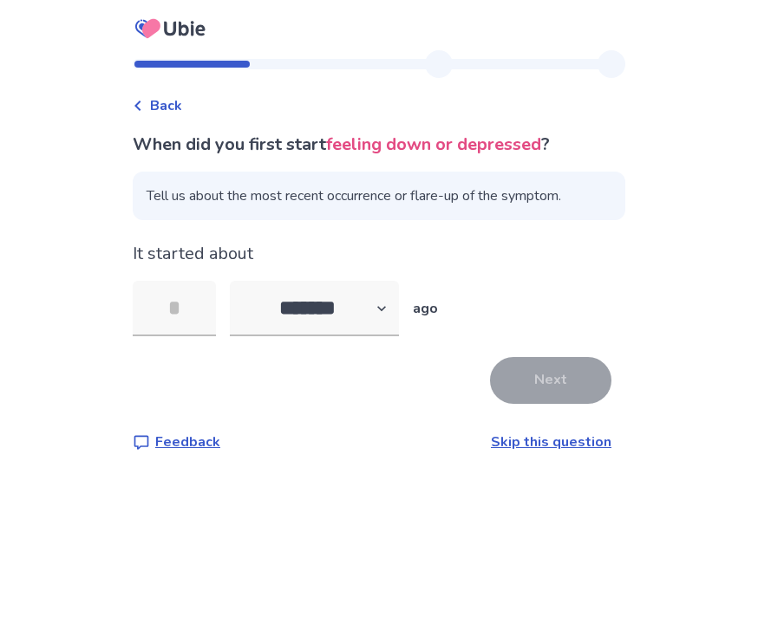
click at [184, 36] on icon at bounding box center [170, 28] width 82 height 43
click at [395, 304] on select "******* ****** ******* ******** *******" at bounding box center [314, 308] width 169 height 55
select select "*"
click at [215, 309] on input "tel" at bounding box center [174, 308] width 83 height 55
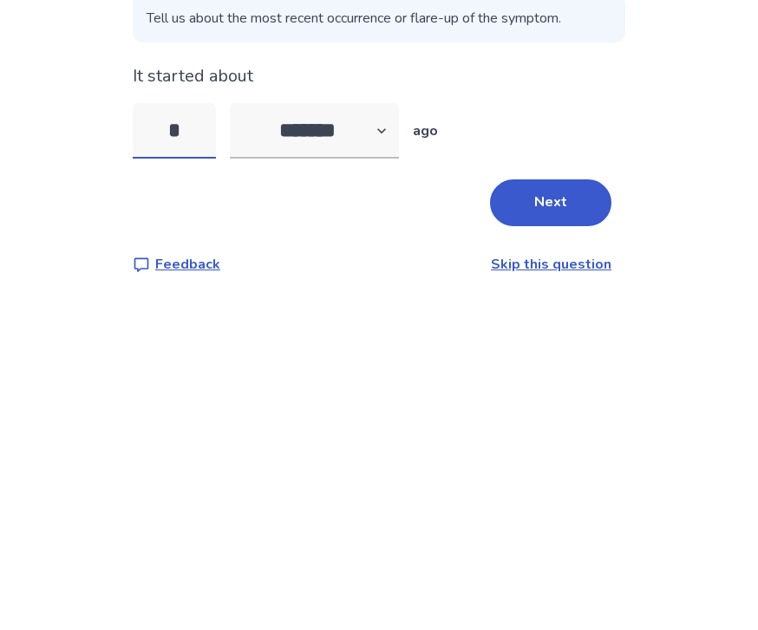
type input "*"
click at [573, 241] on div "It started about * ******* ****** ******* ******** ******* ago" at bounding box center [379, 288] width 492 height 95
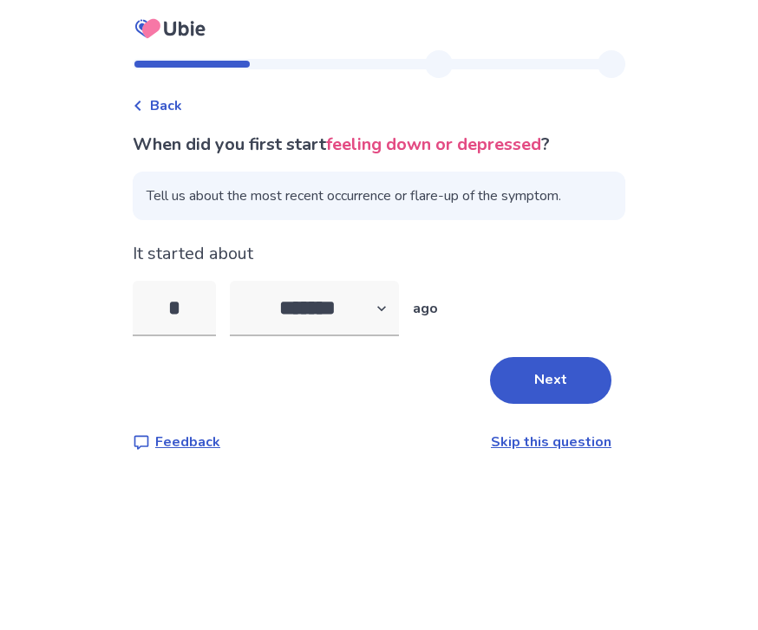
click at [552, 357] on button "Next" at bounding box center [550, 380] width 121 height 47
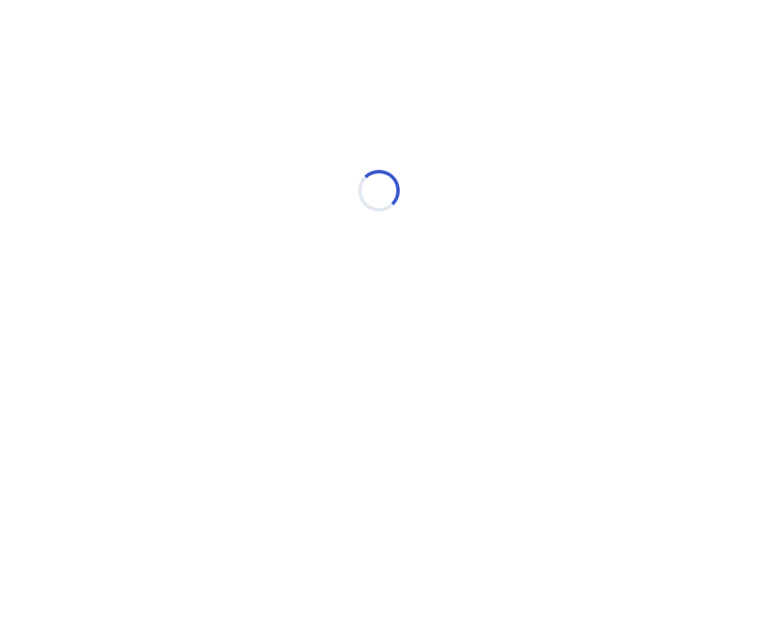
select select "*"
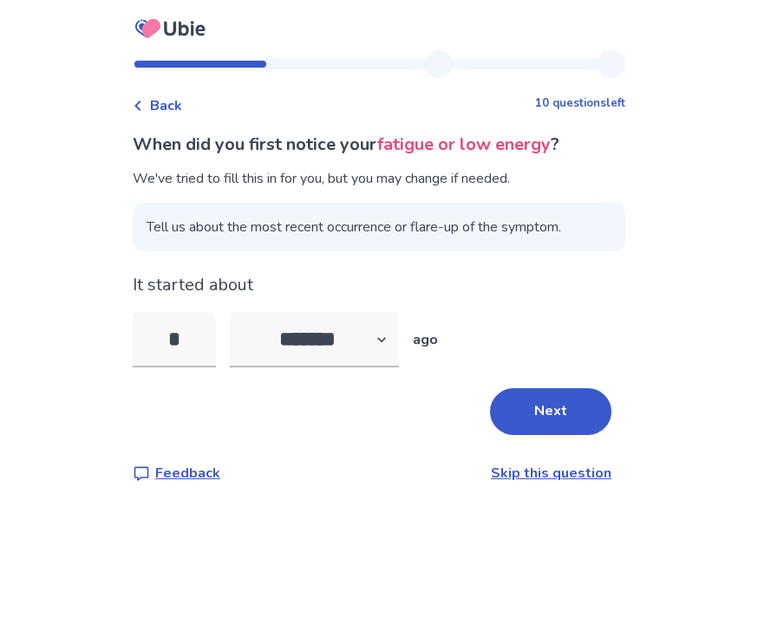
click at [292, 36] on div at bounding box center [379, 25] width 520 height 50
click at [188, 341] on input "*" at bounding box center [174, 339] width 83 height 55
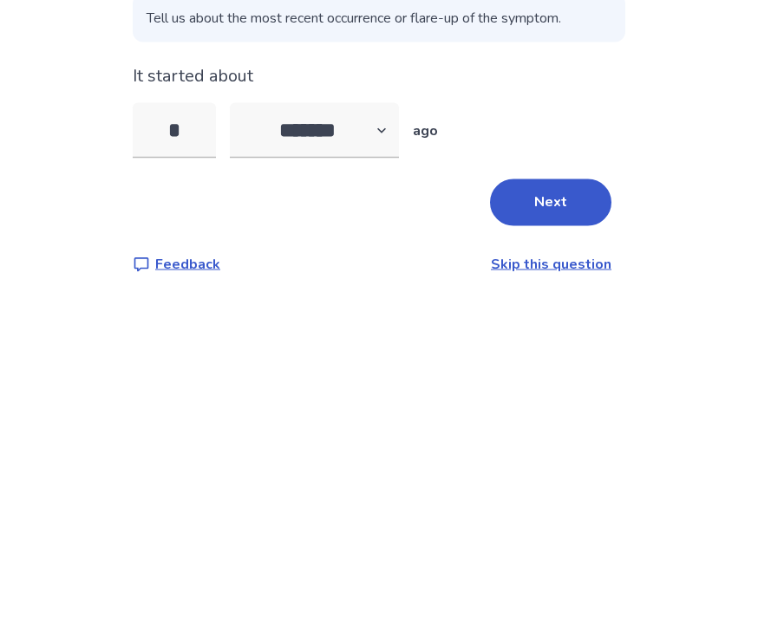
click at [334, 203] on span "Tell us about the most recent occurrence or flare-up of the symptom." at bounding box center [379, 227] width 492 height 49
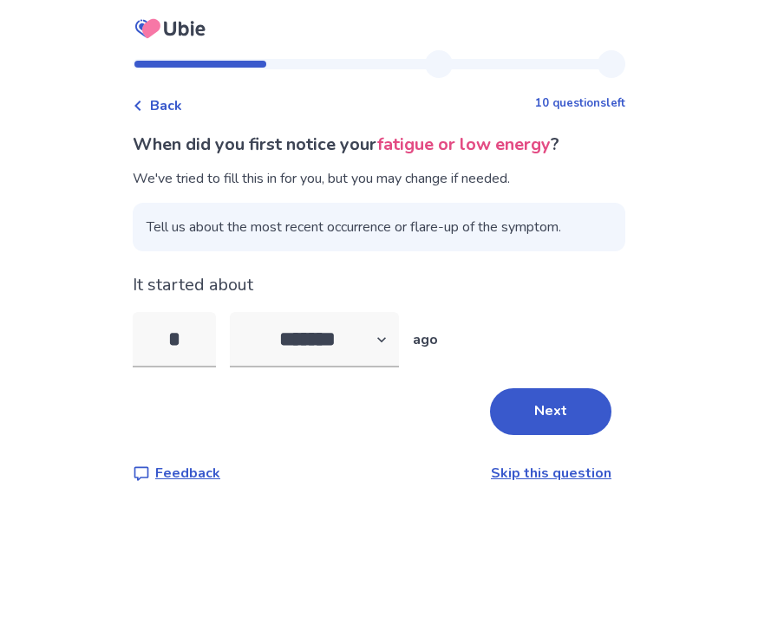
click at [309, 78] on div "Back 10 questions left" at bounding box center [379, 97] width 492 height 38
click at [182, 95] on span "Back" at bounding box center [166, 105] width 32 height 21
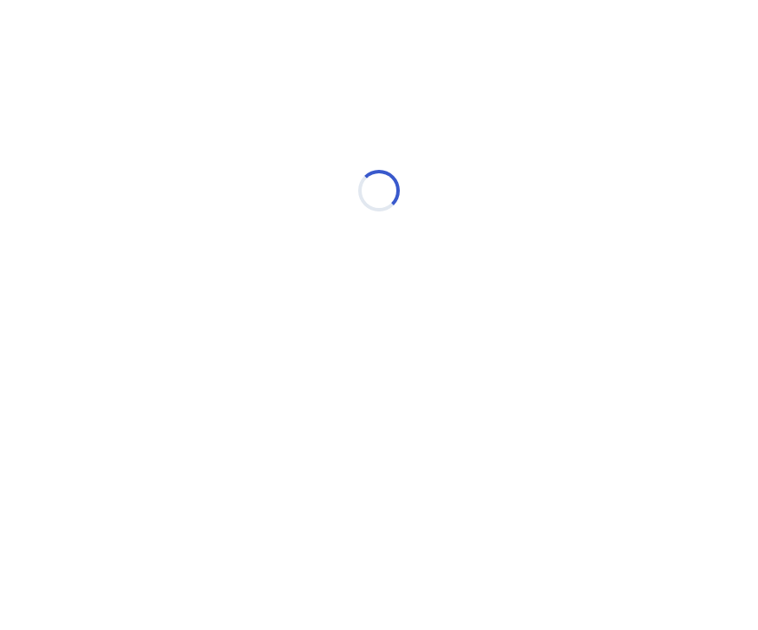
click at [177, 36] on div "Loading..." at bounding box center [379, 190] width 492 height 347
click at [263, 36] on div "Loading..." at bounding box center [379, 190] width 492 height 347
click at [329, 36] on div "Loading..." at bounding box center [379, 190] width 492 height 347
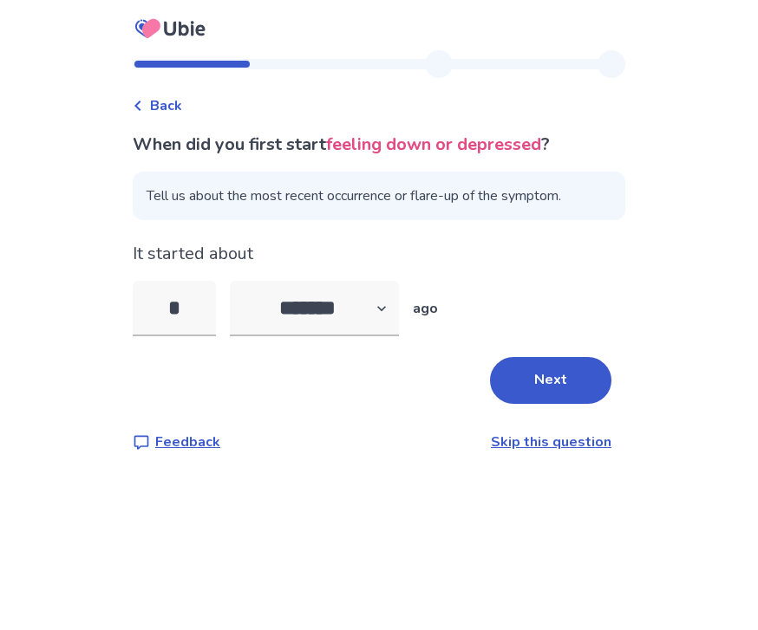
click at [328, 36] on div at bounding box center [379, 25] width 520 height 50
click at [354, 314] on select "******* ****** ******* ******** *******" at bounding box center [314, 308] width 169 height 55
click at [350, 304] on select "******* ****** ******* ******** *******" at bounding box center [314, 308] width 169 height 55
click at [360, 311] on select "******* ****** ******* ******** *******" at bounding box center [314, 308] width 169 height 55
click at [354, 320] on select "******* ****** ******* ******** *******" at bounding box center [314, 308] width 169 height 55
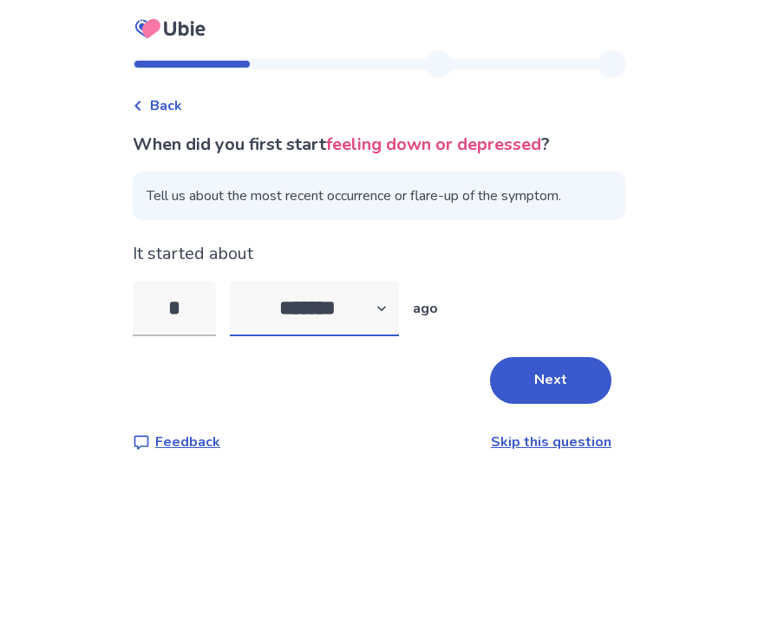
select select "*"
click at [207, 313] on input "*" at bounding box center [174, 308] width 83 height 55
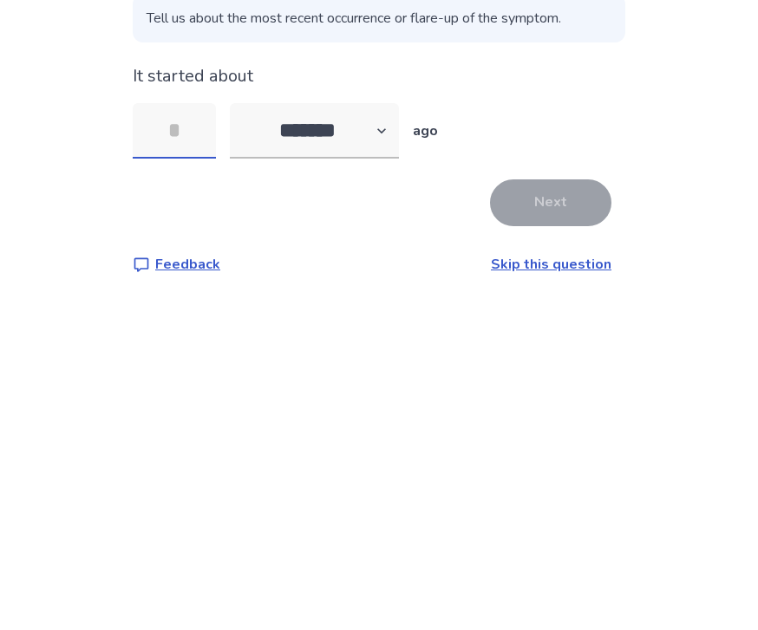
type input "*"
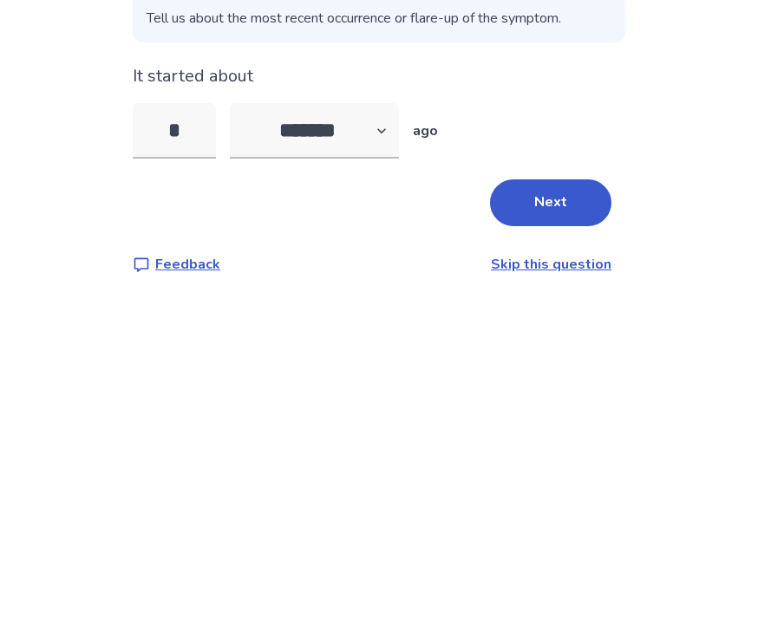
click at [532, 357] on button "Next" at bounding box center [550, 380] width 121 height 47
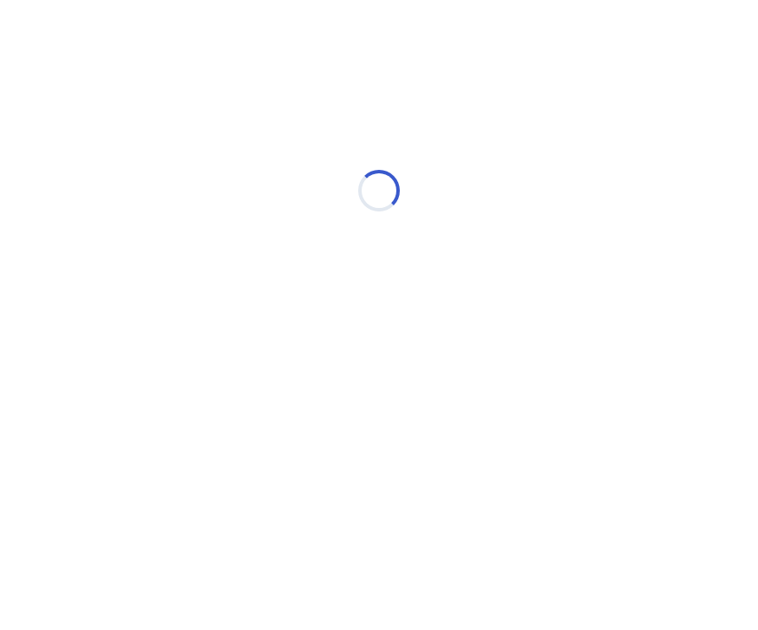
select select "*"
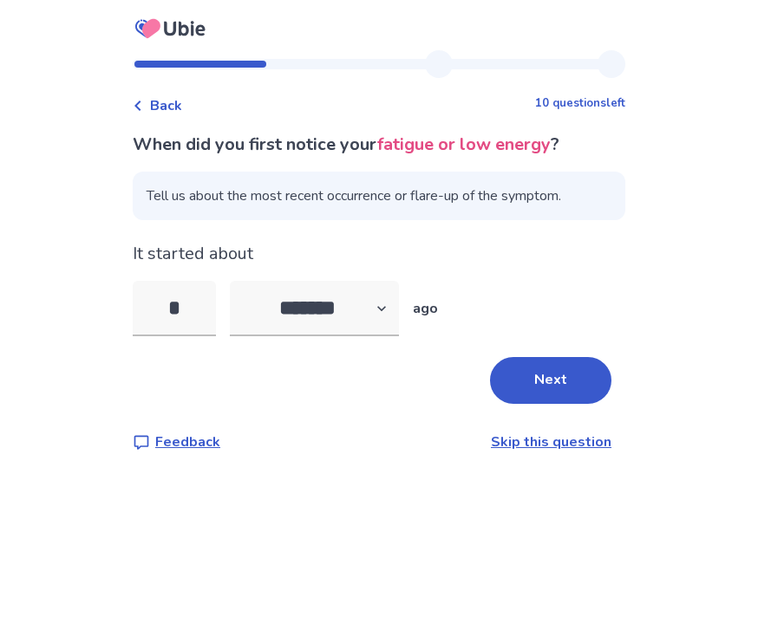
click at [551, 362] on button "Next" at bounding box center [550, 380] width 121 height 47
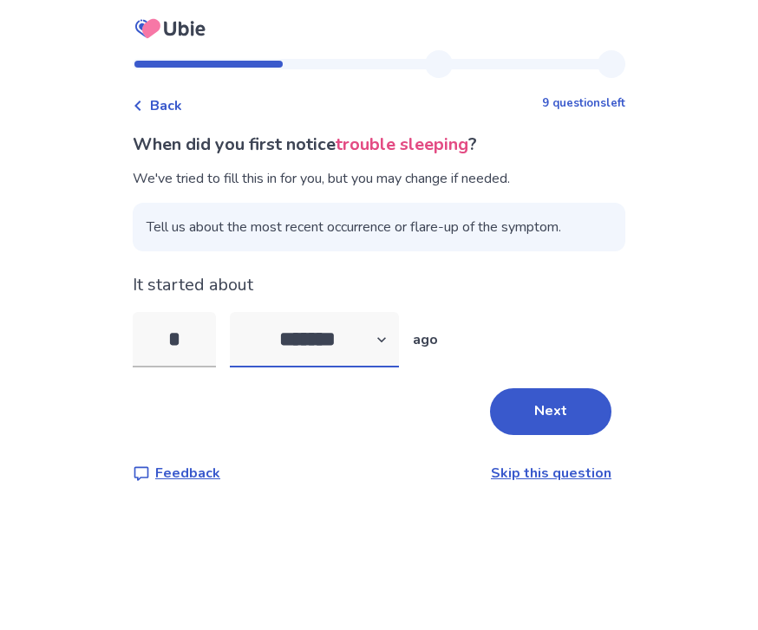
click at [364, 346] on select "******* ****** ******* ******** *******" at bounding box center [314, 339] width 169 height 55
select select "*"
click at [173, 336] on input "*" at bounding box center [174, 339] width 83 height 55
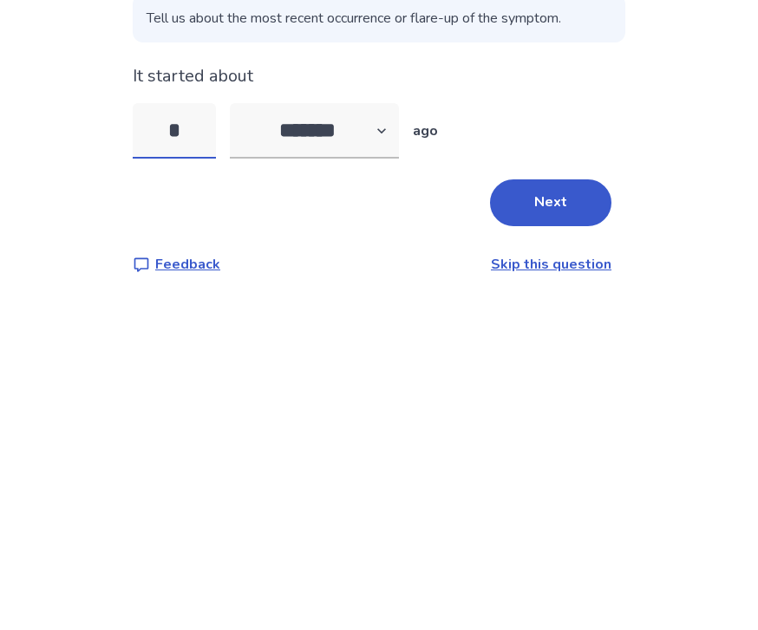
click at [175, 312] on input "*" at bounding box center [174, 339] width 83 height 55
click at [215, 312] on input "*" at bounding box center [174, 339] width 83 height 55
type input "*"
click at [551, 388] on button "Next" at bounding box center [550, 411] width 121 height 47
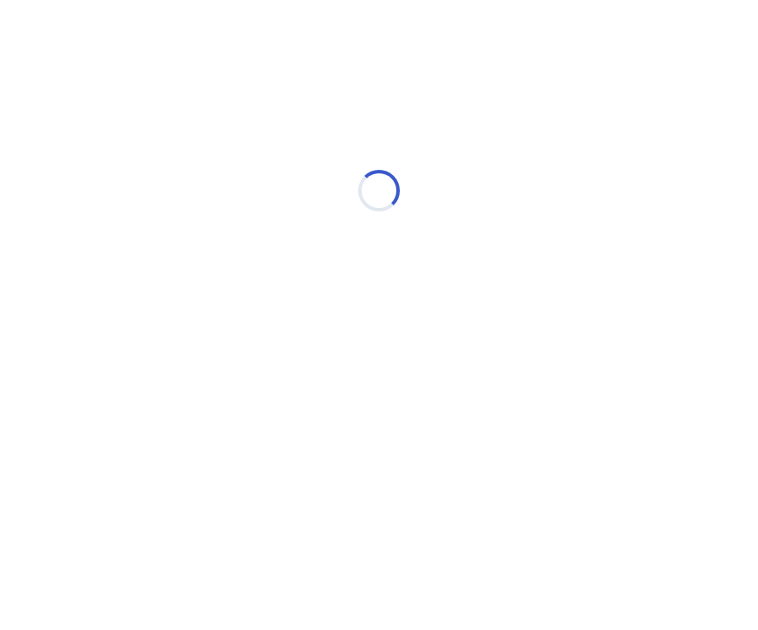
select select "*"
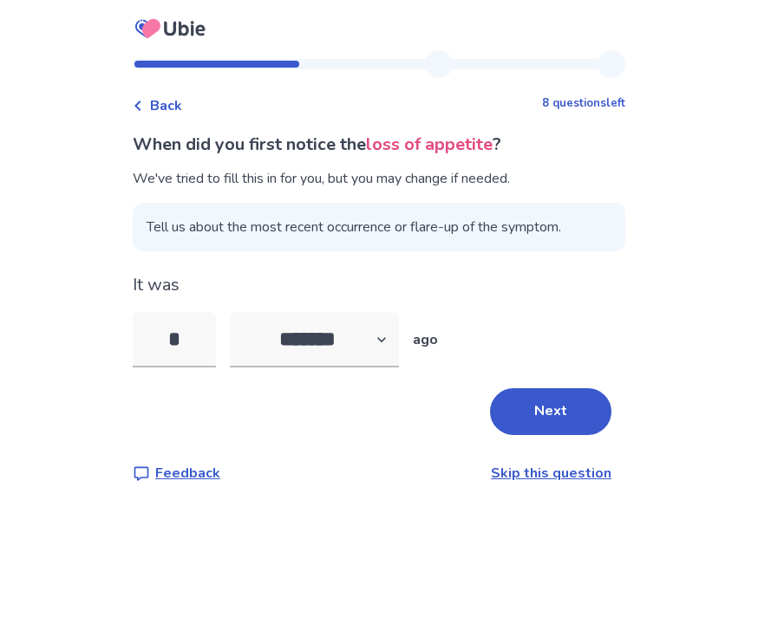
click at [211, 360] on input "*" at bounding box center [174, 339] width 83 height 55
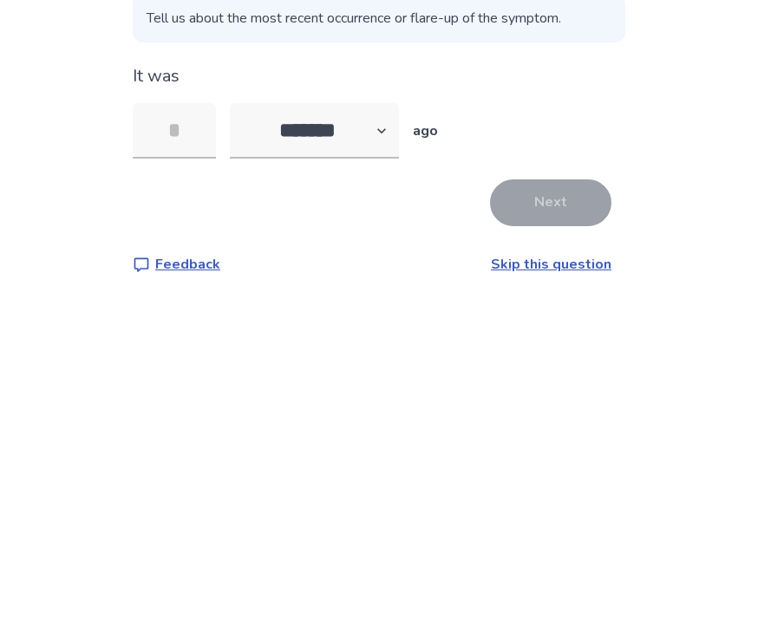
type input "*"
click at [570, 388] on button "Next" at bounding box center [550, 411] width 121 height 47
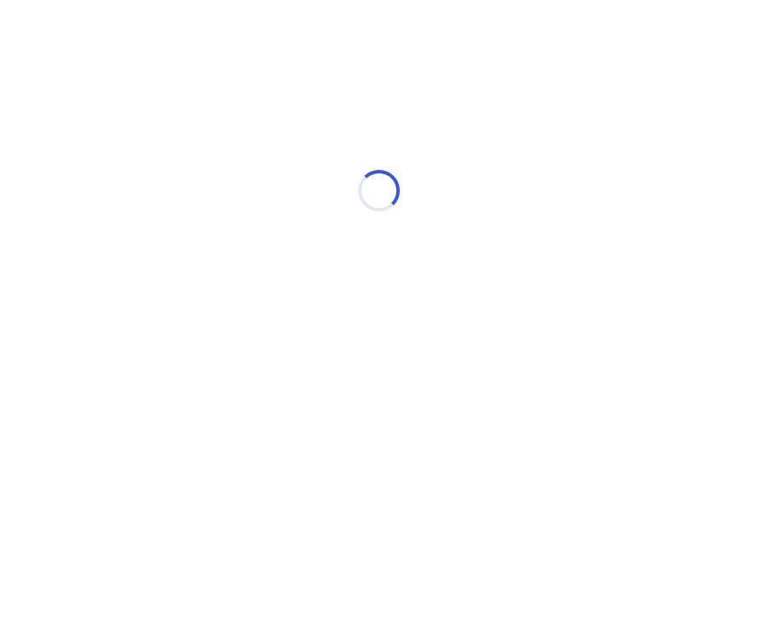
select select "*"
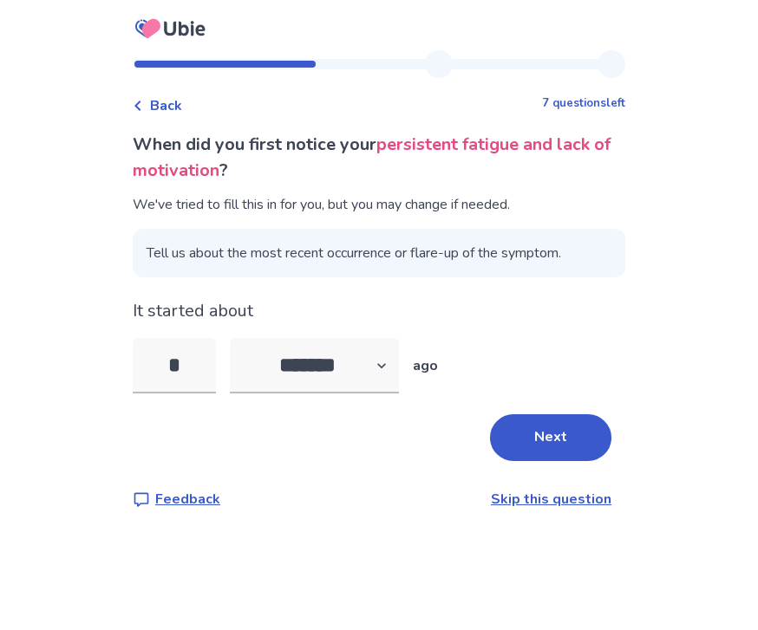
click at [206, 368] on input "*" at bounding box center [174, 365] width 83 height 55
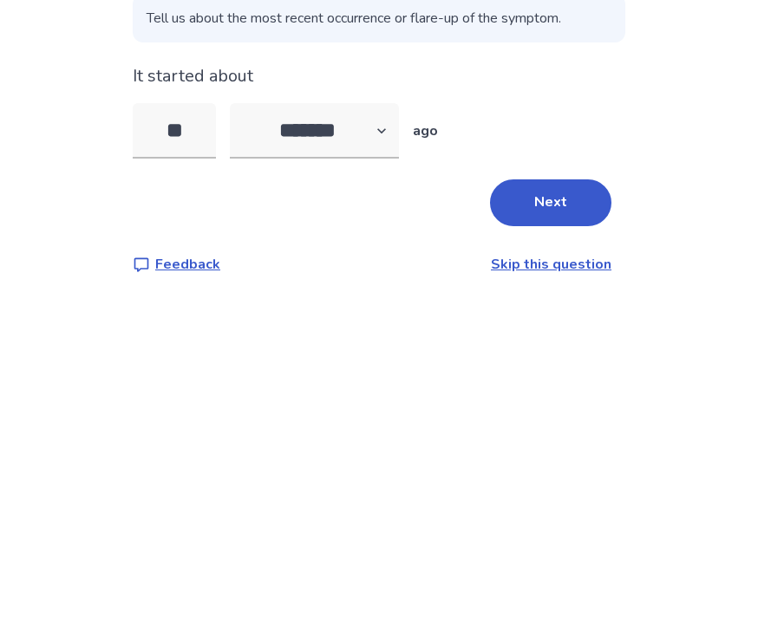
type input "*"
click at [542, 414] on button "Next" at bounding box center [550, 437] width 121 height 47
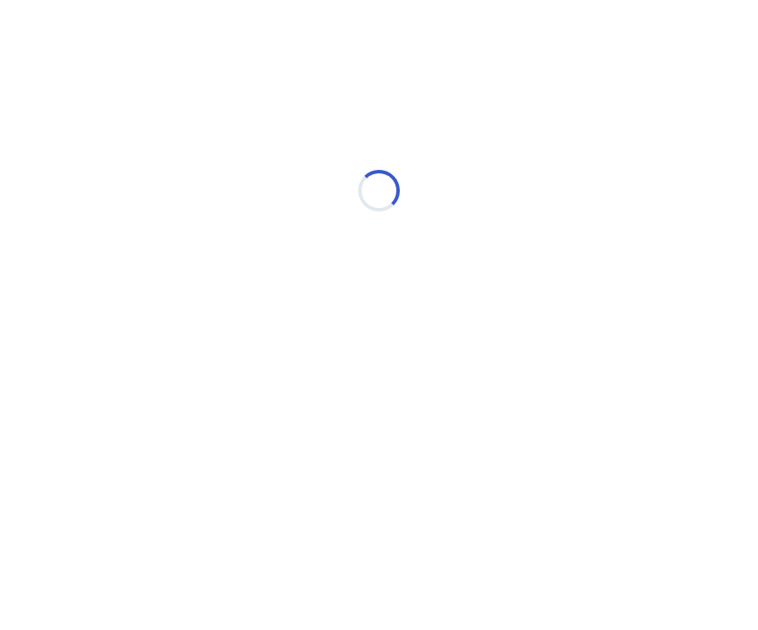
select select "*"
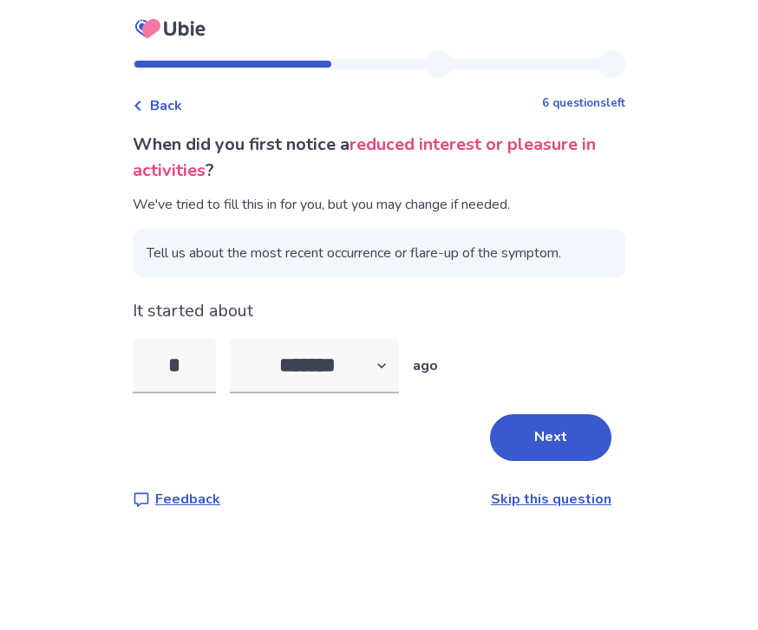
click at [207, 391] on input "*" at bounding box center [174, 365] width 83 height 55
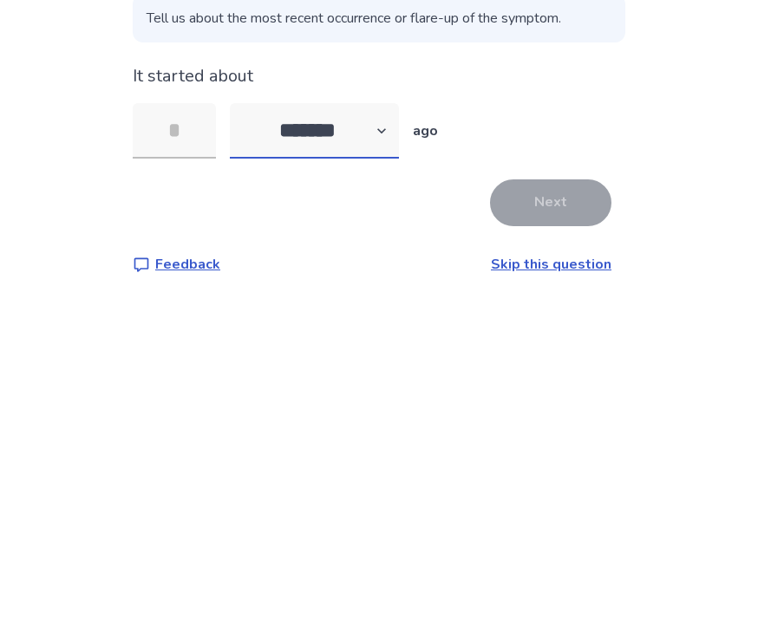
click at [350, 338] on select "******* ****** ******* ******** *******" at bounding box center [314, 365] width 169 height 55
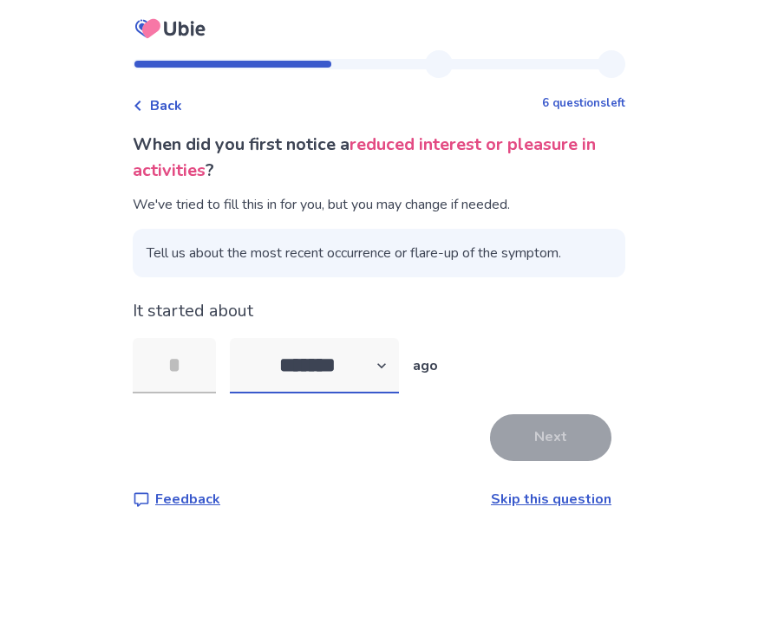
click at [357, 338] on select "******* ****** ******* ******** *******" at bounding box center [314, 365] width 169 height 55
select select "*"
click at [211, 338] on input "tel" at bounding box center [174, 365] width 83 height 55
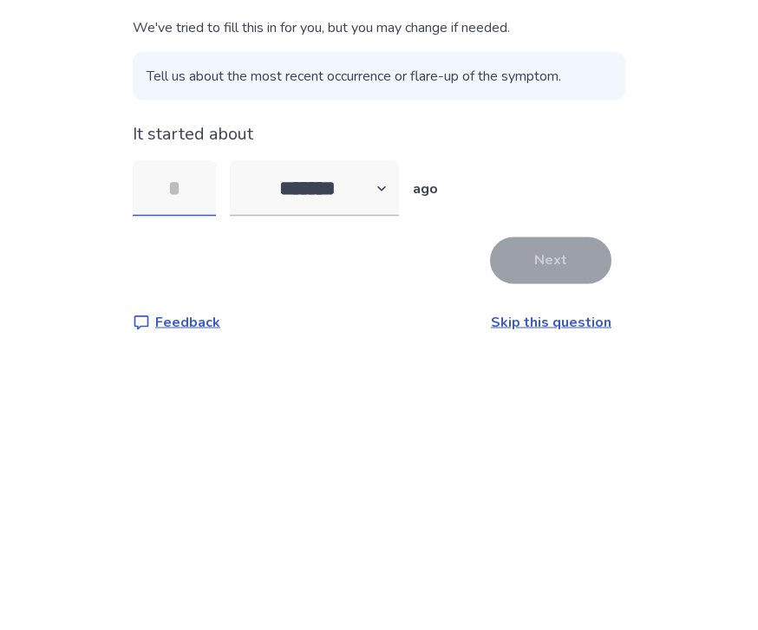
type input "*"
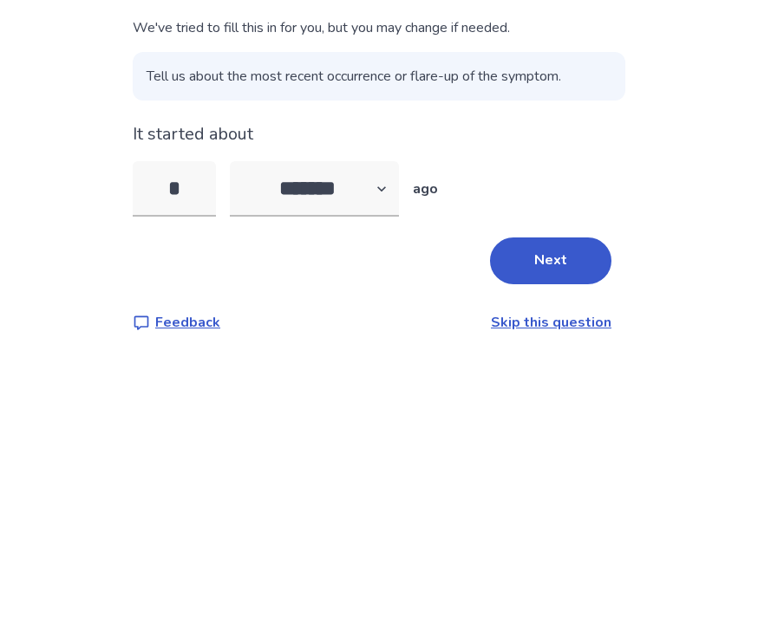
click at [541, 414] on button "Next" at bounding box center [550, 437] width 121 height 47
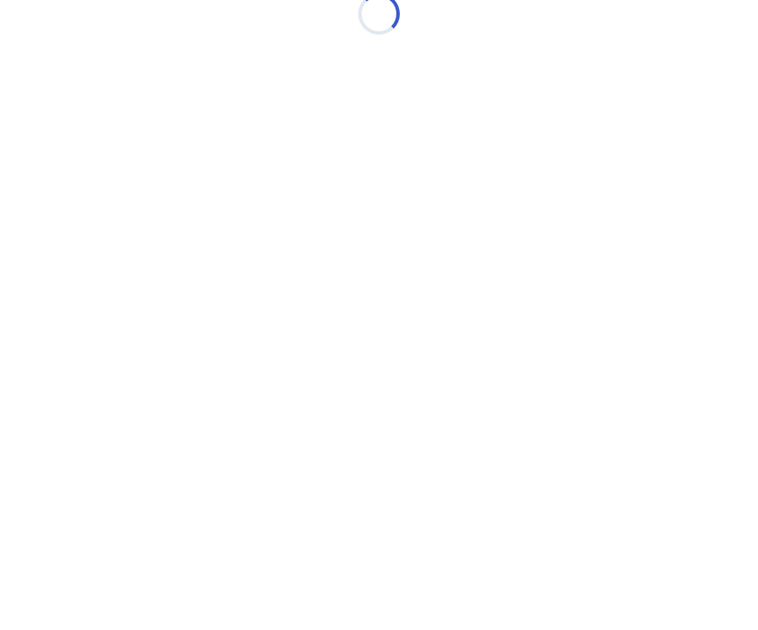
scroll to position [0, 0]
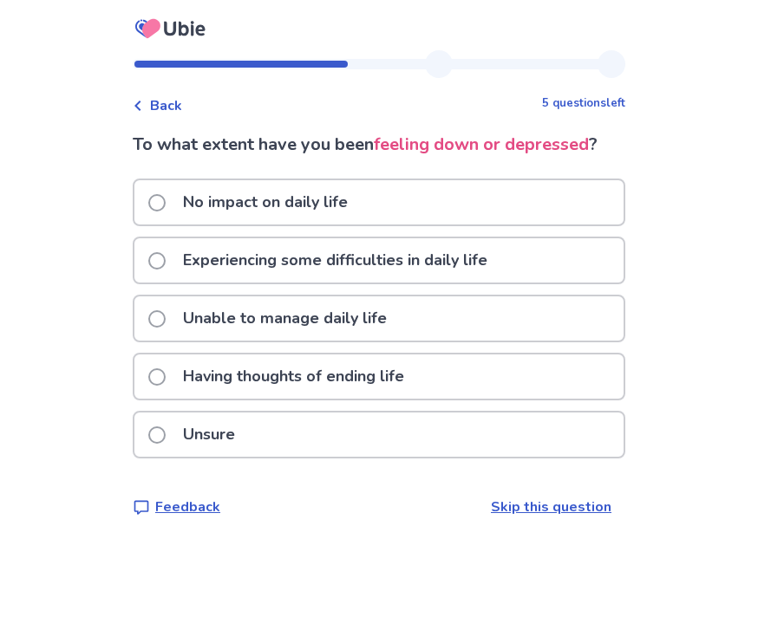
click at [159, 309] on label "Unable to manage daily life" at bounding box center [272, 318] width 249 height 44
click at [178, 377] on label "Having thoughts of ending life" at bounding box center [281, 376] width 266 height 44
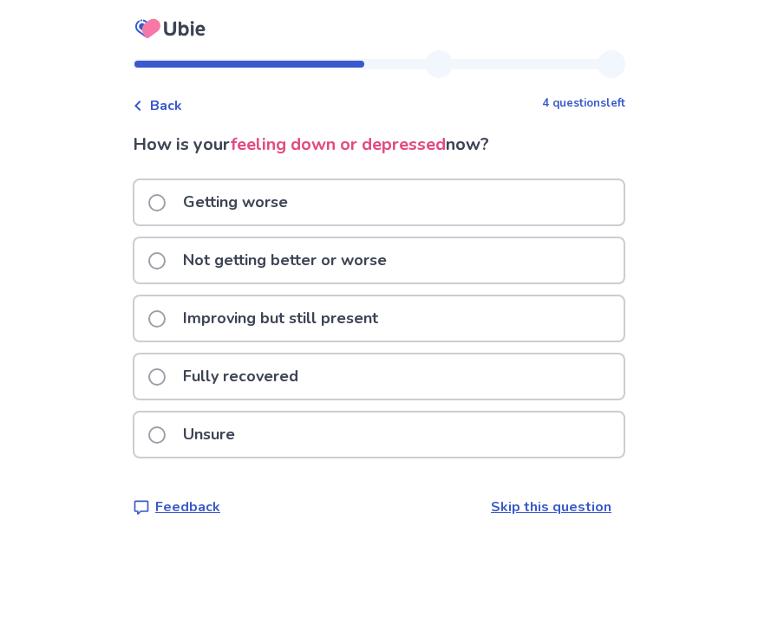
click at [501, 204] on div "Getting worse" at bounding box center [378, 202] width 489 height 44
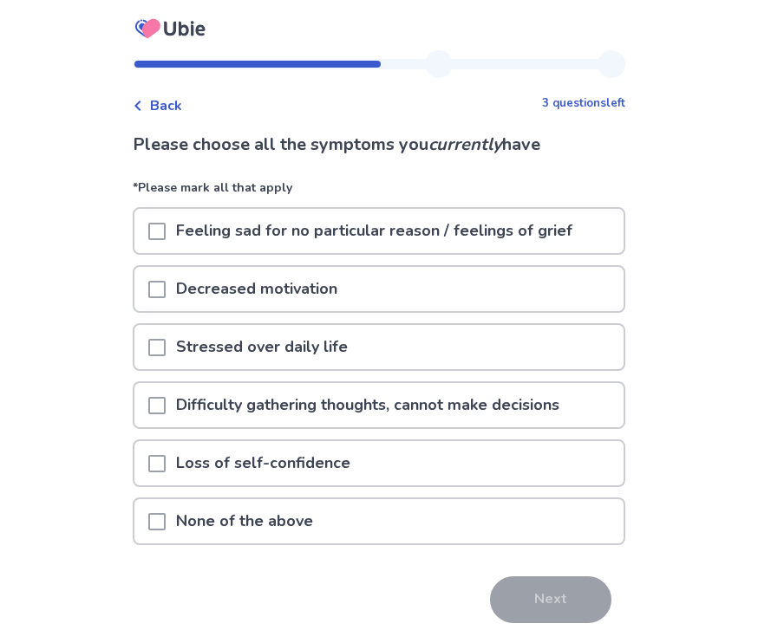
click at [192, 239] on p "Feeling sad for no particular reason / feelings of grief" at bounding box center [374, 231] width 417 height 44
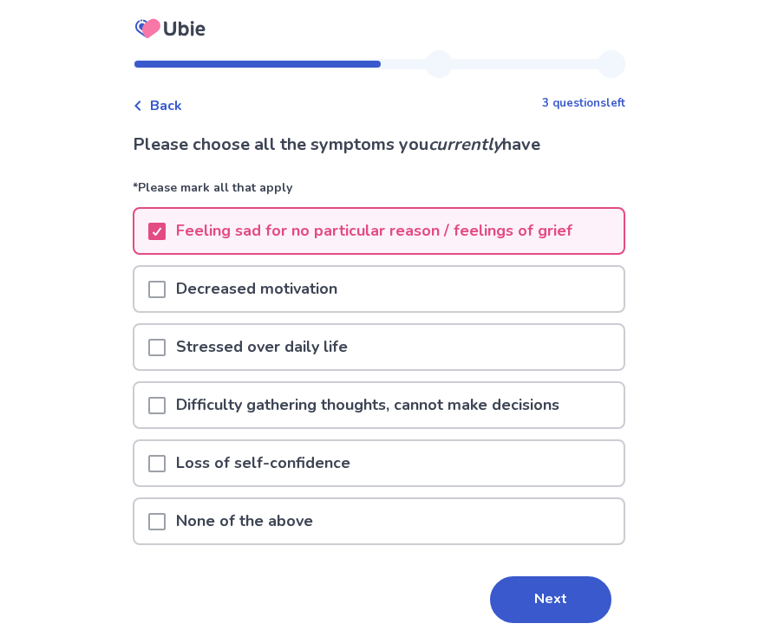
click at [191, 281] on p "Decreased motivation" at bounding box center [257, 289] width 182 height 44
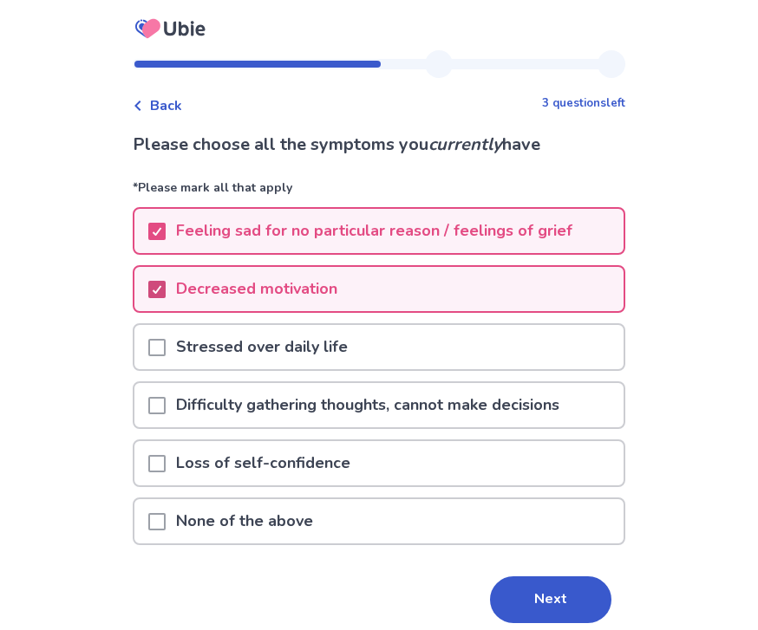
click at [166, 292] on span at bounding box center [156, 289] width 17 height 17
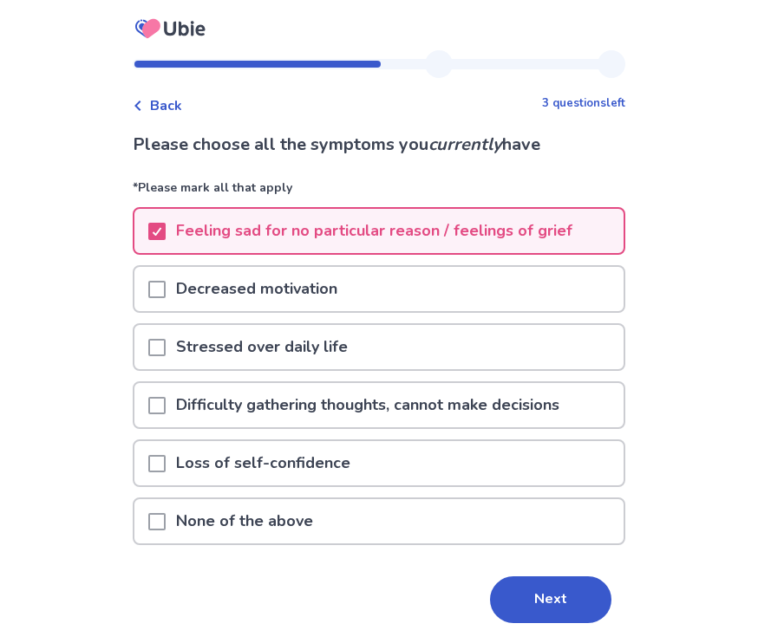
click at [204, 302] on p "Decreased motivation" at bounding box center [257, 289] width 182 height 44
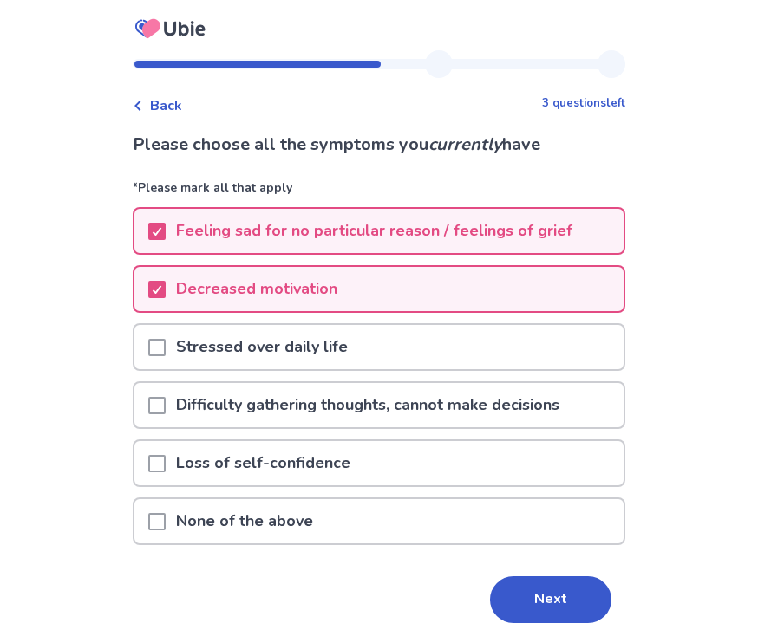
click at [188, 300] on p "Decreased motivation" at bounding box center [257, 289] width 182 height 44
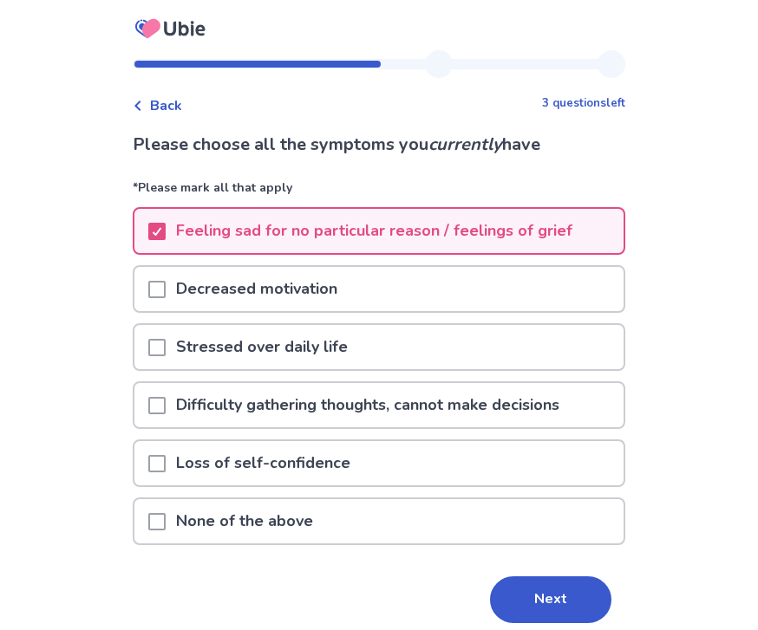
click at [197, 297] on p "Decreased motivation" at bounding box center [257, 289] width 182 height 44
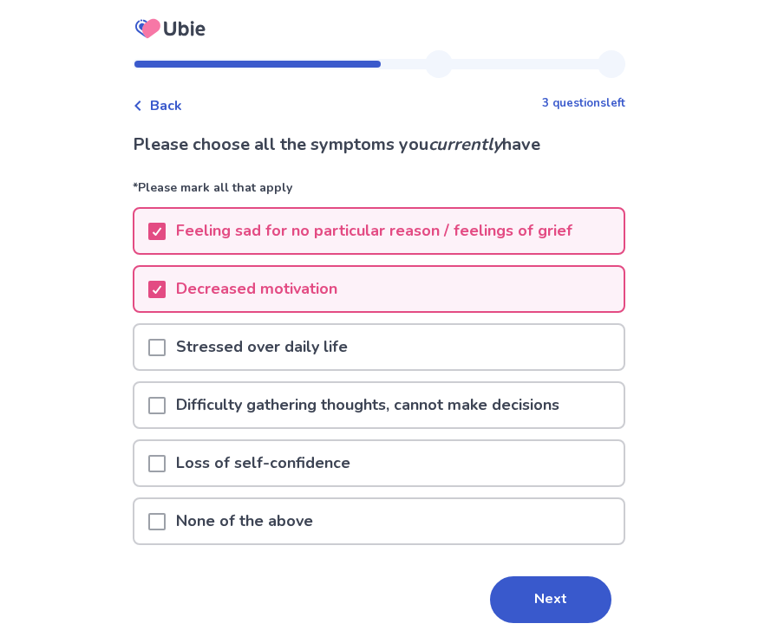
click at [166, 359] on div at bounding box center [156, 347] width 17 height 44
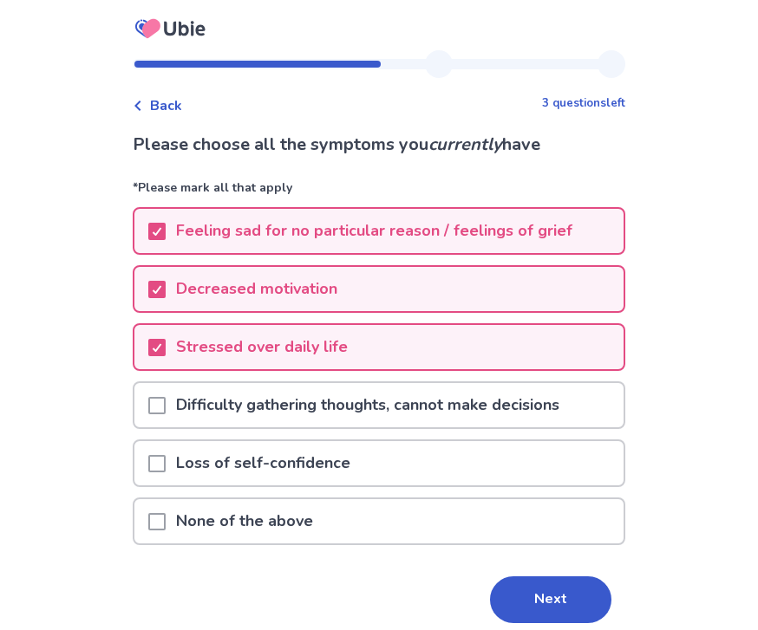
click at [199, 413] on p "Difficulty gathering thoughts, cannot make decisions" at bounding box center [368, 405] width 404 height 44
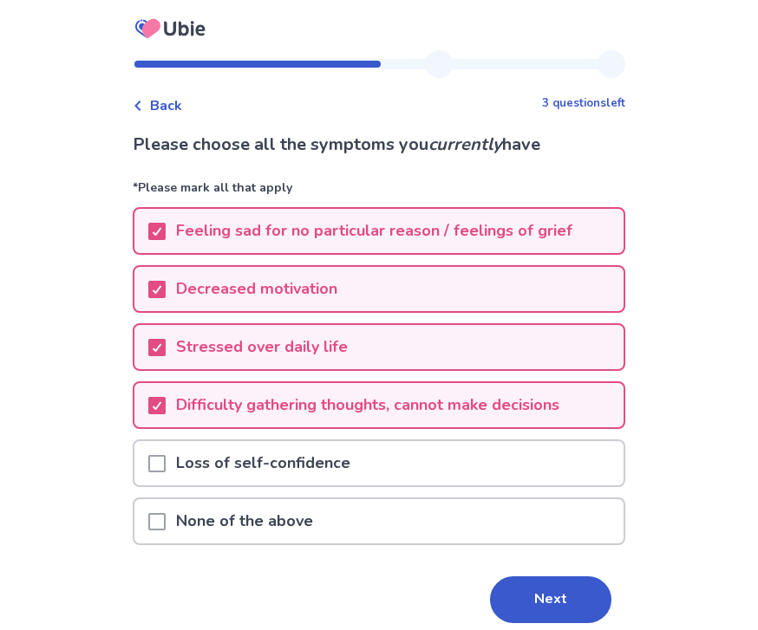
click at [385, 446] on div "Loss of self-confidence" at bounding box center [378, 463] width 489 height 44
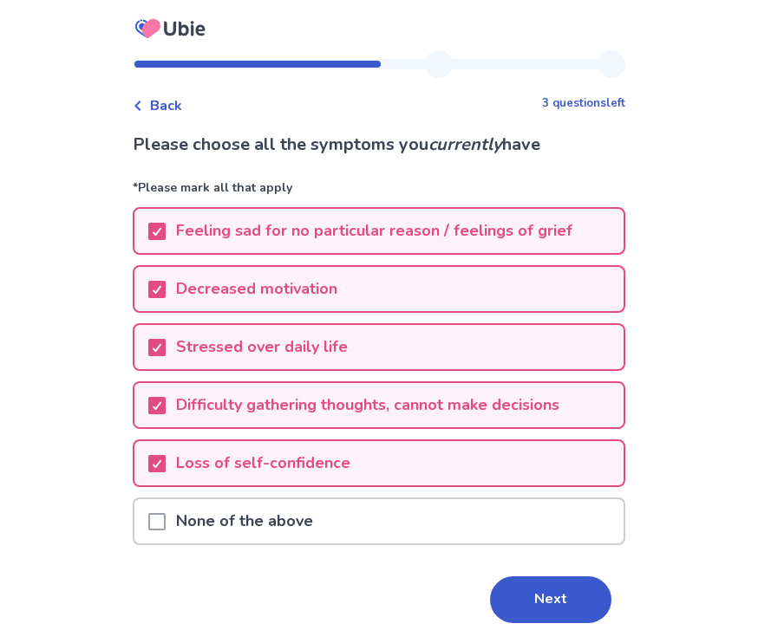
click at [531, 590] on button "Next" at bounding box center [550, 599] width 121 height 47
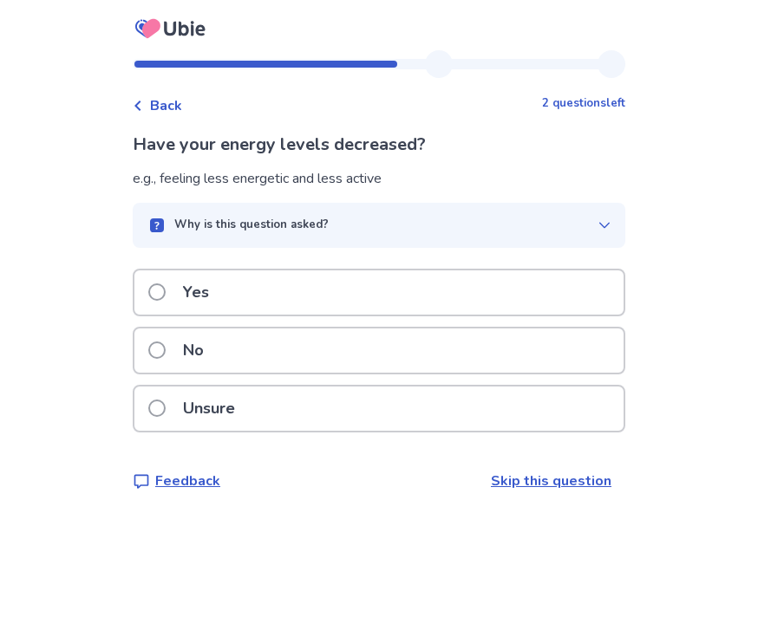
click at [185, 426] on p "Unsure" at bounding box center [208, 409] width 73 height 44
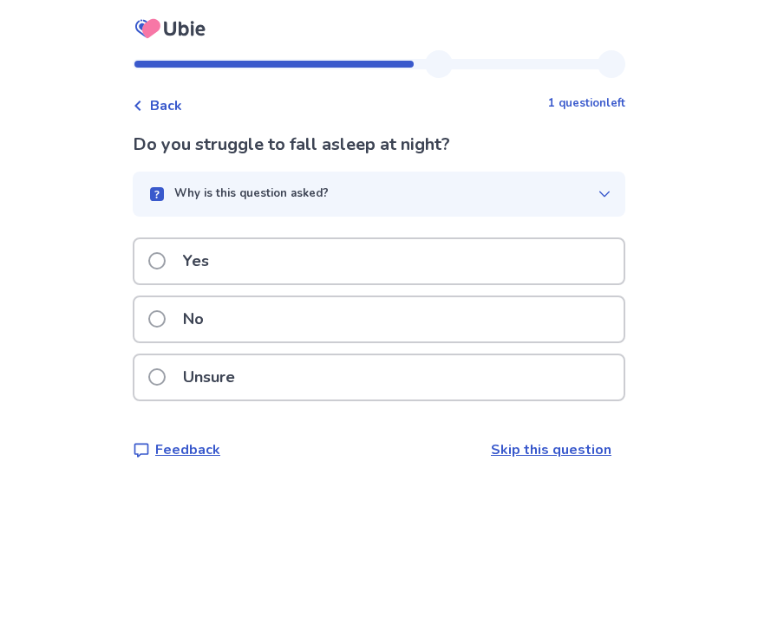
click at [298, 250] on div "Yes" at bounding box center [378, 261] width 489 height 44
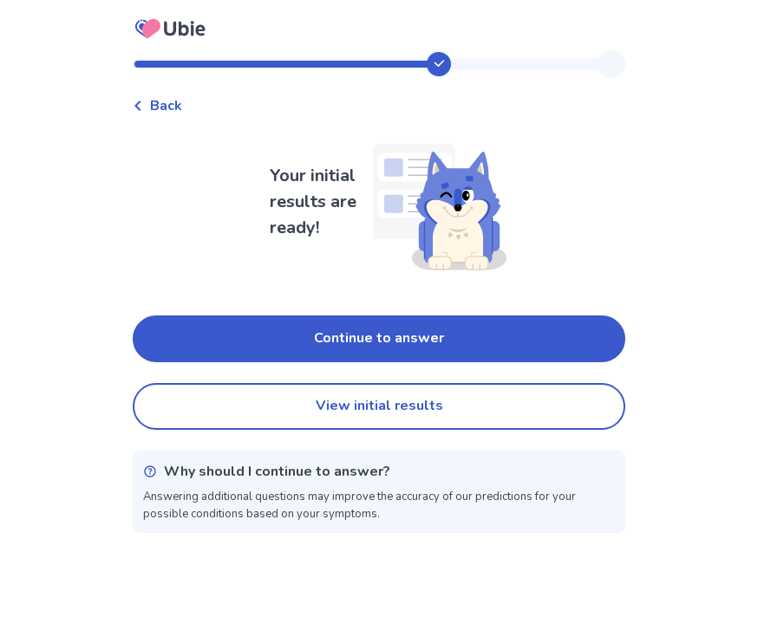
click at [456, 345] on button "Continue to answer" at bounding box center [379, 338] width 492 height 47
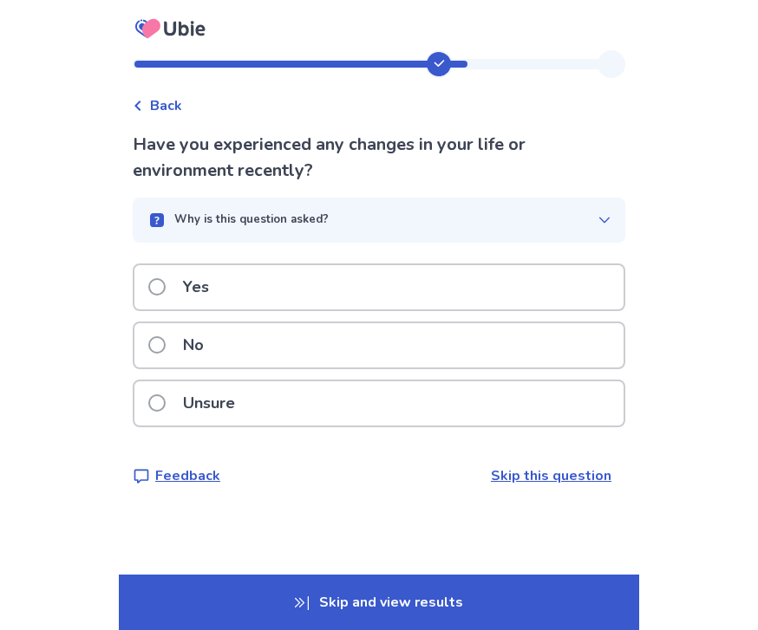
click at [260, 36] on div at bounding box center [379, 25] width 520 height 50
click at [261, 36] on div at bounding box center [379, 25] width 520 height 50
click at [372, 289] on div "Yes" at bounding box center [378, 287] width 489 height 44
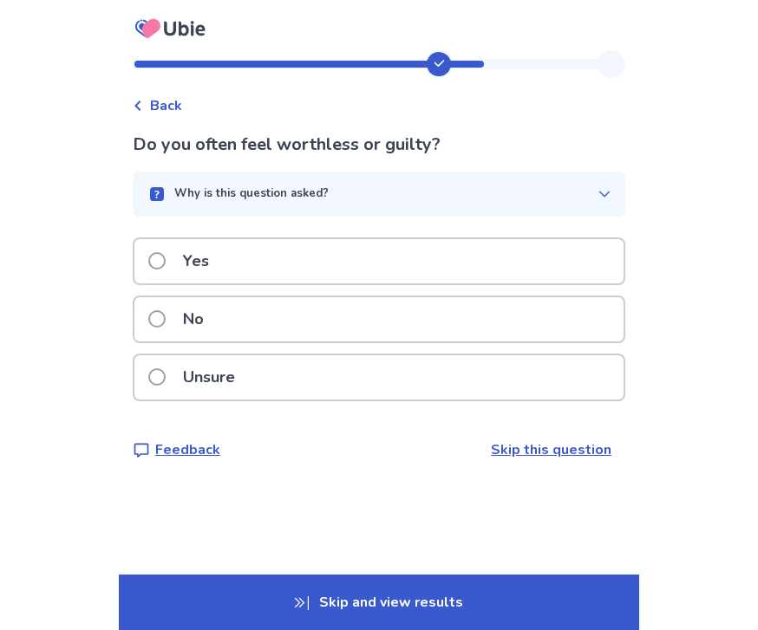
click at [278, 269] on div "Yes" at bounding box center [378, 261] width 489 height 44
click at [289, 254] on div "Yes" at bounding box center [378, 261] width 489 height 44
click at [212, 382] on p "Unsure" at bounding box center [208, 377] width 73 height 44
click at [246, 264] on div "Yes" at bounding box center [378, 261] width 489 height 44
click at [215, 268] on p "Yes" at bounding box center [195, 261] width 47 height 44
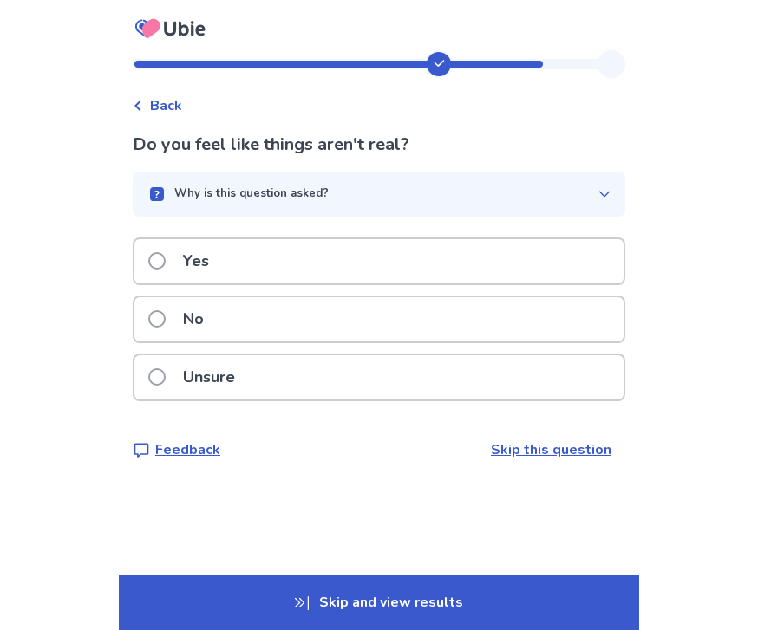
click at [171, 394] on label "Unsure" at bounding box center [196, 377] width 97 height 44
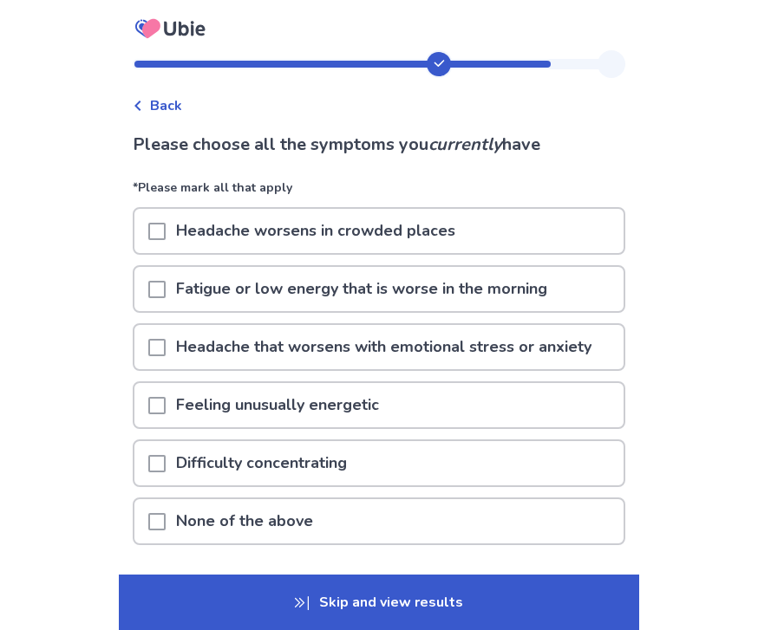
click at [166, 215] on div at bounding box center [156, 231] width 17 height 44
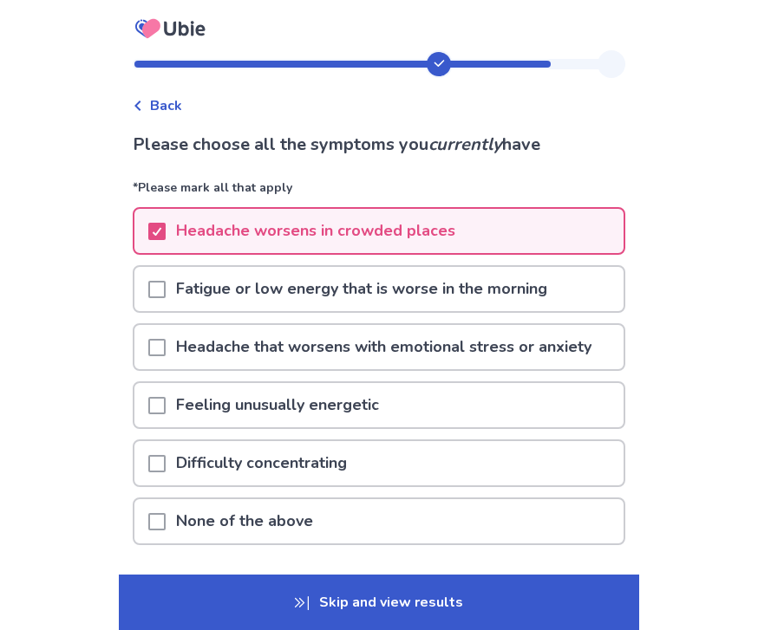
click at [166, 283] on span at bounding box center [156, 289] width 17 height 17
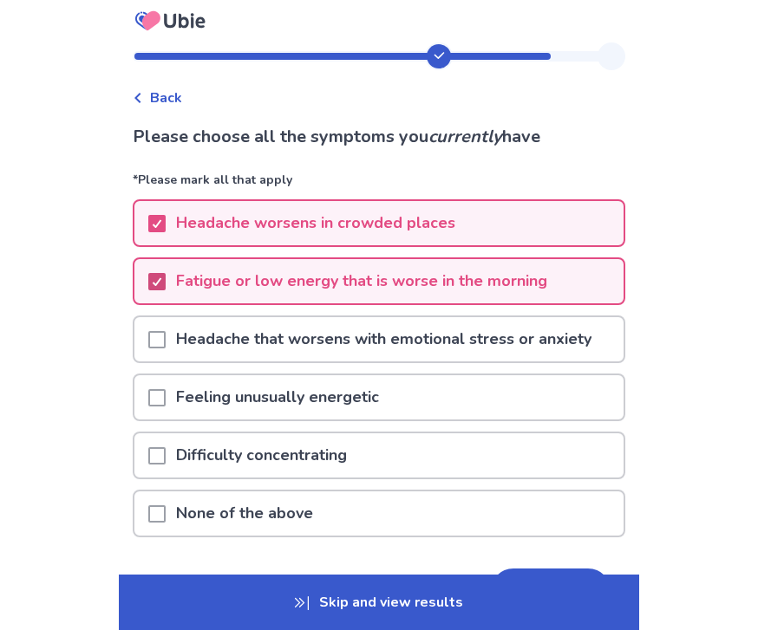
scroll to position [67, 0]
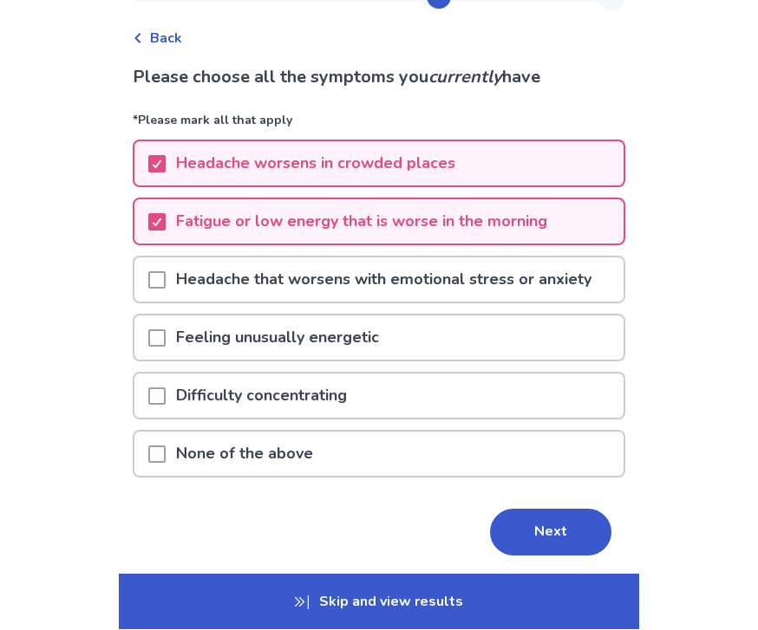
click at [335, 281] on p "Headache that worsens with emotional stress or anxiety" at bounding box center [384, 280] width 436 height 44
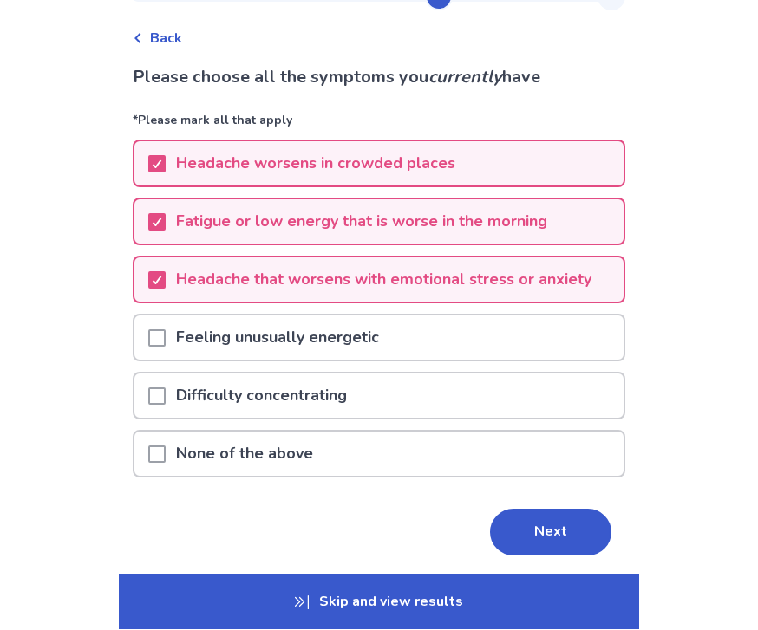
click at [548, 524] on button "Next" at bounding box center [550, 533] width 121 height 47
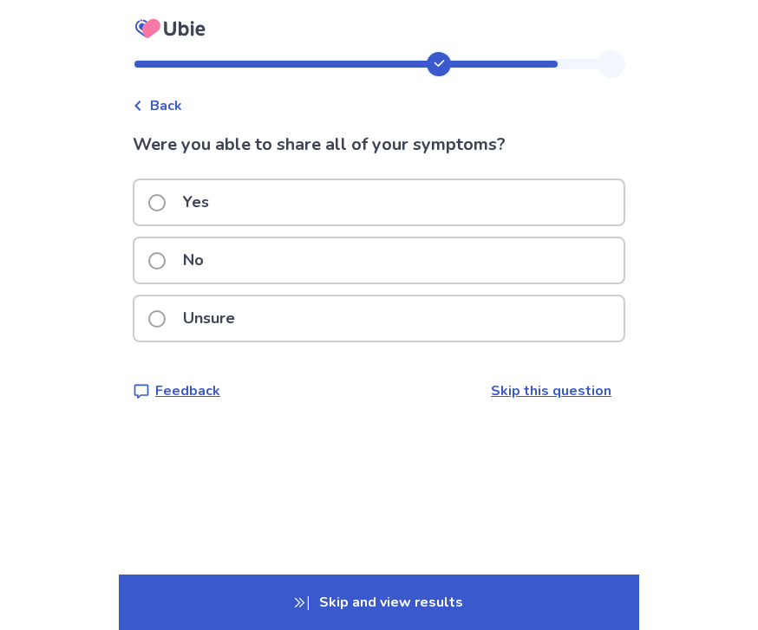
click at [430, 200] on div "Yes" at bounding box center [378, 202] width 489 height 44
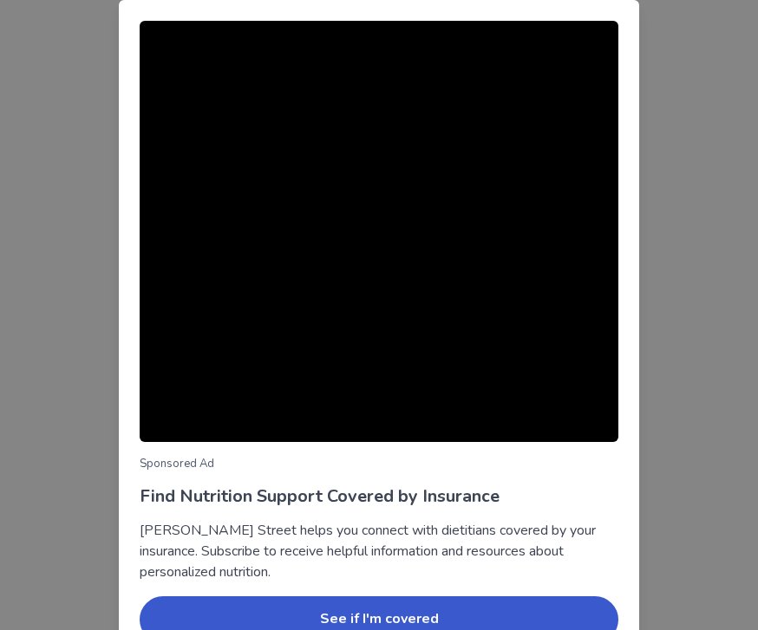
click at [636, 22] on div "Sponsored Ad Find Nutrition Support Covered by Insurance Berry Street helps you…" at bounding box center [379, 360] width 520 height 721
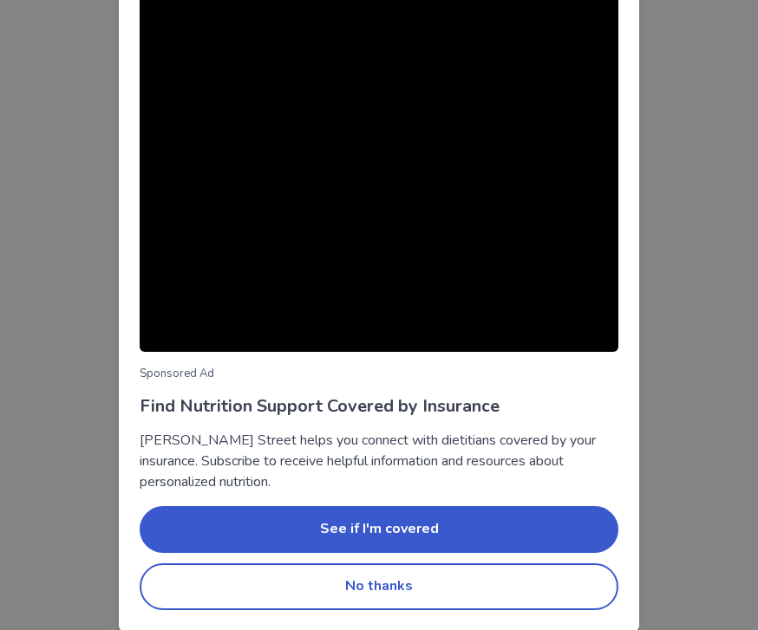
click at [481, 582] on button "No thanks" at bounding box center [379, 586] width 478 height 47
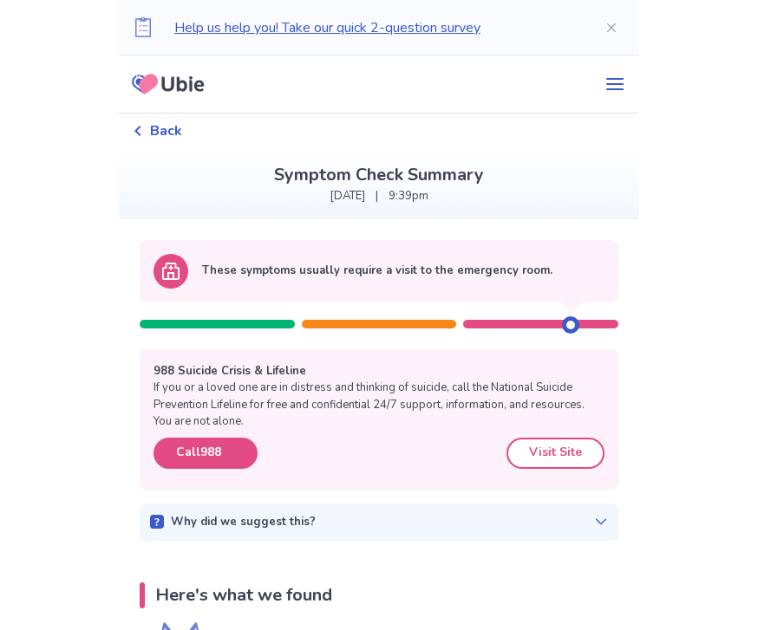
click at [352, 18] on p "Help us help you! Take our quick 2-question survey" at bounding box center [375, 27] width 402 height 21
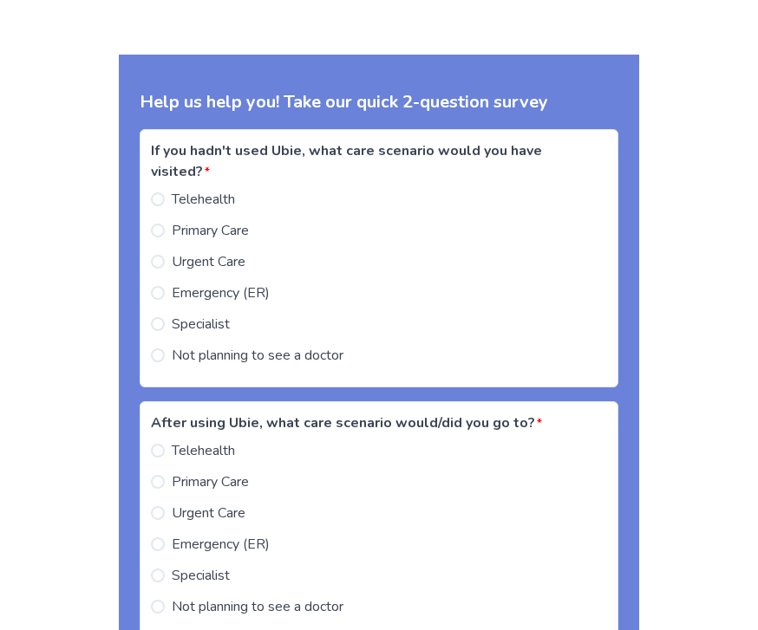
scroll to position [1815, 0]
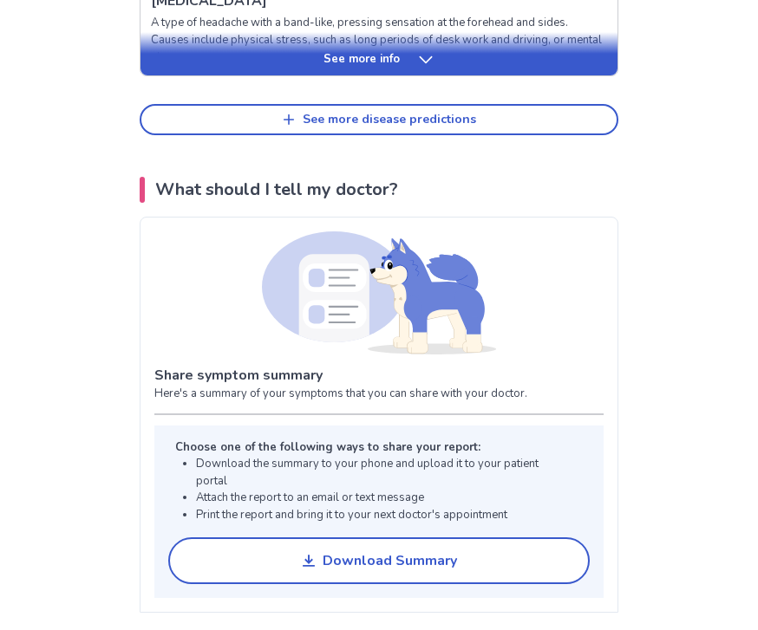
click at [568, 294] on div at bounding box center [378, 293] width 449 height 123
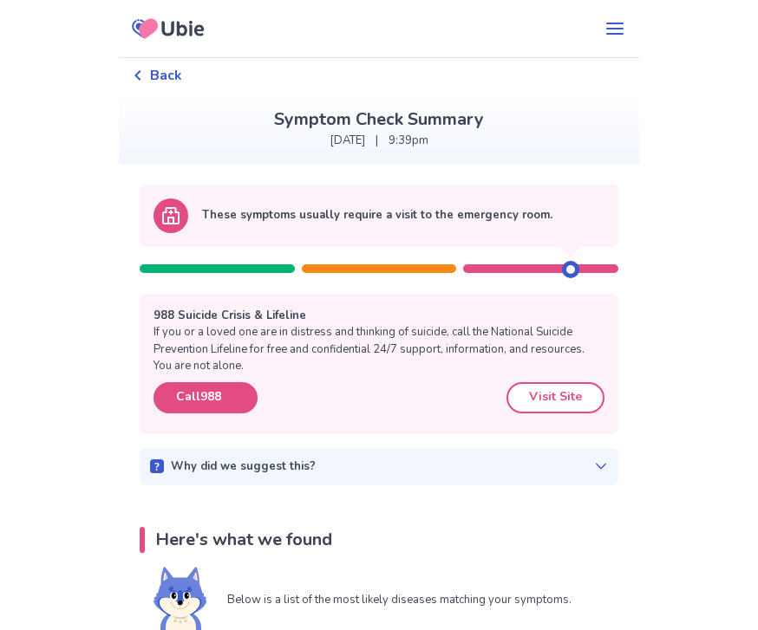
scroll to position [2, 0]
